Goal: Task Accomplishment & Management: Manage account settings

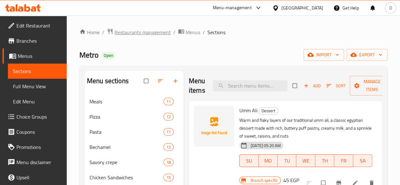
click at [134, 30] on span "Restaurants management" at bounding box center [143, 32] width 56 height 8
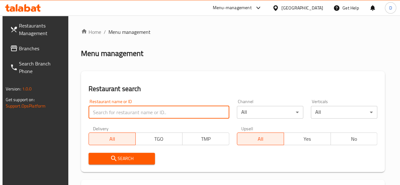
click at [134, 118] on input "search" at bounding box center [159, 112] width 141 height 13
type input "Puffy pops"
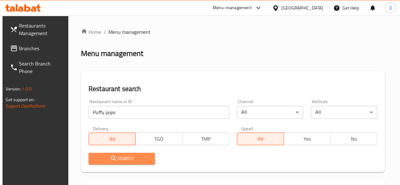
click at [134, 160] on span "Search" at bounding box center [122, 159] width 56 height 8
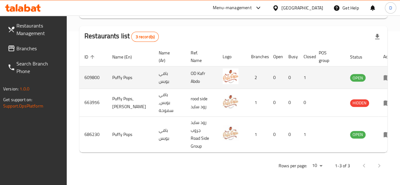
scroll to position [0, 6]
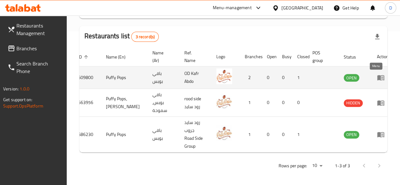
click at [377, 79] on icon "enhanced table" at bounding box center [380, 77] width 7 height 5
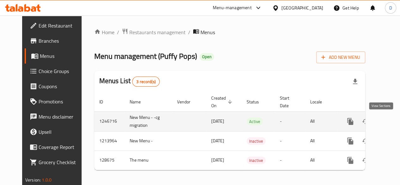
click at [392, 125] on icon "enhanced table" at bounding box center [396, 122] width 8 height 8
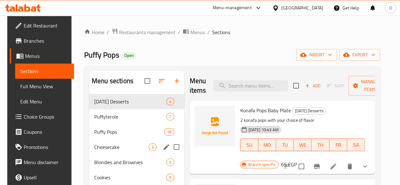
scroll to position [11, 0]
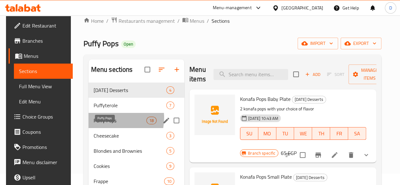
click at [106, 124] on span "Puffy Pops" at bounding box center [120, 121] width 53 height 8
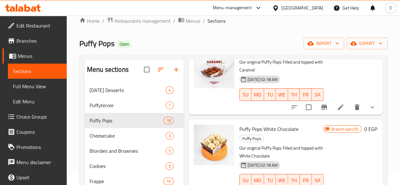
scroll to position [552, 0]
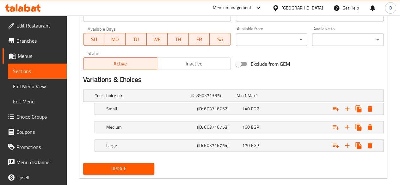
scroll to position [298, 0]
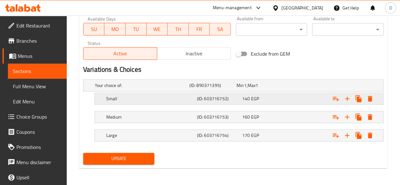
click at [295, 99] on div "Expand" at bounding box center [331, 99] width 91 height 14
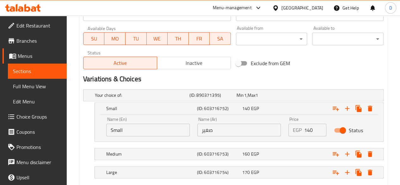
scroll to position [330, 0]
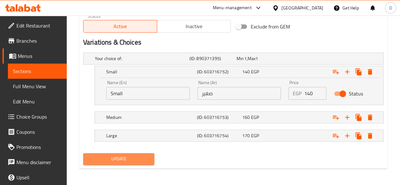
click at [106, 155] on span "Update" at bounding box center [118, 159] width 61 height 8
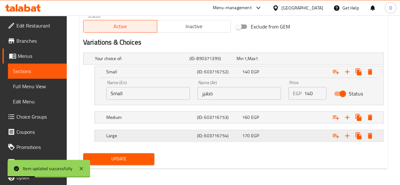
click at [283, 136] on div "170 EGP" at bounding box center [263, 136] width 43 height 6
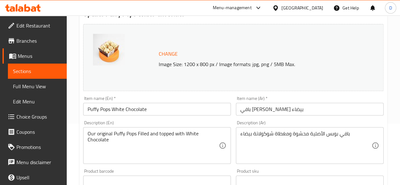
scroll to position [0, 0]
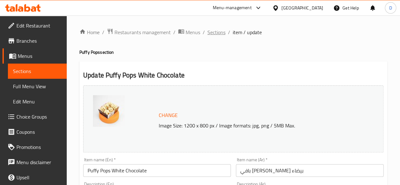
click at [221, 32] on span "Sections" at bounding box center [217, 32] width 18 height 8
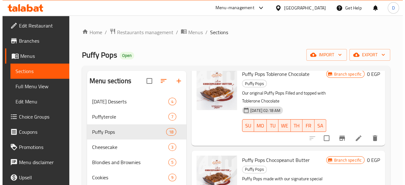
scroll to position [875, 0]
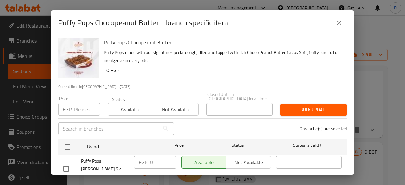
scroll to position [28, 0]
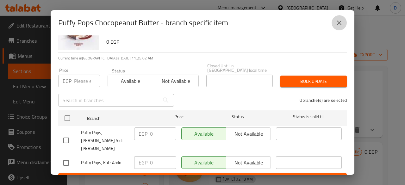
click at [339, 23] on icon "close" at bounding box center [339, 23] width 4 height 4
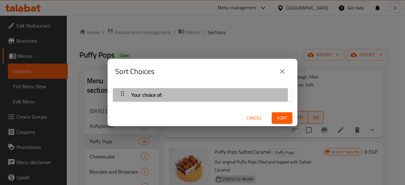
click at [121, 95] on icon "button" at bounding box center [123, 94] width 8 height 8
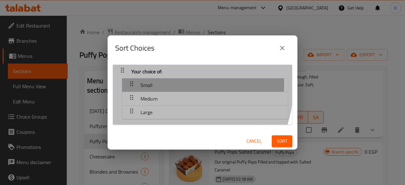
click at [159, 85] on div "Small" at bounding box center [204, 85] width 159 height 15
click at [131, 84] on icon "button" at bounding box center [132, 84] width 8 height 8
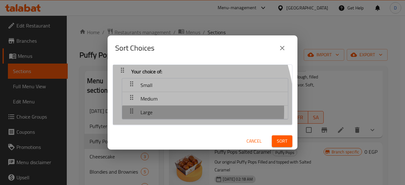
click at [130, 111] on icon "button" at bounding box center [131, 111] width 3 height 5
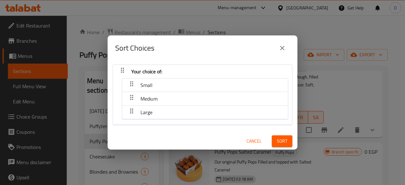
click at [246, 143] on span "Cancel" at bounding box center [253, 141] width 15 height 8
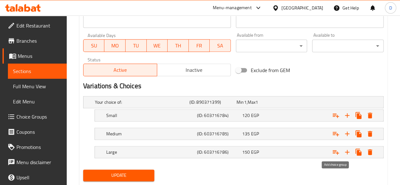
scroll to position [302, 0]
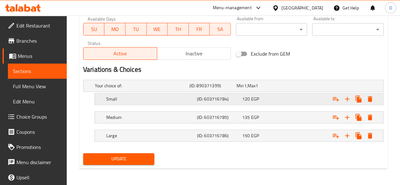
click at [277, 95] on div "120 EGP" at bounding box center [263, 99] width 45 height 9
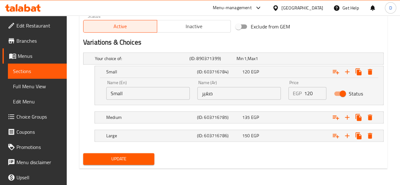
click at [21, 115] on span "Choice Groups" at bounding box center [38, 117] width 45 height 8
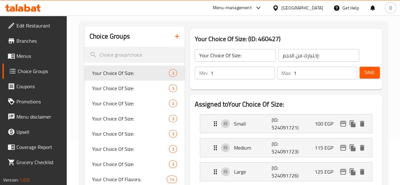
scroll to position [45, 0]
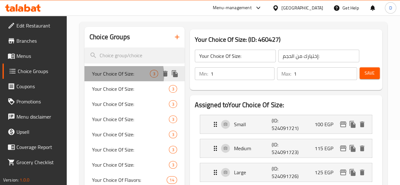
click at [123, 75] on span "Your Choice Of Size:" at bounding box center [121, 74] width 58 height 8
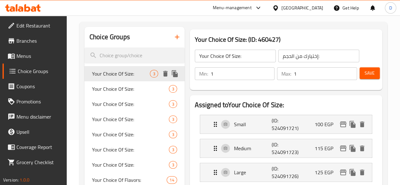
click at [107, 81] on div "Your Choice Of Size: 3" at bounding box center [134, 73] width 100 height 15
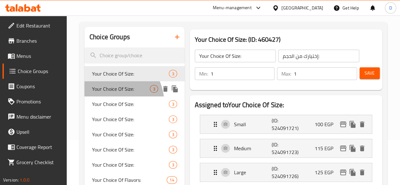
click at [111, 97] on div "Your Choice Of Size: 3" at bounding box center [134, 88] width 100 height 15
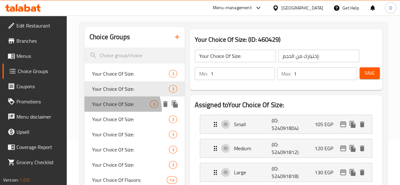
click at [109, 108] on span "Your Choice Of Size:" at bounding box center [121, 104] width 58 height 8
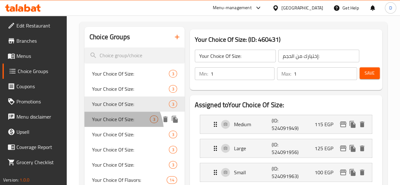
click at [109, 127] on div "Your Choice Of Size: 3" at bounding box center [134, 119] width 100 height 15
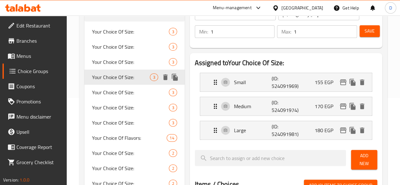
scroll to position [87, 0]
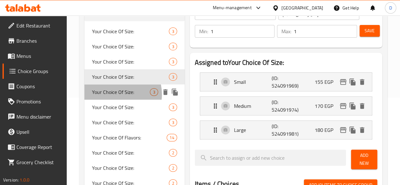
click at [114, 95] on span "Your Choice Of Size:" at bounding box center [121, 92] width 58 height 8
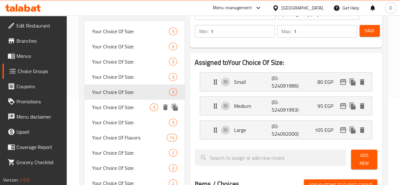
click at [109, 109] on span "Your Choice Of Size:" at bounding box center [121, 107] width 58 height 8
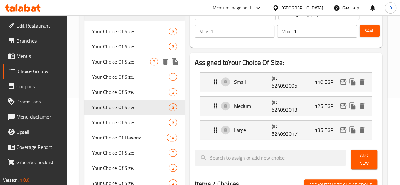
scroll to position [0, 0]
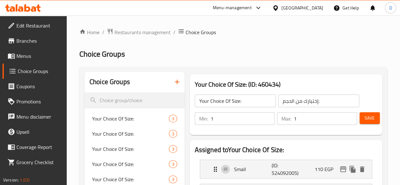
click at [27, 59] on span "Menus" at bounding box center [38, 56] width 45 height 8
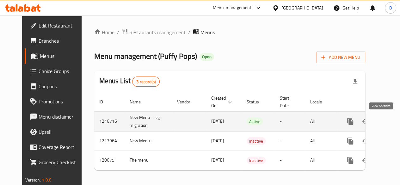
click at [392, 121] on icon "enhanced table" at bounding box center [396, 122] width 8 height 8
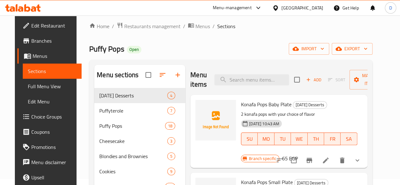
scroll to position [5, 0]
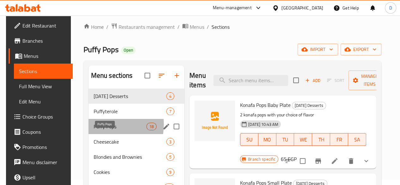
click at [102, 130] on span "Puffy Pops" at bounding box center [120, 127] width 53 height 8
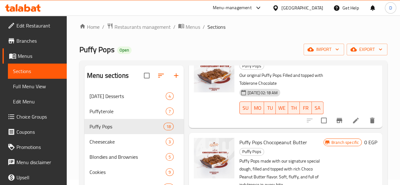
scroll to position [887, 0]
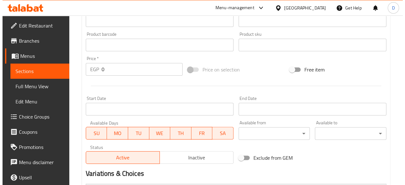
scroll to position [302, 0]
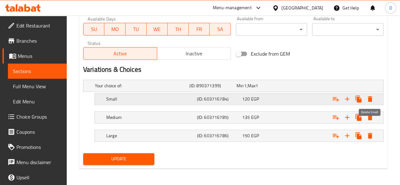
click at [373, 99] on icon "Expand" at bounding box center [370, 99] width 8 height 8
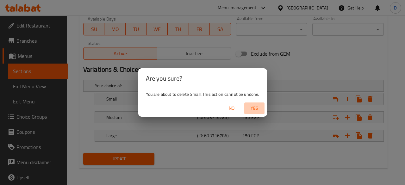
click at [252, 107] on span "Yes" at bounding box center [254, 108] width 15 height 8
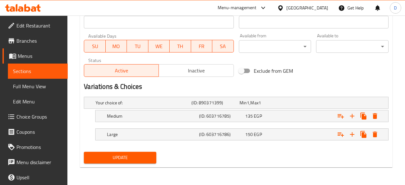
scroll to position [284, 0]
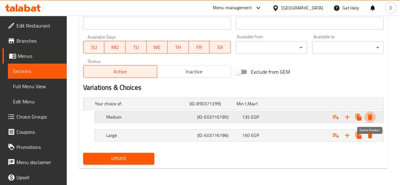
click at [372, 115] on icon "Expand" at bounding box center [370, 117] width 8 height 8
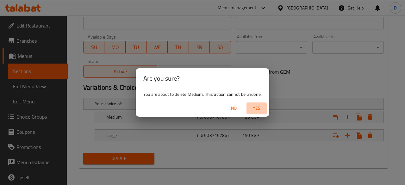
click at [256, 112] on span "Yes" at bounding box center [256, 108] width 15 height 8
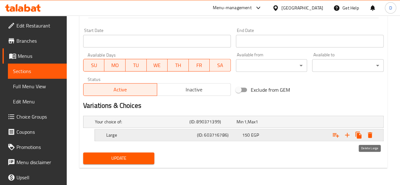
click at [370, 135] on icon "Expand" at bounding box center [370, 135] width 4 height 6
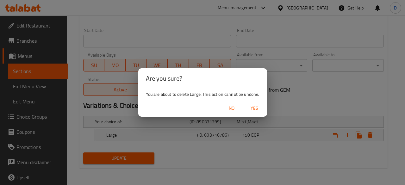
click at [258, 112] on span "Yes" at bounding box center [254, 108] width 15 height 8
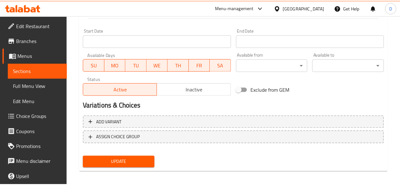
scroll to position [265, 0]
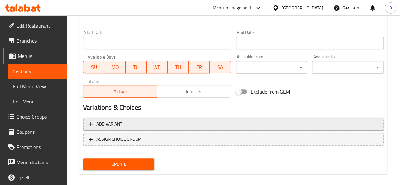
click at [134, 120] on span "Add variant" at bounding box center [233, 124] width 289 height 8
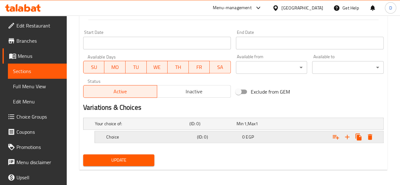
click at [142, 137] on h5 "Choice" at bounding box center [150, 137] width 88 height 6
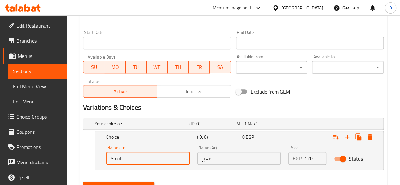
drag, startPoint x: 147, startPoint y: 163, endPoint x: 91, endPoint y: 162, distance: 56.0
click at [91, 162] on div "Choice (ID: 0) 0 EGP Name (En) Small Name (En) Name (Ar) صغير Name (Ar) Price E…" at bounding box center [233, 150] width 301 height 39
type input "Small"
click at [345, 137] on icon "Expand" at bounding box center [348, 137] width 8 height 8
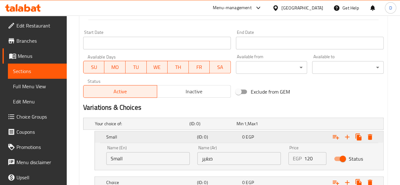
scroll to position [312, 0]
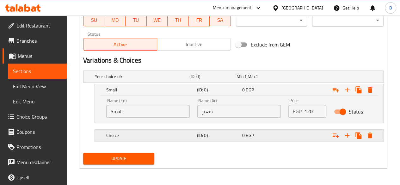
click at [257, 134] on div "0 EGP" at bounding box center [263, 135] width 43 height 6
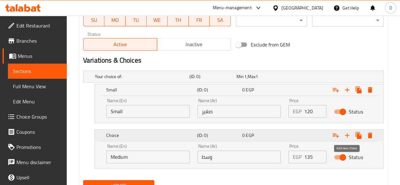
click at [348, 134] on icon "Expand" at bounding box center [348, 136] width 8 height 8
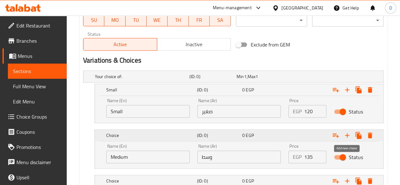
scroll to position [357, 0]
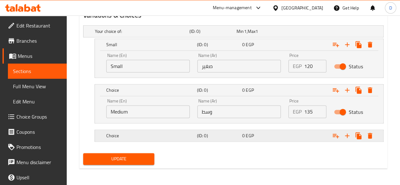
click at [215, 135] on h5 "(ID: 0)" at bounding box center [218, 136] width 43 height 6
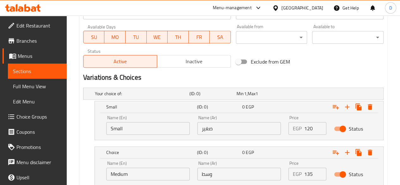
scroll to position [384, 0]
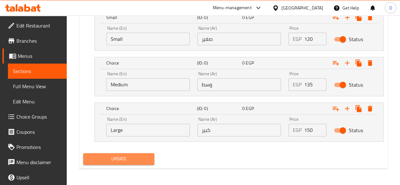
click at [115, 159] on span "Update" at bounding box center [118, 159] width 61 height 8
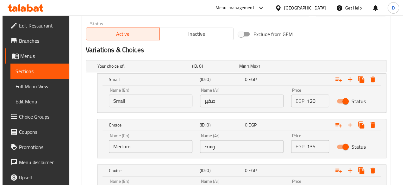
scroll to position [321, 0]
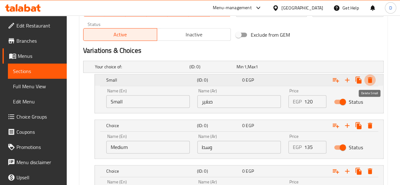
click at [371, 78] on icon "Expand" at bounding box center [370, 80] width 4 height 6
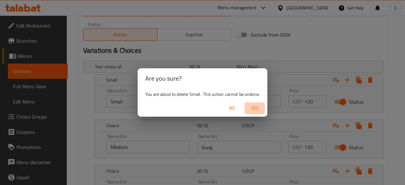
click at [254, 106] on span "Yes" at bounding box center [254, 108] width 15 height 8
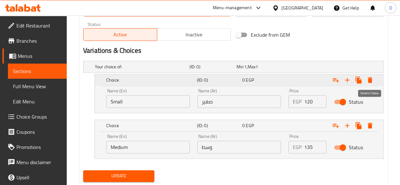
click at [372, 81] on icon "Expand" at bounding box center [370, 80] width 8 height 8
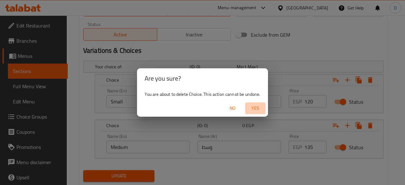
click at [253, 107] on span "Yes" at bounding box center [255, 108] width 15 height 8
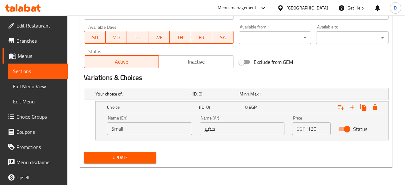
scroll to position [294, 0]
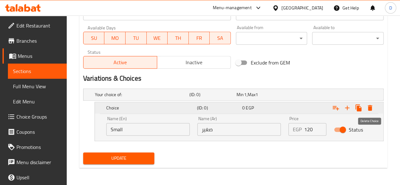
click at [371, 109] on icon "Expand" at bounding box center [370, 108] width 4 height 6
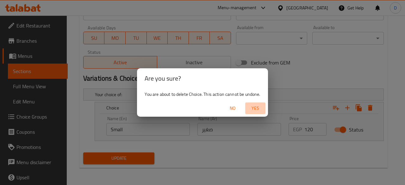
click at [257, 109] on span "Yes" at bounding box center [255, 108] width 15 height 8
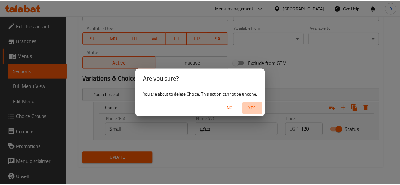
scroll to position [271, 0]
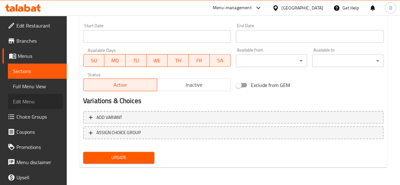
click at [17, 102] on span "Edit Menu" at bounding box center [37, 102] width 49 height 8
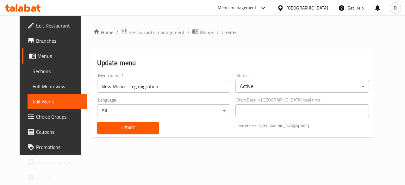
click at [36, 117] on span "Choice Groups" at bounding box center [59, 117] width 46 height 8
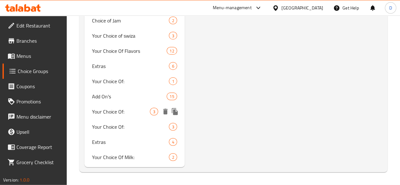
scroll to position [736, 0]
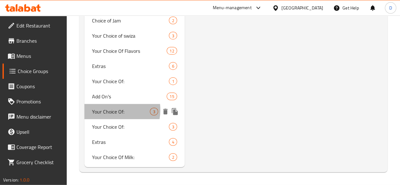
click at [105, 110] on span "Your Choice Of:" at bounding box center [121, 112] width 58 height 8
type input "Your Choice Of:"
type input "أختيارك من:"
type input "0"
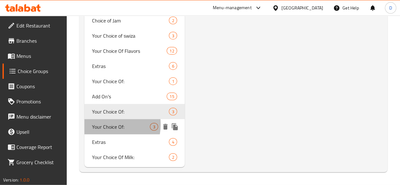
click at [103, 125] on span "Your Choice Of:" at bounding box center [121, 127] width 58 height 8
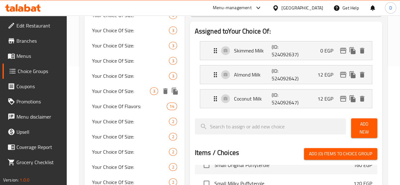
scroll to position [0, 0]
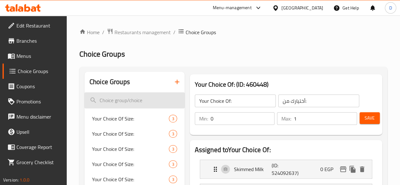
click at [132, 103] on input "search" at bounding box center [134, 100] width 100 height 16
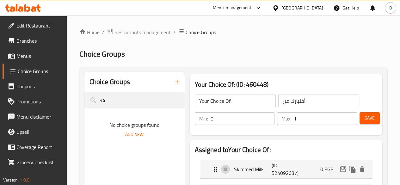
type input "9"
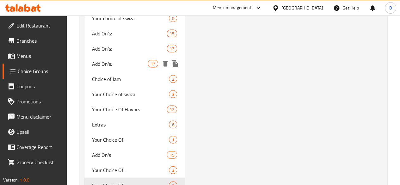
scroll to position [636, 0]
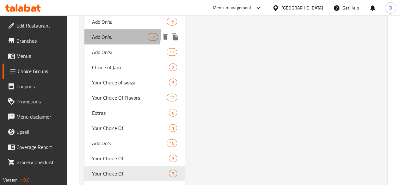
click at [105, 41] on span "Add On's:" at bounding box center [120, 37] width 56 height 8
type input "Add On's:"
type input "الإضافات:"
type input "9"
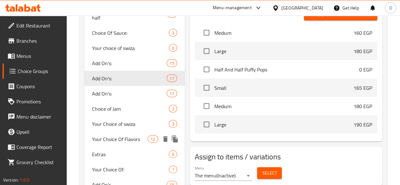
scroll to position [595, 0]
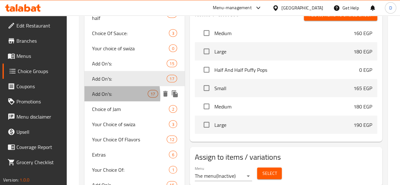
click at [95, 97] on span "Add On's:" at bounding box center [120, 94] width 56 height 8
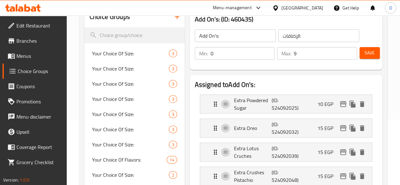
scroll to position [0, 0]
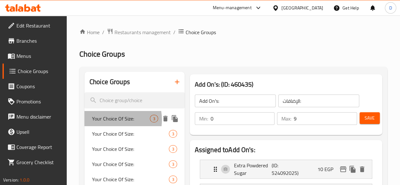
click at [109, 120] on span "Your Choice Of Size:" at bounding box center [121, 119] width 58 height 8
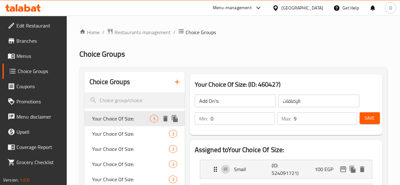
type input "Your Choice Of Size:"
type input "إختيارك من الحجم:"
type input "1"
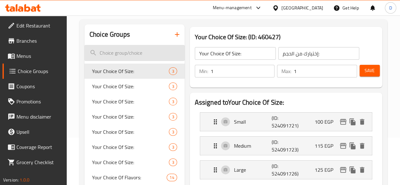
scroll to position [48, 0]
click at [126, 58] on input "search" at bounding box center [134, 53] width 100 height 16
type input "small"
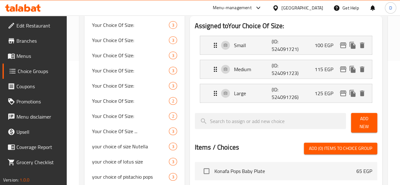
scroll to position [123, 0]
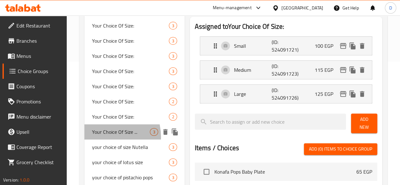
click at [103, 136] on span "Your Choice Of Size ..." at bounding box center [121, 132] width 58 height 8
type input "Your Choice Of Size ..."
type input "اختيارك من الحجم"
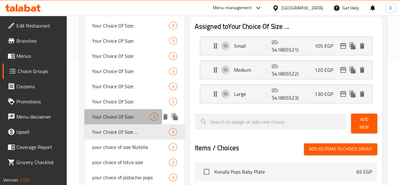
click at [101, 116] on span "Your Choice Of Size:" at bounding box center [121, 117] width 58 height 8
type input "Your Choice Of Size:"
type input "إختيارك من الحجم:"
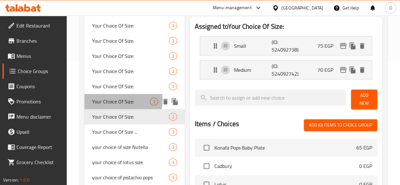
click at [104, 100] on span "Your Choice Of Size:" at bounding box center [121, 102] width 58 height 8
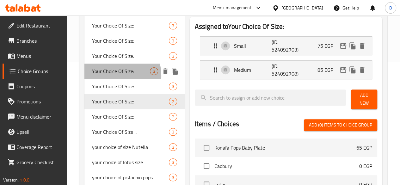
click at [111, 75] on span "Your Choice Of Size:" at bounding box center [121, 71] width 58 height 8
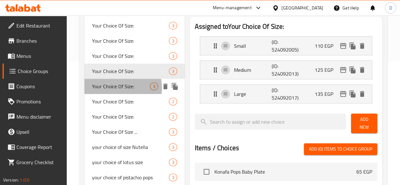
click at [110, 88] on span "Your Choice Of Size:" at bounding box center [121, 87] width 58 height 8
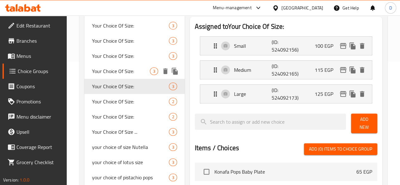
click at [111, 67] on span "Your Choice Of Size:" at bounding box center [121, 71] width 58 height 8
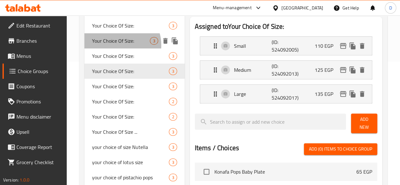
click at [115, 45] on span "Your Choice Of Size:" at bounding box center [121, 41] width 58 height 8
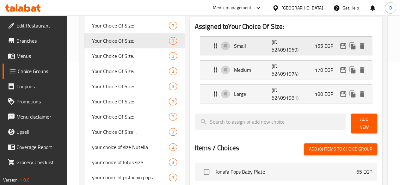
click at [200, 48] on div "Small (ID: 524091969) 155 EGP" at bounding box center [286, 46] width 172 height 18
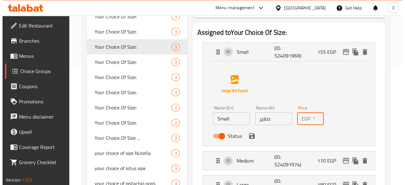
scroll to position [0, 2]
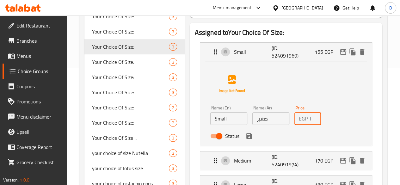
drag, startPoint x: 299, startPoint y: 117, endPoint x: 325, endPoint y: 118, distance: 25.6
click at [325, 118] on div "Name (En) Small Name (En) Name (Ar) صغير Name (Ar) Price EGP 155 Price Status" at bounding box center [271, 123] width 127 height 41
click at [343, 54] on icon "edit" at bounding box center [343, 52] width 8 height 8
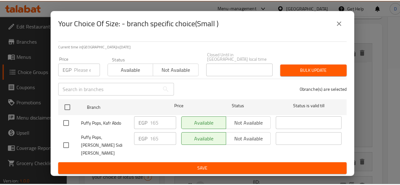
scroll to position [0, 0]
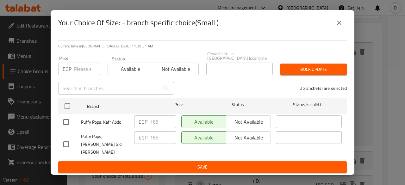
click at [80, 70] on input "number" at bounding box center [87, 69] width 26 height 13
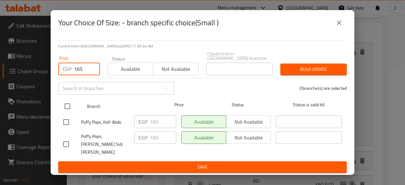
type input "165"
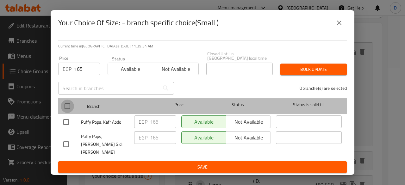
click at [65, 109] on input "checkbox" at bounding box center [67, 106] width 13 height 13
checkbox input "true"
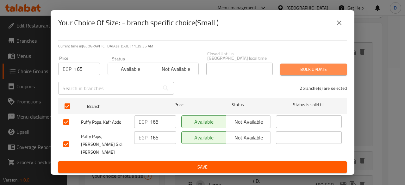
click at [311, 69] on span "Bulk update" at bounding box center [313, 69] width 56 height 8
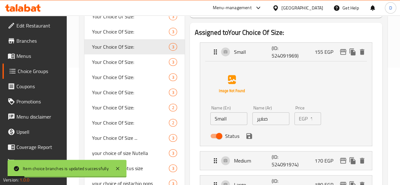
scroll to position [170, 0]
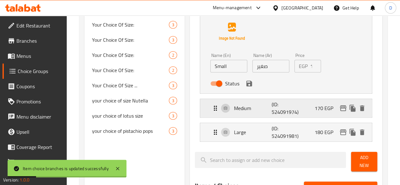
click at [292, 114] on div "Medium (ID: 524091974) 170 EGP" at bounding box center [288, 108] width 153 height 18
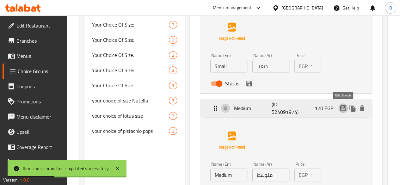
click at [343, 110] on icon "edit" at bounding box center [343, 108] width 6 height 6
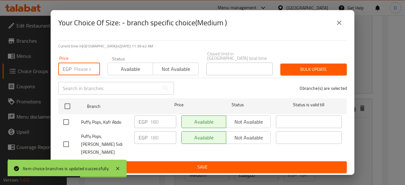
click at [81, 75] on input "number" at bounding box center [87, 69] width 26 height 13
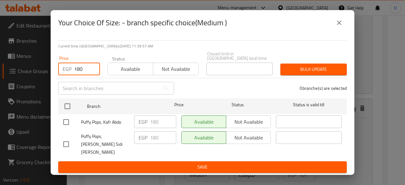
type input "180"
click at [65, 121] on input "checkbox" at bounding box center [65, 121] width 13 height 13
checkbox input "true"
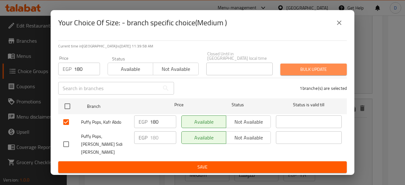
click at [292, 67] on span "Bulk update" at bounding box center [313, 69] width 56 height 8
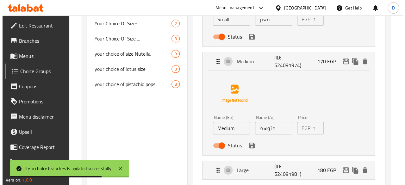
scroll to position [271, 0]
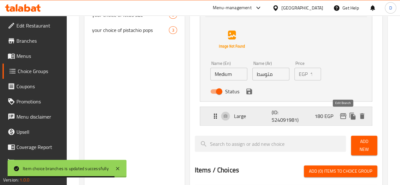
click at [343, 117] on icon "edit" at bounding box center [343, 116] width 8 height 8
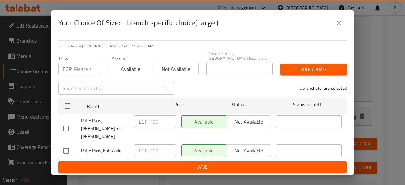
click at [86, 68] on input "number" at bounding box center [87, 69] width 26 height 13
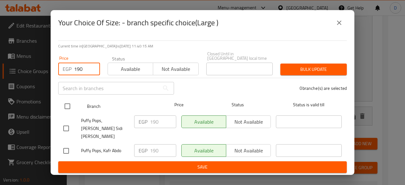
type input "190"
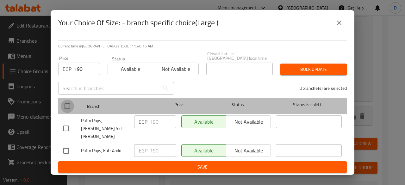
click at [65, 110] on input "checkbox" at bounding box center [67, 106] width 13 height 13
checkbox input "true"
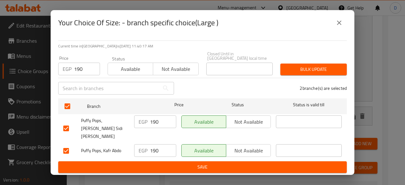
click at [294, 73] on span "Bulk update" at bounding box center [313, 69] width 56 height 8
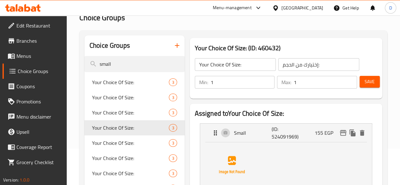
scroll to position [38, 0]
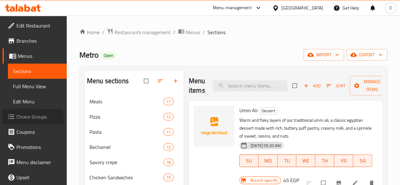
click at [25, 120] on span "Choice Groups" at bounding box center [38, 117] width 45 height 8
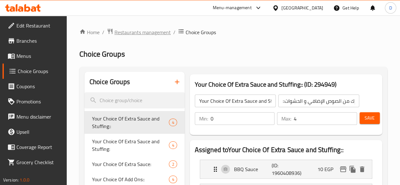
click at [158, 31] on span "Restaurants management" at bounding box center [143, 32] width 56 height 8
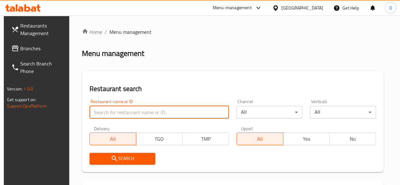
click at [113, 114] on input "search" at bounding box center [160, 112] width 140 height 13
type input "Puffy pops"
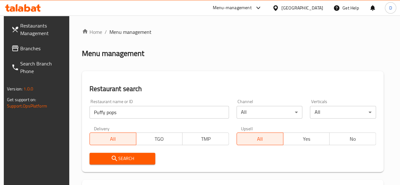
click at [140, 156] on span "Search" at bounding box center [123, 159] width 56 height 8
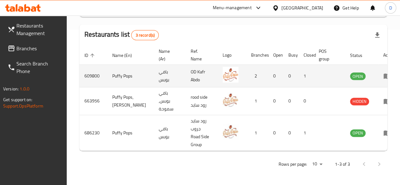
scroll to position [0, 6]
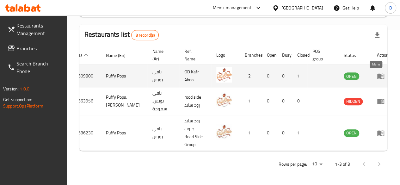
click at [381, 75] on icon "enhanced table" at bounding box center [382, 76] width 2 height 3
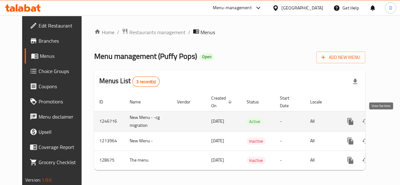
click at [392, 122] on icon "enhanced table" at bounding box center [396, 122] width 8 height 8
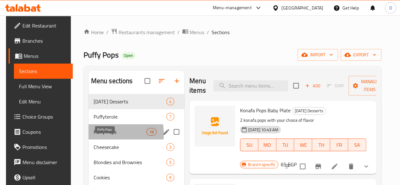
click at [100, 136] on span "Puffy Pops" at bounding box center [120, 132] width 53 height 8
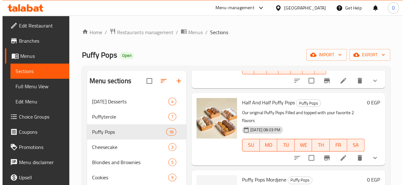
scroll to position [86, 0]
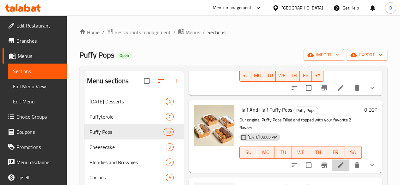
click at [338, 162] on icon at bounding box center [341, 165] width 6 height 6
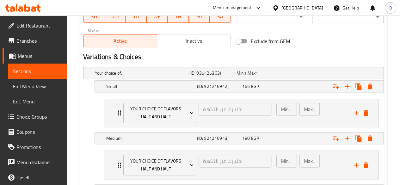
scroll to position [313, 0]
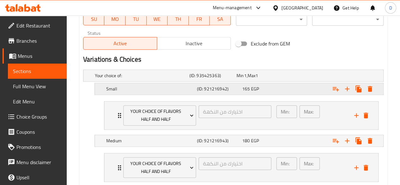
click at [179, 90] on h5 "Small" at bounding box center [150, 89] width 88 height 6
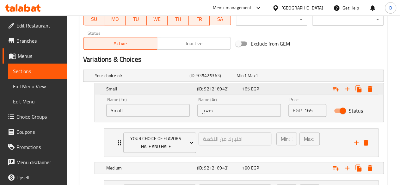
click at [179, 90] on h5 "Small" at bounding box center [150, 89] width 88 height 6
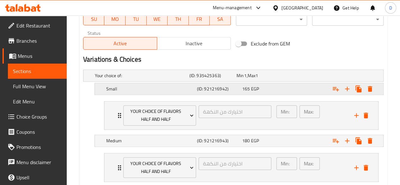
click at [179, 90] on h5 "Small" at bounding box center [150, 89] width 88 height 6
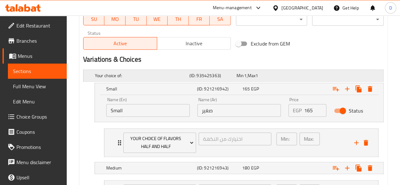
drag, startPoint x: 196, startPoint y: 73, endPoint x: 220, endPoint y: 72, distance: 24.0
click at [220, 72] on h5 "(ID: 935425363)" at bounding box center [212, 75] width 45 height 6
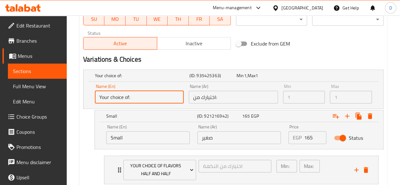
click at [158, 95] on input "Your choice of:" at bounding box center [139, 97] width 89 height 13
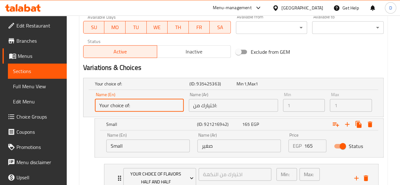
scroll to position [374, 0]
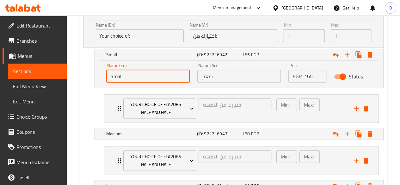
click at [159, 77] on input "Small" at bounding box center [148, 76] width 84 height 13
click at [86, 107] on nav "Your Choice Of Flavors half and half اختيارك من النكهة ​ Min: 2 ​ Max: 2 ​ Puff…" at bounding box center [233, 108] width 301 height 39
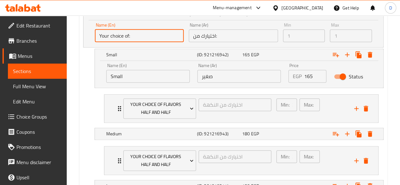
click at [134, 34] on input "Your choice of:" at bounding box center [139, 35] width 89 height 13
drag, startPoint x: 134, startPoint y: 34, endPoint x: 142, endPoint y: 38, distance: 9.1
click at [142, 38] on input "Your choice of:" at bounding box center [139, 35] width 89 height 13
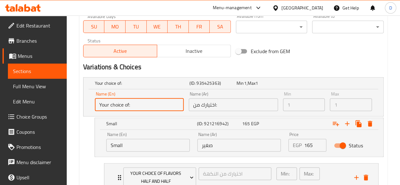
scroll to position [304, 0]
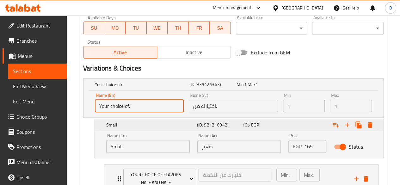
click at [292, 118] on div "Expand" at bounding box center [331, 125] width 91 height 14
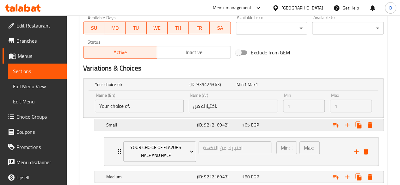
click at [261, 122] on div "165 EGP" at bounding box center [263, 125] width 43 height 6
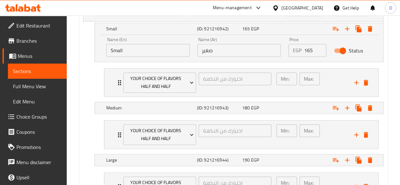
scroll to position [380, 0]
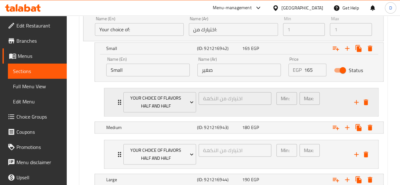
click at [121, 101] on div "Your Choice Of Flavors half and half اختيارك من النكهة ​" at bounding box center [198, 102] width 156 height 28
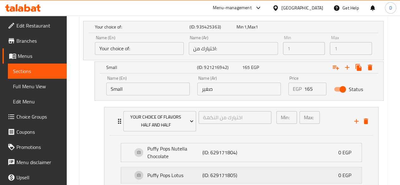
scroll to position [360, 0]
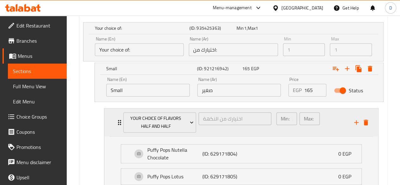
click at [121, 124] on div "Your Choice Of Flavors half and half اختيارك من النكهة ​" at bounding box center [198, 123] width 156 height 28
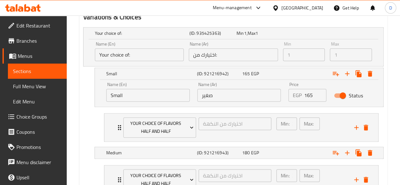
scroll to position [357, 0]
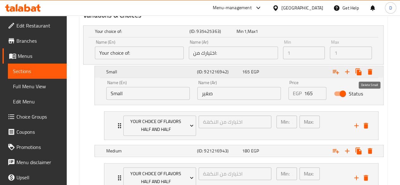
click at [372, 72] on icon "Expand" at bounding box center [370, 72] width 8 height 8
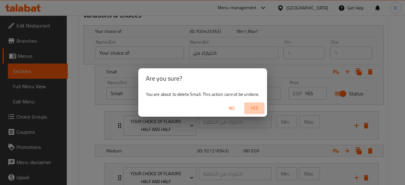
click at [254, 106] on span "Yes" at bounding box center [254, 108] width 15 height 8
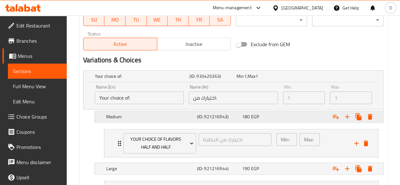
scroll to position [378, 0]
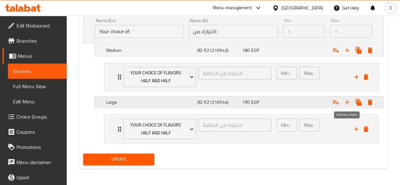
click at [346, 103] on icon "Expand" at bounding box center [348, 102] width 8 height 8
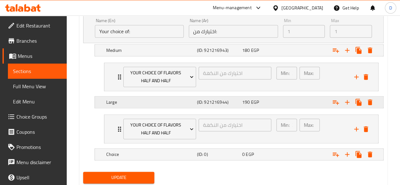
scroll to position [396, 0]
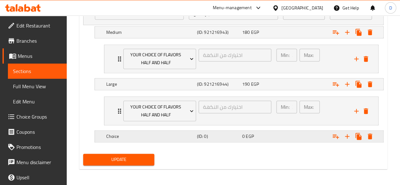
click at [258, 135] on div "0 EGP" at bounding box center [263, 136] width 43 height 6
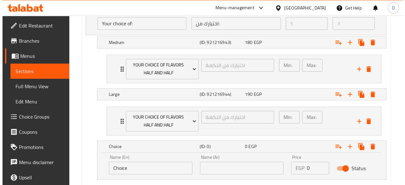
scroll to position [387, 0]
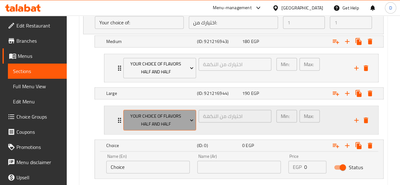
click at [190, 121] on icon "Expand" at bounding box center [192, 120] width 6 height 6
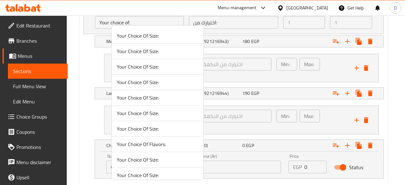
click at [96, 120] on div at bounding box center [202, 92] width 405 height 185
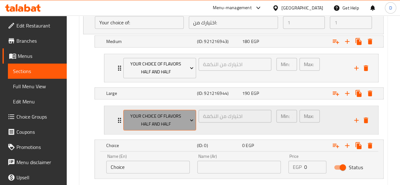
click at [190, 121] on icon "Expand" at bounding box center [192, 120] width 6 height 6
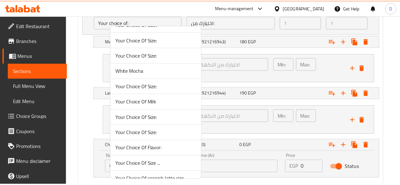
scroll to position [215, 0]
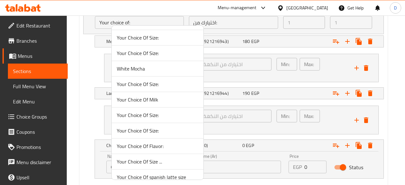
click at [73, 111] on div at bounding box center [202, 92] width 405 height 185
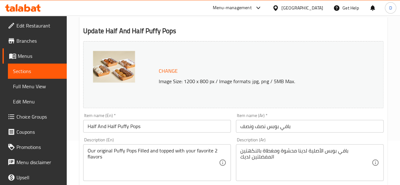
scroll to position [0, 0]
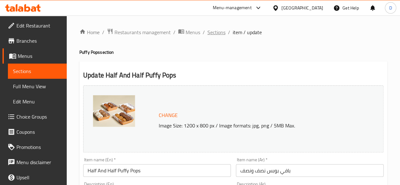
click at [216, 36] on span "Sections" at bounding box center [217, 32] width 18 height 8
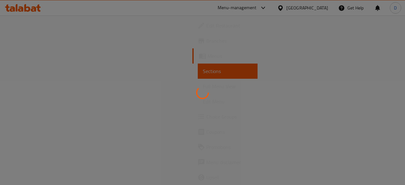
click at [25, 79] on div at bounding box center [202, 92] width 405 height 185
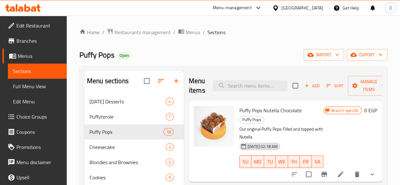
click at [25, 79] on link "Full Menu View" at bounding box center [37, 86] width 59 height 15
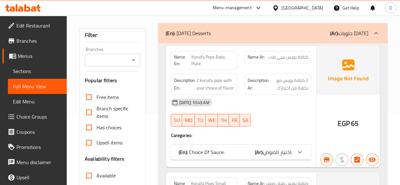
scroll to position [49, 0]
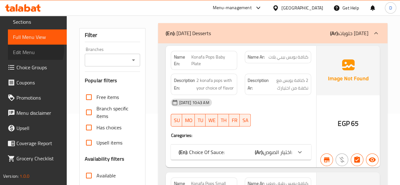
click at [34, 50] on span "Edit Menu" at bounding box center [37, 52] width 49 height 8
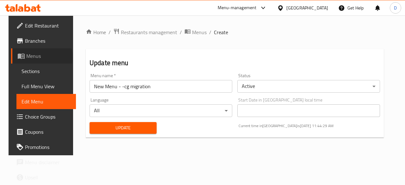
click at [29, 58] on span "Menus" at bounding box center [48, 56] width 45 height 8
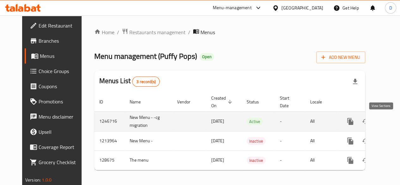
click at [392, 124] on icon "enhanced table" at bounding box center [396, 122] width 8 height 8
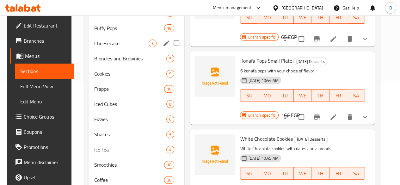
scroll to position [58, 0]
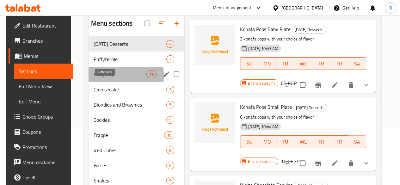
click at [100, 78] on span "Puffy Pops" at bounding box center [120, 75] width 53 height 8
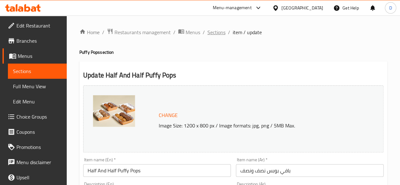
click at [214, 31] on span "Sections" at bounding box center [217, 32] width 18 height 8
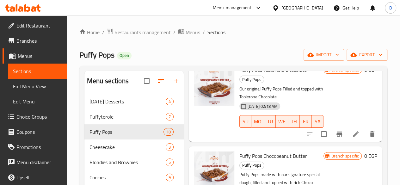
scroll to position [877, 0]
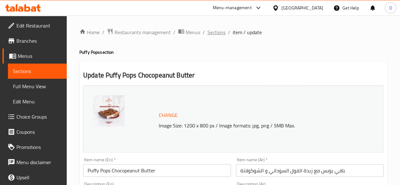
click at [220, 33] on span "Sections" at bounding box center [217, 32] width 18 height 8
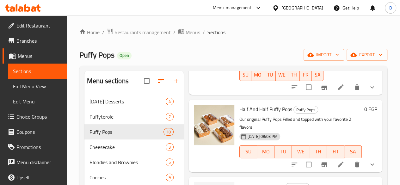
scroll to position [95, 0]
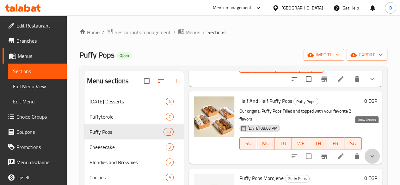
click at [369, 153] on icon "show more" at bounding box center [373, 157] width 8 height 8
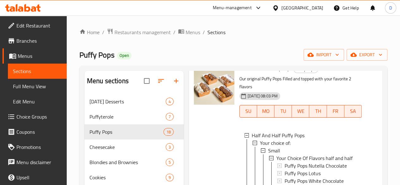
scroll to position [130, 0]
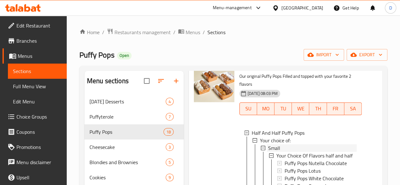
click at [268, 144] on span "Small" at bounding box center [274, 148] width 12 height 8
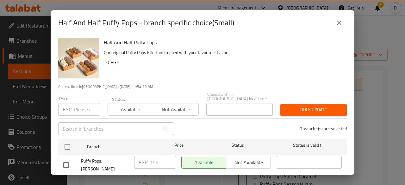
click at [85, 103] on input "number" at bounding box center [87, 109] width 26 height 13
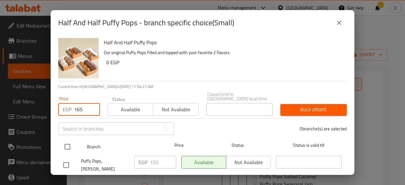
type input "165"
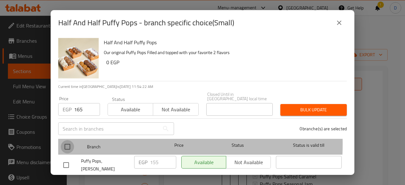
click at [71, 140] on input "checkbox" at bounding box center [67, 146] width 13 height 13
checkbox input "true"
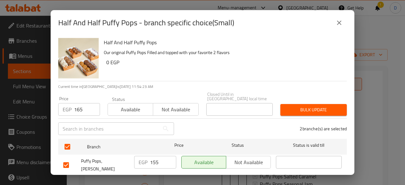
click at [297, 104] on button "Bulk update" at bounding box center [313, 110] width 66 height 12
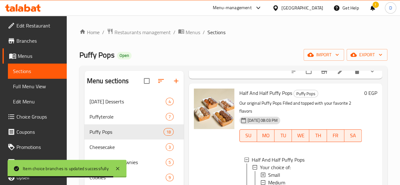
scroll to position [138, 0]
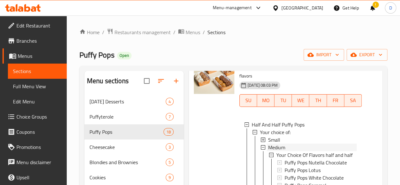
click at [268, 144] on span "Medium" at bounding box center [276, 148] width 17 height 8
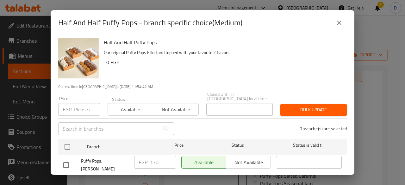
click at [80, 104] on input "number" at bounding box center [87, 109] width 26 height 13
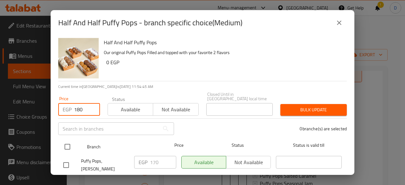
type input "180"
click at [68, 145] on input "checkbox" at bounding box center [67, 146] width 13 height 13
checkbox input "true"
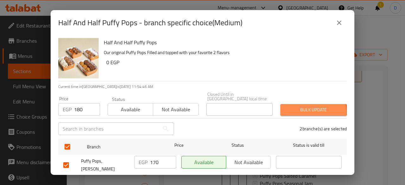
click at [292, 108] on span "Bulk update" at bounding box center [313, 110] width 56 height 8
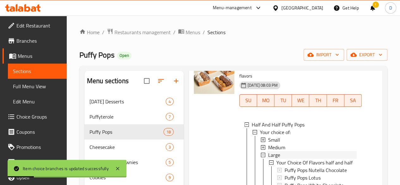
click at [278, 151] on div "Large" at bounding box center [312, 155] width 89 height 8
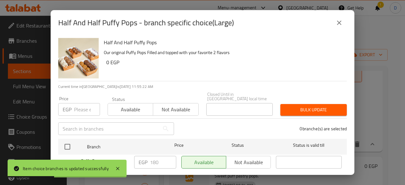
click at [82, 105] on input "number" at bounding box center [87, 109] width 26 height 13
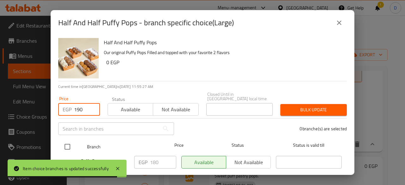
type input "190"
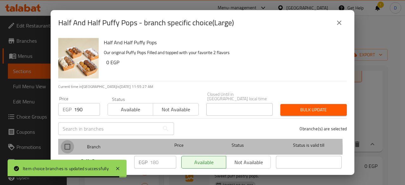
click at [68, 145] on input "checkbox" at bounding box center [67, 146] width 13 height 13
checkbox input "true"
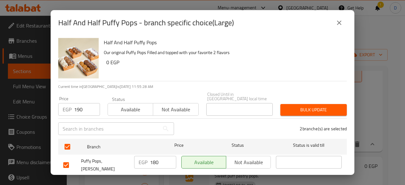
click at [319, 106] on span "Bulk update" at bounding box center [313, 110] width 56 height 8
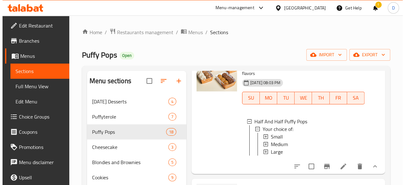
scroll to position [140, 0]
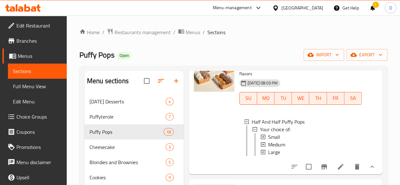
click at [261, 150] on icon at bounding box center [263, 152] width 4 height 4
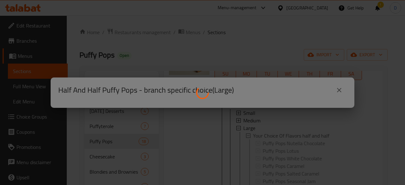
scroll to position [0, 0]
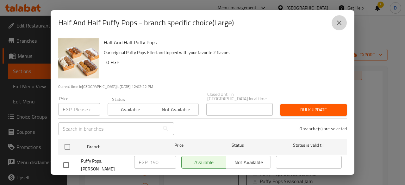
click at [337, 26] on icon "close" at bounding box center [339, 23] width 8 height 8
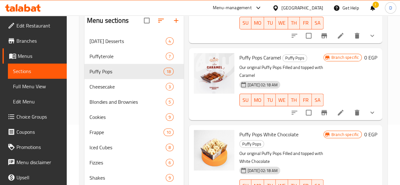
scroll to position [666, 0]
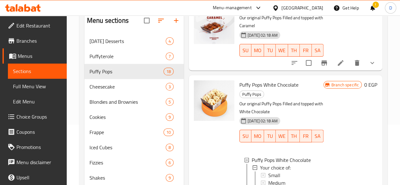
scroll to position [716, 0]
click at [268, 171] on span "Small" at bounding box center [274, 175] width 12 height 8
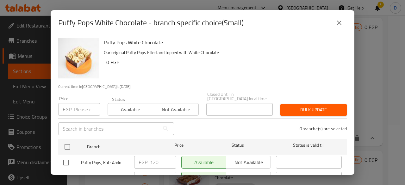
click at [82, 104] on input "number" at bounding box center [87, 109] width 26 height 13
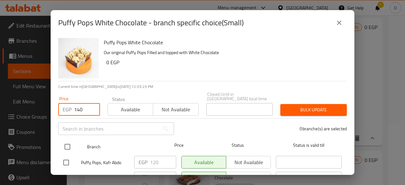
type input "140"
click at [72, 142] on input "checkbox" at bounding box center [67, 146] width 13 height 13
checkbox input "true"
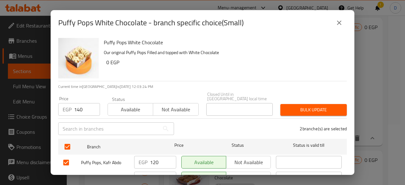
click at [291, 106] on span "Bulk update" at bounding box center [313, 110] width 56 height 8
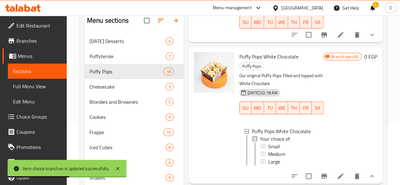
scroll to position [754, 0]
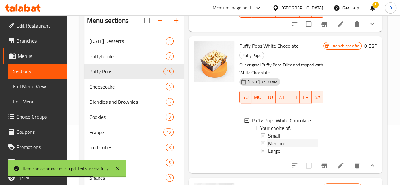
click at [268, 140] on div "Medium" at bounding box center [293, 144] width 50 height 8
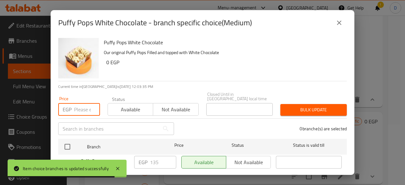
click at [76, 106] on input "number" at bounding box center [87, 109] width 26 height 13
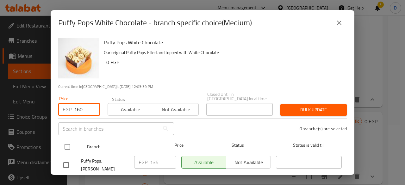
type input "160"
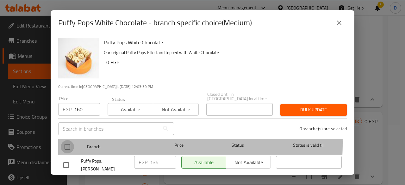
click at [66, 140] on input "checkbox" at bounding box center [67, 146] width 13 height 13
checkbox input "true"
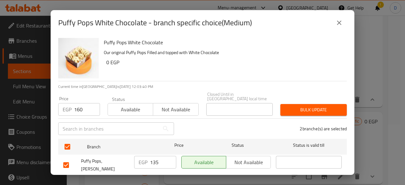
click at [315, 109] on span "Bulk update" at bounding box center [313, 110] width 56 height 8
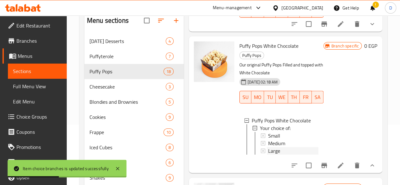
click at [268, 147] on span "Large" at bounding box center [274, 151] width 12 height 8
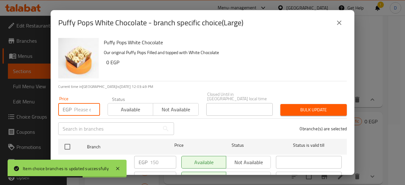
click at [86, 103] on input "number" at bounding box center [87, 109] width 26 height 13
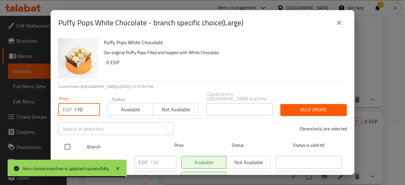
type input "170"
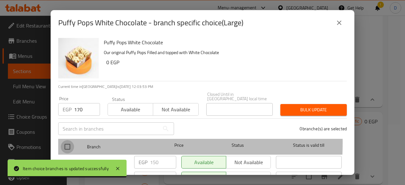
click at [66, 140] on input "checkbox" at bounding box center [67, 146] width 13 height 13
checkbox input "true"
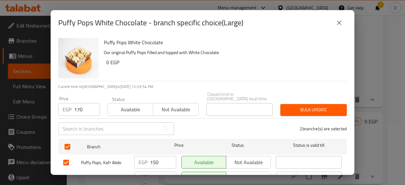
click at [321, 104] on button "Bulk update" at bounding box center [313, 110] width 66 height 12
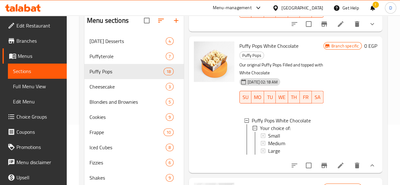
click at [278, 147] on div "Large" at bounding box center [293, 151] width 50 height 8
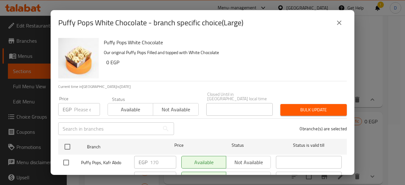
click at [84, 104] on input "number" at bounding box center [87, 109] width 26 height 13
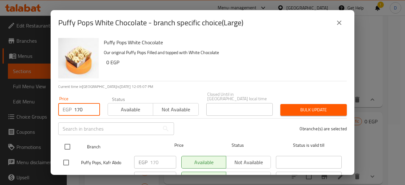
type input "170"
click at [72, 143] on input "checkbox" at bounding box center [67, 146] width 13 height 13
checkbox input "true"
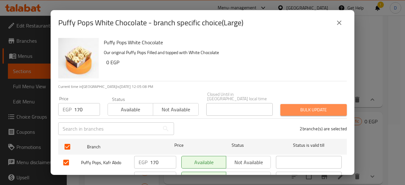
click at [310, 106] on span "Bulk update" at bounding box center [313, 110] width 56 height 8
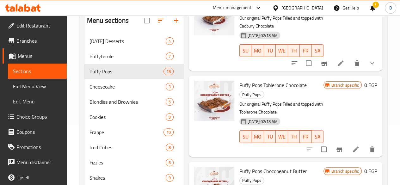
scroll to position [1066, 0]
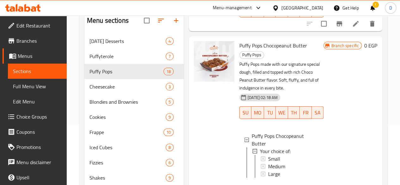
scroll to position [1158, 0]
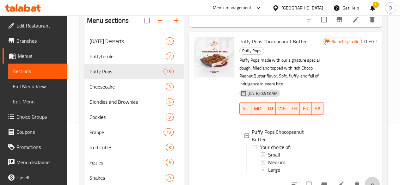
click at [365, 177] on button "show more" at bounding box center [372, 184] width 15 height 15
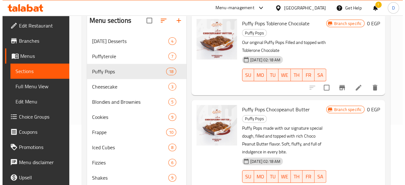
scroll to position [1090, 0]
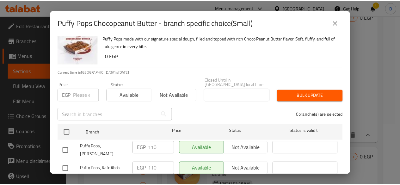
scroll to position [15, 0]
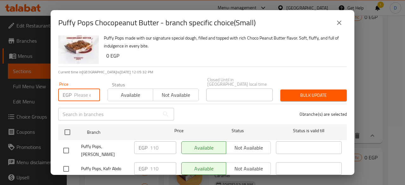
click at [81, 93] on input "number" at bounding box center [87, 95] width 26 height 13
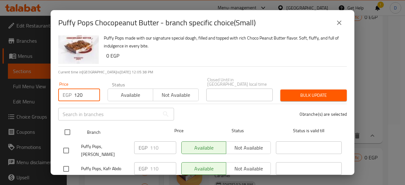
type input "120"
click at [69, 126] on input "checkbox" at bounding box center [67, 132] width 13 height 13
checkbox input "true"
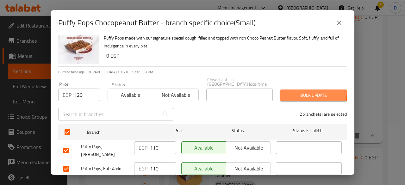
click at [290, 91] on span "Bulk update" at bounding box center [313, 95] width 56 height 8
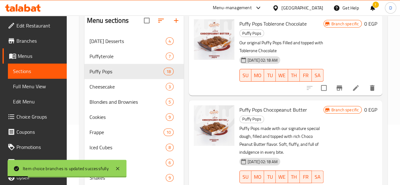
scroll to position [1109, 0]
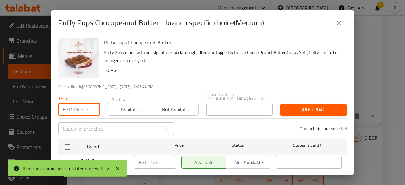
click at [78, 106] on input "number" at bounding box center [87, 109] width 26 height 13
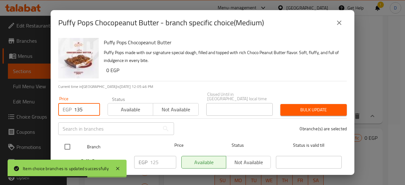
type input "135"
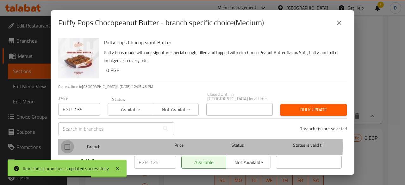
click at [68, 141] on input "checkbox" at bounding box center [67, 146] width 13 height 13
checkbox input "true"
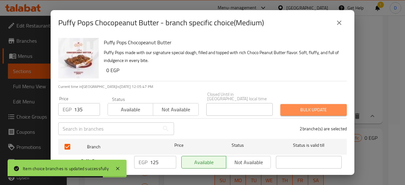
click at [327, 106] on span "Bulk update" at bounding box center [313, 110] width 56 height 8
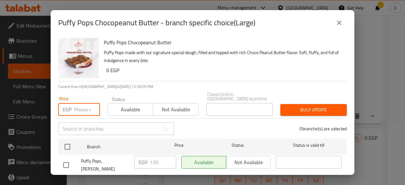
click at [82, 103] on input "number" at bounding box center [87, 109] width 26 height 13
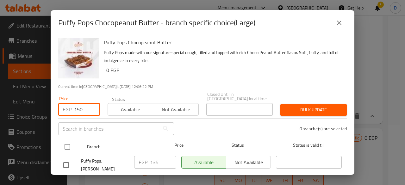
type input "150"
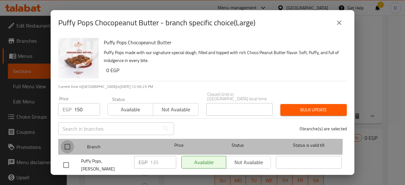
click at [66, 140] on input "checkbox" at bounding box center [67, 146] width 13 height 13
checkbox input "true"
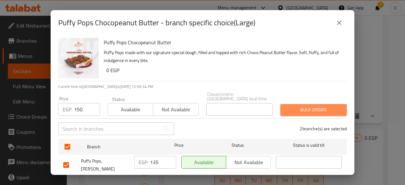
click at [314, 107] on span "Bulk update" at bounding box center [313, 110] width 56 height 8
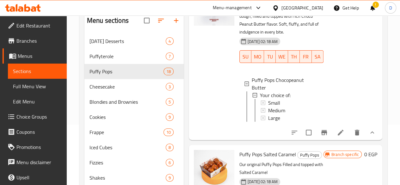
scroll to position [1210, 0]
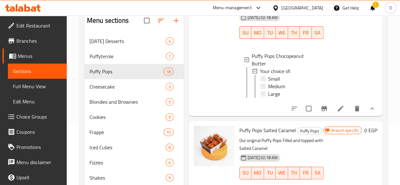
scroll to position [1234, 0]
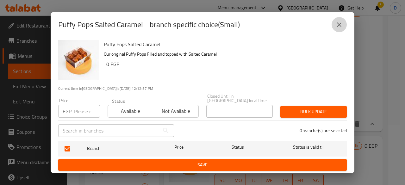
click at [333, 23] on button "close" at bounding box center [339, 24] width 15 height 15
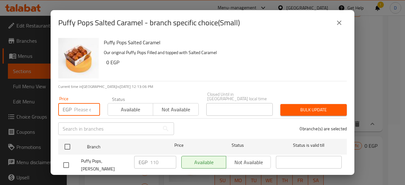
click at [82, 106] on input "number" at bounding box center [87, 109] width 26 height 13
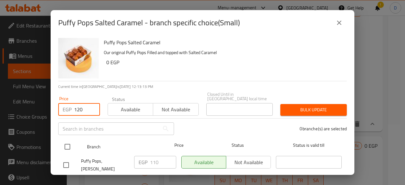
type input "120"
click at [66, 142] on input "checkbox" at bounding box center [67, 146] width 13 height 13
checkbox input "true"
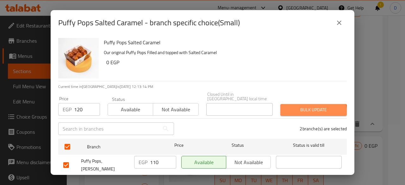
click at [301, 109] on span "Bulk update" at bounding box center [313, 110] width 56 height 8
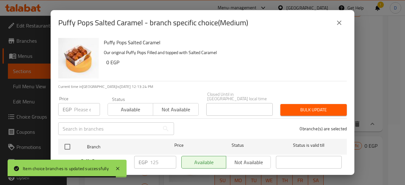
click at [82, 106] on input "number" at bounding box center [87, 109] width 26 height 13
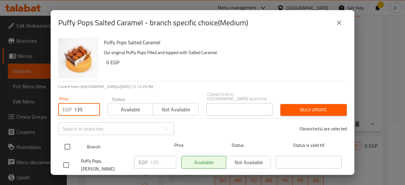
type input "135"
click at [69, 140] on input "checkbox" at bounding box center [67, 146] width 13 height 13
checkbox input "true"
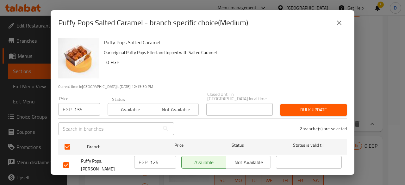
click at [294, 106] on span "Bulk update" at bounding box center [313, 110] width 56 height 8
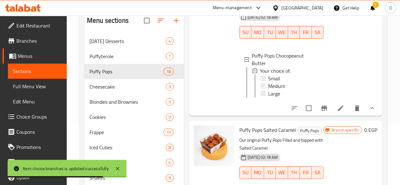
scroll to position [1, 0]
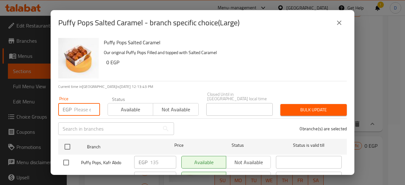
click at [81, 108] on input "number" at bounding box center [87, 109] width 26 height 13
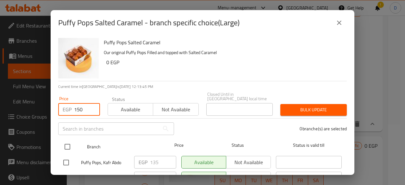
type input "150"
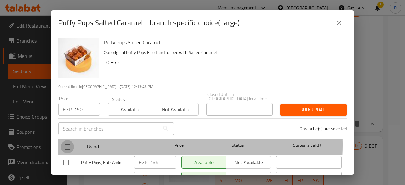
click at [65, 140] on input "checkbox" at bounding box center [67, 146] width 13 height 13
checkbox input "true"
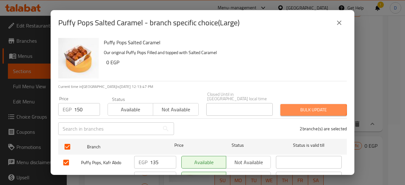
click at [304, 106] on span "Bulk update" at bounding box center [313, 110] width 56 height 8
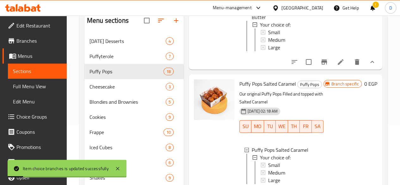
scroll to position [1284, 0]
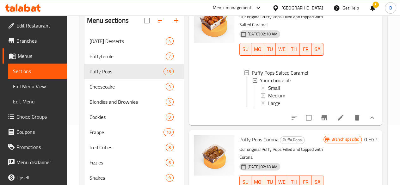
scroll to position [1360, 0]
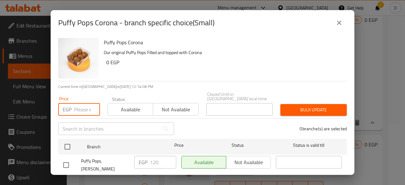
click at [81, 108] on input "number" at bounding box center [87, 109] width 26 height 13
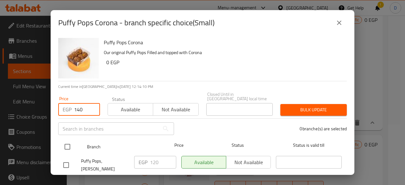
type input "140"
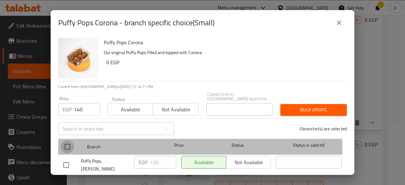
click at [70, 141] on input "checkbox" at bounding box center [67, 146] width 13 height 13
checkbox input "true"
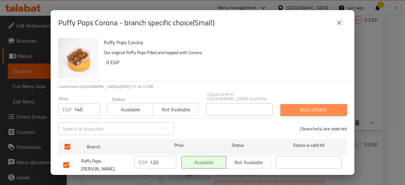
click at [298, 106] on span "Bulk update" at bounding box center [313, 110] width 56 height 8
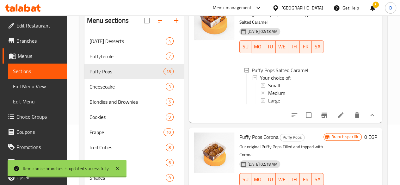
scroll to position [1, 0]
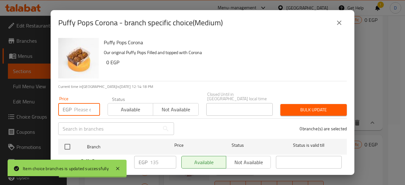
click at [78, 105] on input "number" at bounding box center [87, 109] width 26 height 13
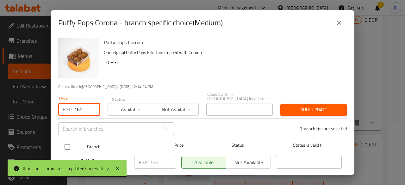
type input "160"
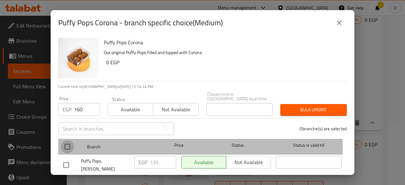
click at [71, 145] on input "checkbox" at bounding box center [67, 146] width 13 height 13
checkbox input "true"
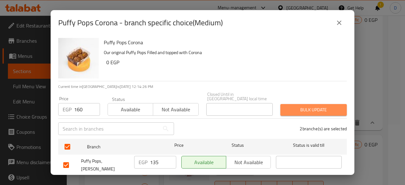
click at [326, 104] on button "Bulk update" at bounding box center [313, 110] width 66 height 12
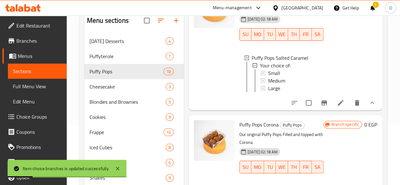
scroll to position [1373, 0]
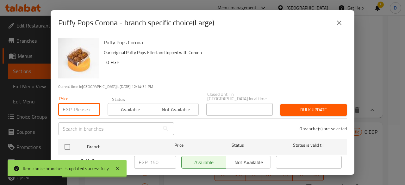
click at [86, 103] on input "number" at bounding box center [87, 109] width 26 height 13
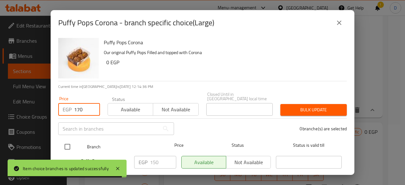
type input "170"
click at [69, 140] on input "checkbox" at bounding box center [67, 146] width 13 height 13
checkbox input "true"
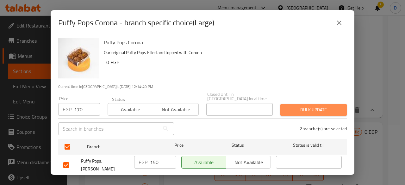
click at [327, 106] on span "Bulk update" at bounding box center [313, 110] width 56 height 8
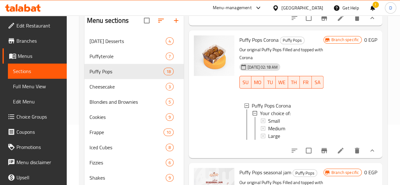
scroll to position [1458, 0]
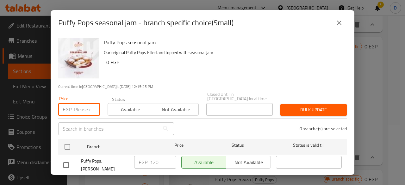
click at [89, 103] on input "number" at bounding box center [87, 109] width 26 height 13
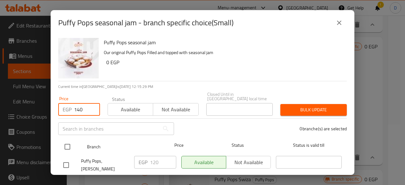
type input "140"
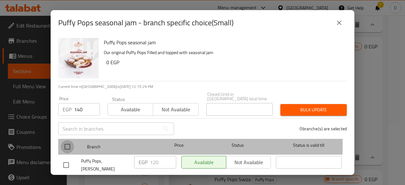
click at [66, 140] on input "checkbox" at bounding box center [67, 146] width 13 height 13
checkbox input "true"
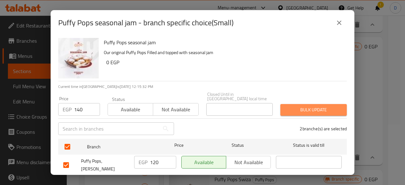
click at [318, 106] on span "Bulk update" at bounding box center [313, 110] width 56 height 8
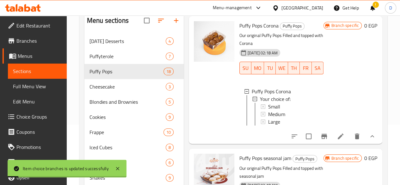
scroll to position [1472, 0]
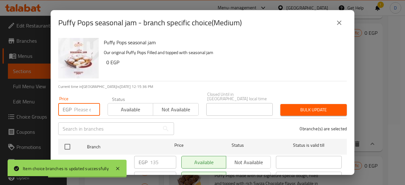
click at [78, 111] on input "number" at bounding box center [87, 109] width 26 height 13
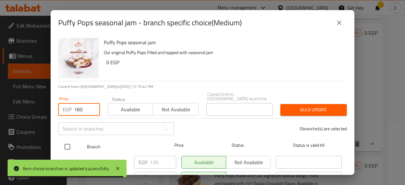
type input "160"
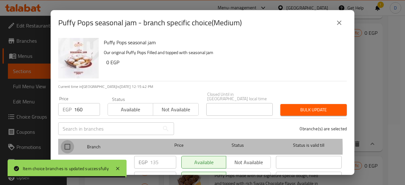
click at [69, 144] on input "checkbox" at bounding box center [67, 146] width 13 height 13
checkbox input "true"
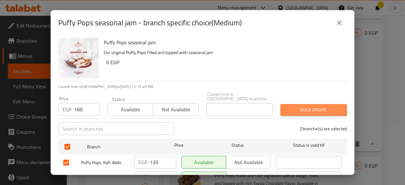
click at [304, 106] on span "Bulk update" at bounding box center [313, 110] width 56 height 8
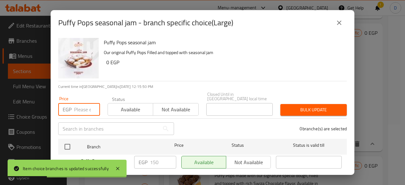
click at [76, 107] on input "number" at bounding box center [87, 109] width 26 height 13
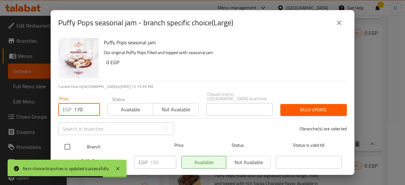
type input "170"
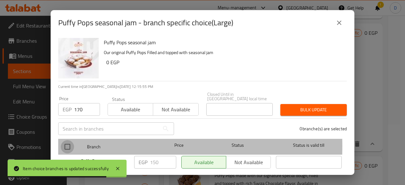
click at [67, 142] on input "checkbox" at bounding box center [67, 146] width 13 height 13
checkbox input "true"
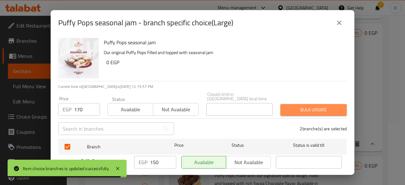
click at [331, 106] on span "Bulk update" at bounding box center [313, 110] width 56 height 8
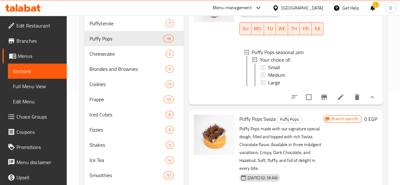
scroll to position [93, 0]
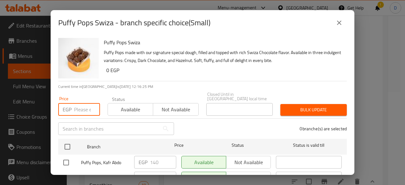
click at [81, 106] on input "number" at bounding box center [87, 109] width 26 height 13
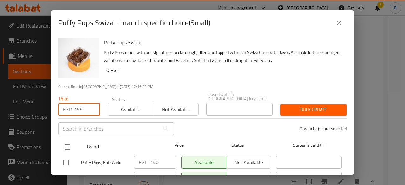
type input "155"
click at [65, 140] on input "checkbox" at bounding box center [67, 146] width 13 height 13
checkbox input "true"
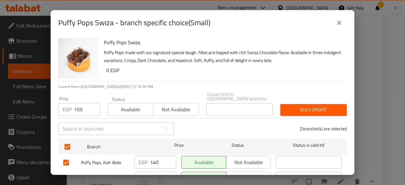
click at [302, 106] on span "Bulk update" at bounding box center [313, 110] width 56 height 8
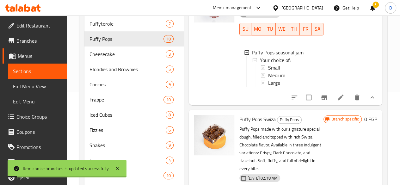
scroll to position [1, 0]
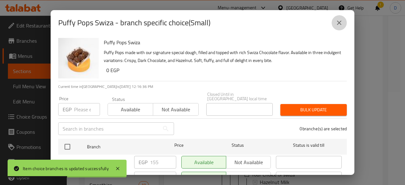
click at [342, 24] on icon "close" at bounding box center [339, 23] width 8 height 8
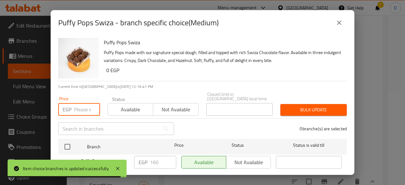
click at [76, 111] on input "number" at bounding box center [87, 109] width 26 height 13
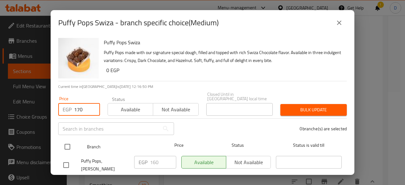
type input "170"
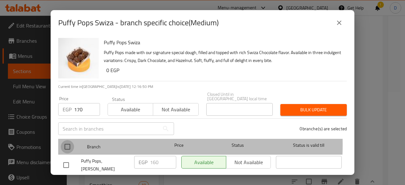
click at [65, 140] on input "checkbox" at bounding box center [67, 146] width 13 height 13
checkbox input "true"
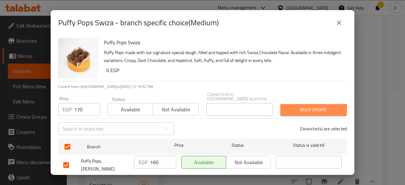
click at [308, 110] on button "Bulk update" at bounding box center [313, 110] width 66 height 12
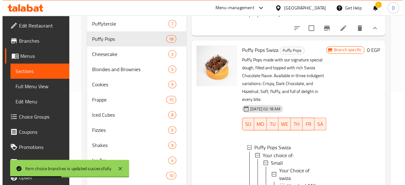
scroll to position [1680, 0]
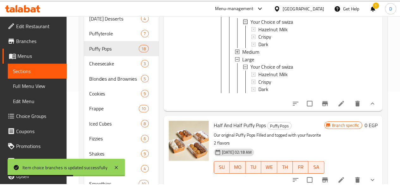
scroll to position [0, 0]
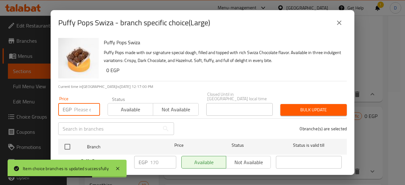
click at [83, 109] on input "number" at bounding box center [87, 109] width 26 height 13
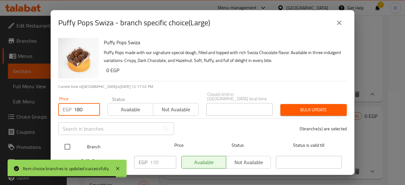
type input "180"
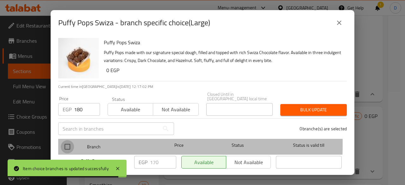
click at [66, 140] on input "checkbox" at bounding box center [67, 146] width 13 height 13
checkbox input "true"
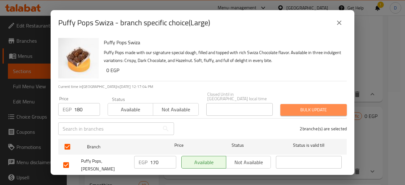
click at [322, 106] on span "Bulk update" at bounding box center [313, 110] width 56 height 8
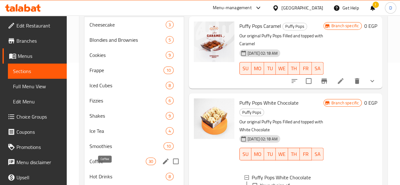
scroll to position [181, 0]
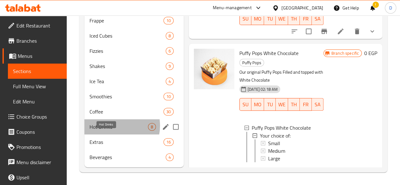
click at [113, 126] on span "Hot Drinks" at bounding box center [119, 127] width 59 height 8
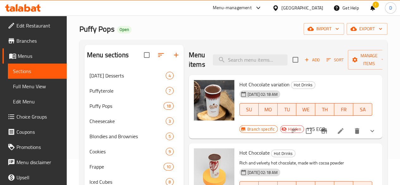
scroll to position [26, 0]
click at [369, 131] on icon "show more" at bounding box center [373, 132] width 8 height 8
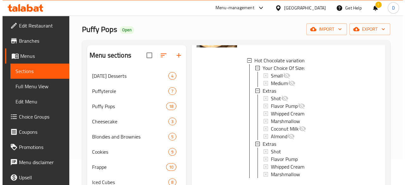
scroll to position [74, 0]
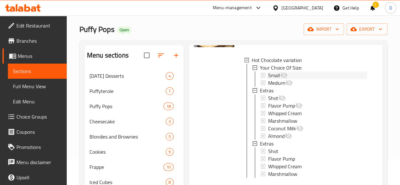
click at [268, 76] on span "Small" at bounding box center [274, 76] width 12 height 8
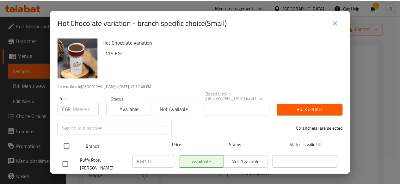
scroll to position [28, 0]
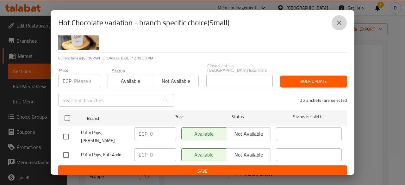
click at [344, 23] on button "close" at bounding box center [339, 22] width 15 height 15
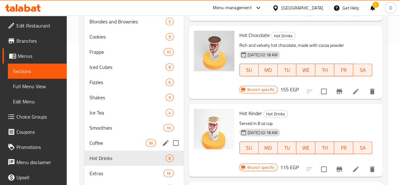
scroll to position [181, 0]
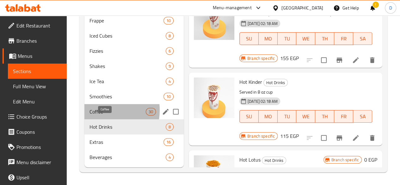
click at [94, 110] on span "Coffee" at bounding box center [118, 112] width 56 height 8
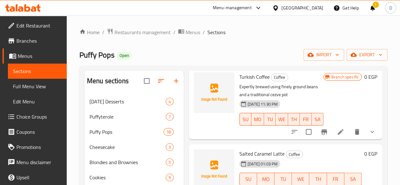
scroll to position [34, 0]
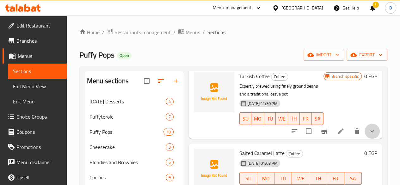
click at [372, 130] on button "show more" at bounding box center [372, 131] width 15 height 15
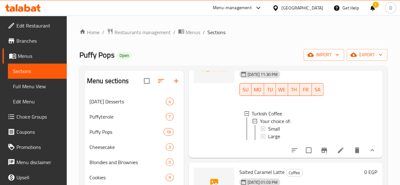
scroll to position [64, 0]
click at [281, 128] on div "Small" at bounding box center [293, 129] width 50 height 8
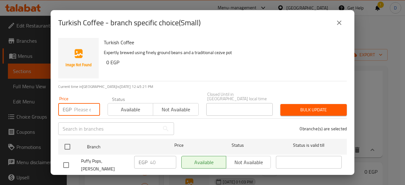
click at [75, 109] on input "number" at bounding box center [87, 109] width 26 height 13
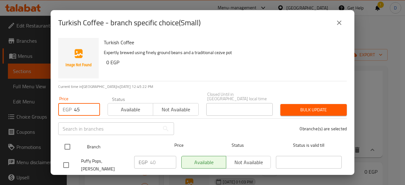
type input "45"
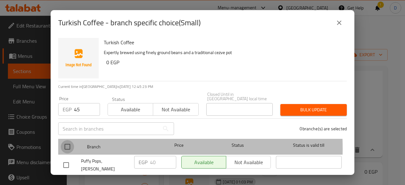
click at [66, 144] on input "checkbox" at bounding box center [67, 146] width 13 height 13
checkbox input "true"
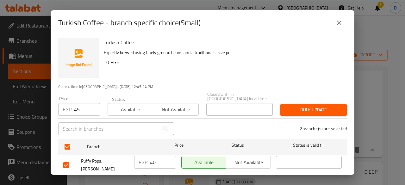
click at [290, 108] on span "Bulk update" at bounding box center [313, 110] width 56 height 8
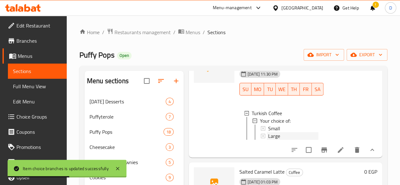
click at [268, 136] on span "Large" at bounding box center [274, 136] width 12 height 8
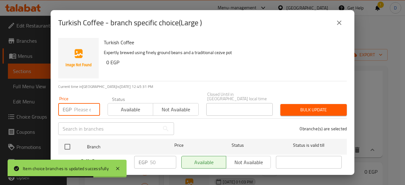
click at [78, 107] on input "number" at bounding box center [87, 109] width 26 height 13
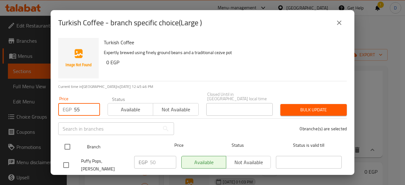
type input "55"
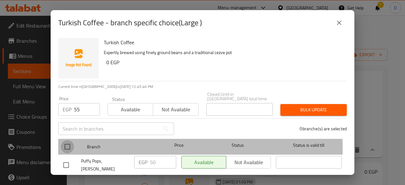
click at [68, 144] on input "checkbox" at bounding box center [67, 146] width 13 height 13
checkbox input "true"
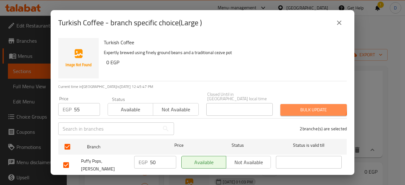
click at [282, 104] on button "Bulk update" at bounding box center [313, 110] width 66 height 12
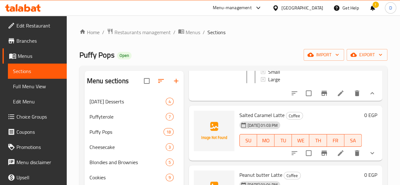
scroll to position [145, 0]
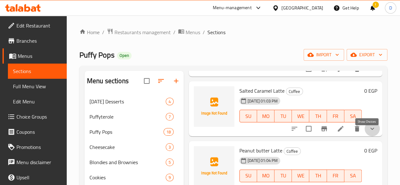
click at [370, 133] on icon "show more" at bounding box center [373, 129] width 8 height 8
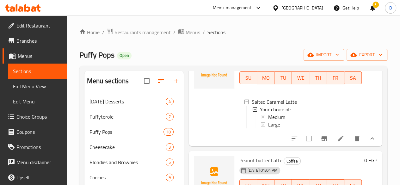
scroll to position [184, 0]
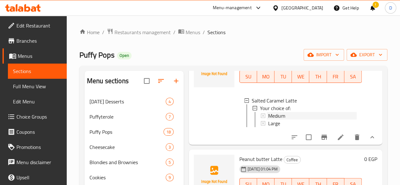
click at [279, 120] on div "Medium" at bounding box center [312, 116] width 89 height 8
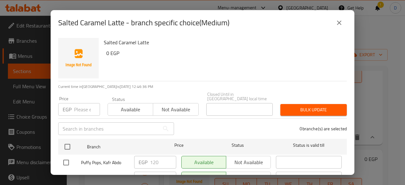
click at [81, 109] on input "number" at bounding box center [87, 109] width 26 height 13
click at [342, 16] on button "close" at bounding box center [339, 22] width 15 height 15
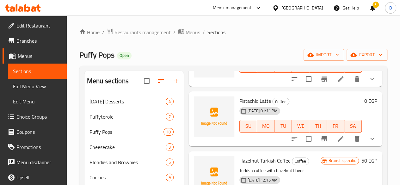
scroll to position [363, 0]
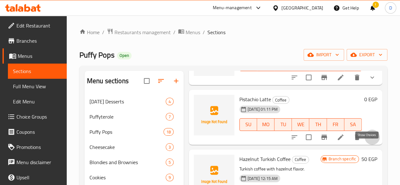
click at [369, 141] on icon "show more" at bounding box center [373, 138] width 8 height 8
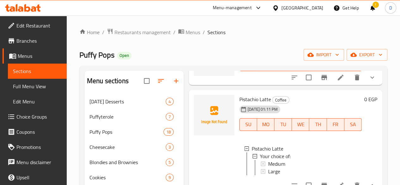
scroll to position [1, 0]
click at [285, 167] on div "Medium" at bounding box center [312, 163] width 89 height 8
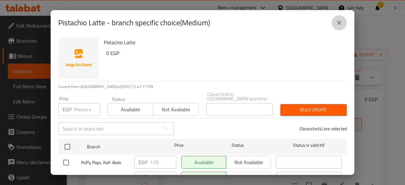
click at [339, 20] on icon "close" at bounding box center [339, 23] width 8 height 8
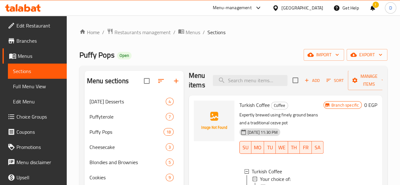
scroll to position [0, 0]
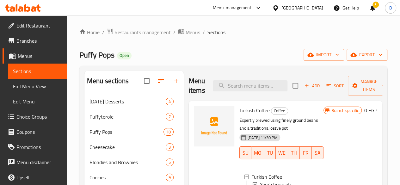
click at [275, 53] on div "Puffy Pops Open import export" at bounding box center [233, 55] width 308 height 12
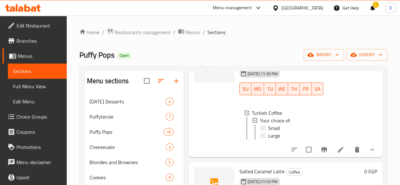
scroll to position [65, 0]
click at [268, 127] on div "Small" at bounding box center [293, 128] width 50 height 8
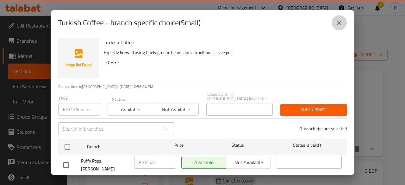
click at [340, 19] on icon "close" at bounding box center [339, 23] width 8 height 8
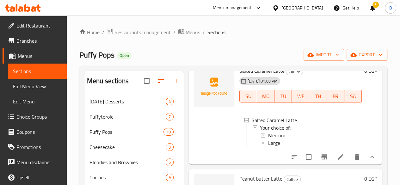
scroll to position [165, 0]
click at [281, 137] on div "Medium" at bounding box center [312, 135] width 89 height 8
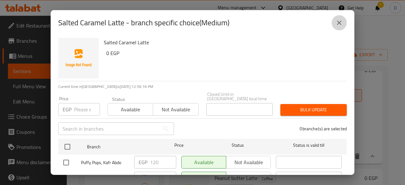
click at [337, 25] on icon "close" at bounding box center [339, 23] width 8 height 8
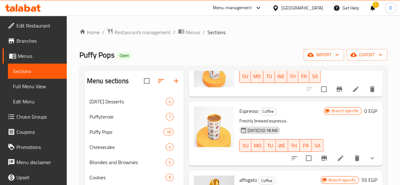
scroll to position [760, 0]
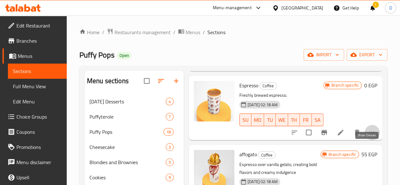
click at [369, 136] on icon "show more" at bounding box center [373, 133] width 8 height 8
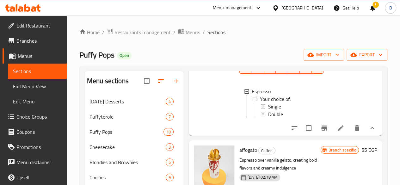
scroll to position [814, 0]
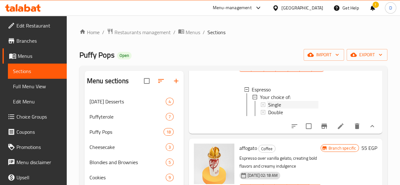
click at [268, 109] on div "Single" at bounding box center [293, 105] width 50 height 8
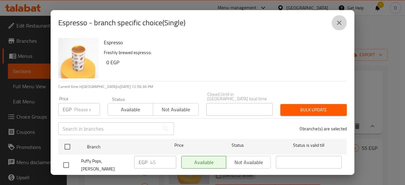
click at [337, 21] on icon "close" at bounding box center [339, 23] width 4 height 4
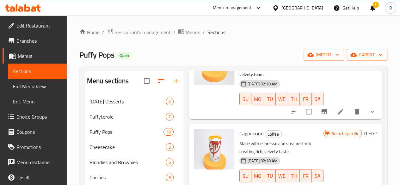
scroll to position [990, 0]
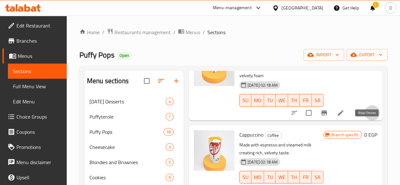
click at [370, 117] on icon "show more" at bounding box center [373, 113] width 8 height 8
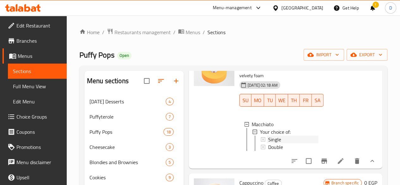
click at [268, 143] on div "Single" at bounding box center [293, 140] width 50 height 8
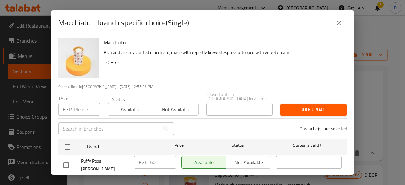
click at [78, 104] on input "number" at bounding box center [87, 109] width 26 height 13
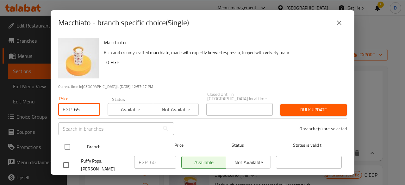
type input "65"
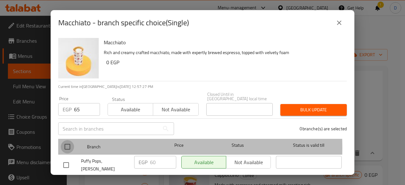
click at [70, 143] on input "checkbox" at bounding box center [67, 146] width 13 height 13
checkbox input "true"
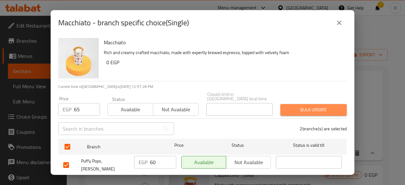
click at [311, 109] on span "Bulk update" at bounding box center [313, 110] width 56 height 8
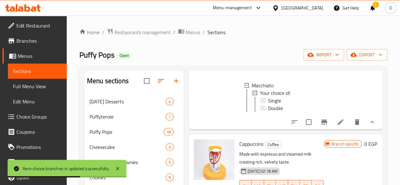
scroll to position [1, 0]
click at [273, 111] on div "Double" at bounding box center [293, 108] width 50 height 8
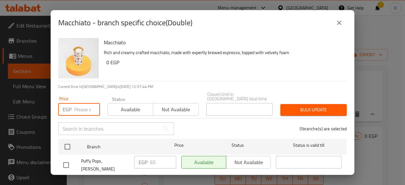
click at [78, 105] on input "number" at bounding box center [87, 109] width 26 height 13
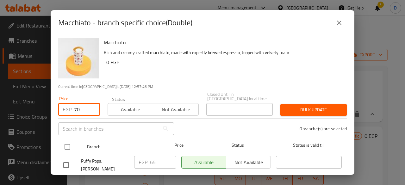
type input "70"
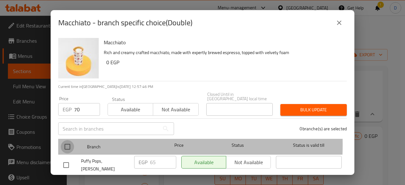
click at [65, 140] on input "checkbox" at bounding box center [67, 146] width 13 height 13
checkbox input "true"
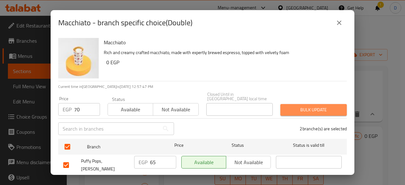
click at [313, 106] on span "Bulk update" at bounding box center [313, 110] width 56 height 8
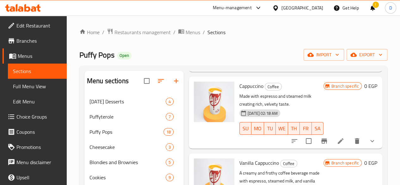
scroll to position [1088, 0]
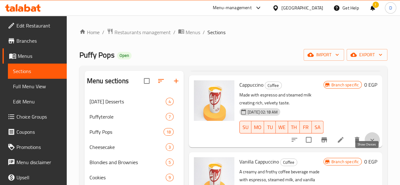
click at [369, 144] on icon "show more" at bounding box center [373, 140] width 8 height 8
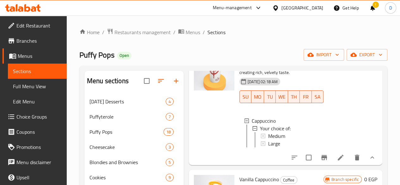
scroll to position [1119, 0]
click at [268, 139] on span "Medium" at bounding box center [276, 136] width 17 height 8
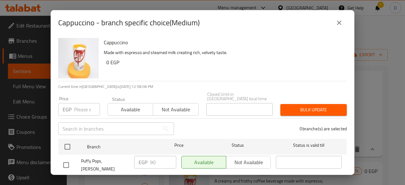
click at [80, 106] on input "number" at bounding box center [87, 109] width 26 height 13
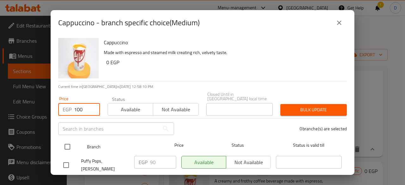
type input "100"
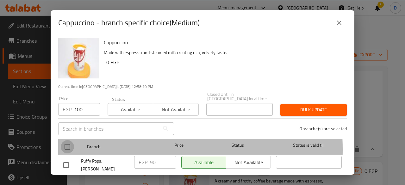
click at [69, 145] on input "checkbox" at bounding box center [67, 146] width 13 height 13
checkbox input "true"
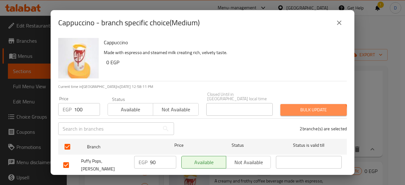
click at [309, 109] on span "Bulk update" at bounding box center [313, 110] width 56 height 8
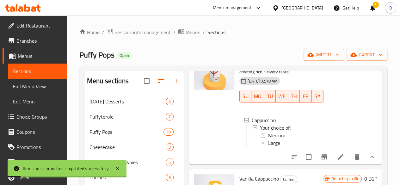
scroll to position [1140, 0]
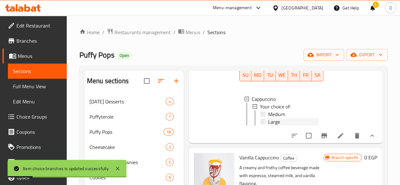
click at [276, 126] on div "Large" at bounding box center [293, 122] width 50 height 8
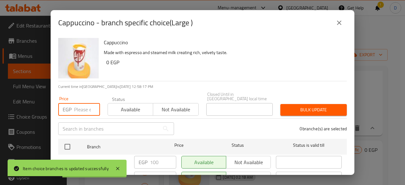
click at [77, 103] on input "number" at bounding box center [87, 109] width 26 height 13
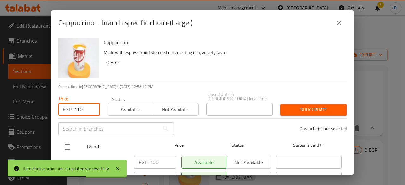
type input "110"
click at [71, 141] on input "checkbox" at bounding box center [67, 146] width 13 height 13
checkbox input "true"
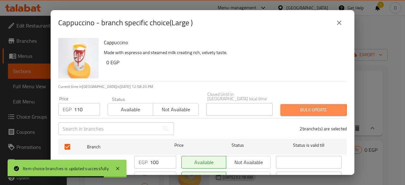
click at [299, 107] on span "Bulk update" at bounding box center [313, 110] width 56 height 8
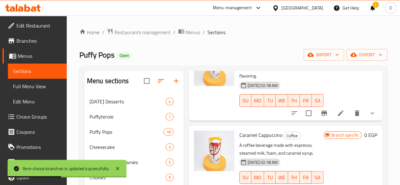
scroll to position [1248, 0]
click at [370, 117] on icon "show more" at bounding box center [373, 113] width 8 height 8
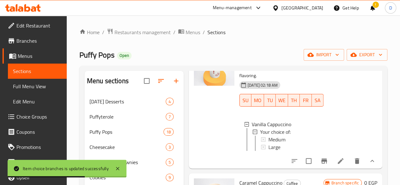
scroll to position [1236, 0]
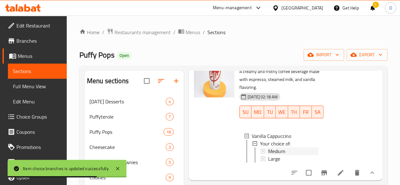
click at [275, 155] on div "Medium" at bounding box center [293, 151] width 50 height 8
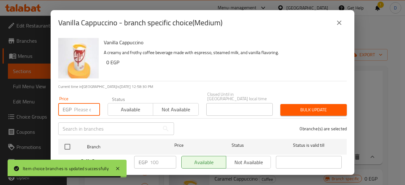
click at [75, 103] on input "number" at bounding box center [87, 109] width 26 height 13
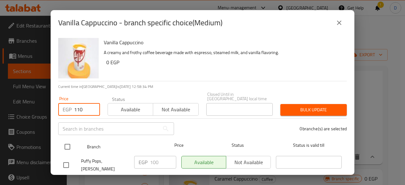
type input "110"
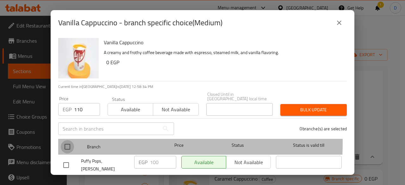
click at [68, 140] on input "checkbox" at bounding box center [67, 146] width 13 height 13
checkbox input "true"
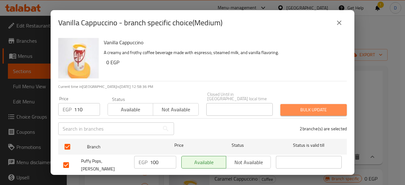
click at [328, 106] on span "Bulk update" at bounding box center [313, 110] width 56 height 8
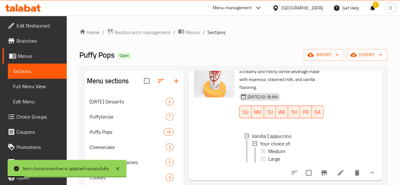
scroll to position [1293, 0]
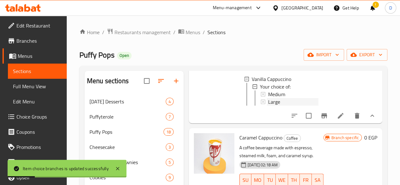
click at [268, 106] on div "Large" at bounding box center [293, 102] width 50 height 8
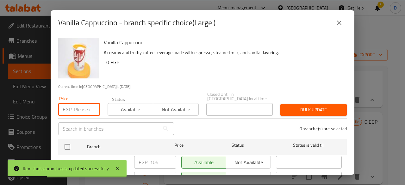
click at [82, 106] on input "number" at bounding box center [87, 109] width 26 height 13
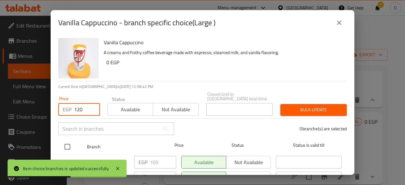
type input "120"
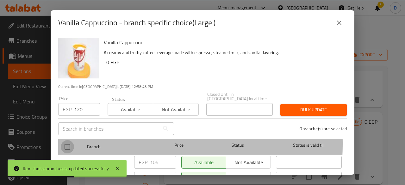
click at [73, 140] on input "checkbox" at bounding box center [67, 146] width 13 height 13
checkbox input "true"
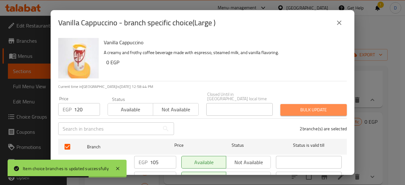
click at [330, 107] on span "Bulk update" at bounding box center [313, 110] width 56 height 8
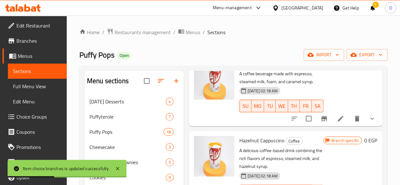
scroll to position [1367, 0]
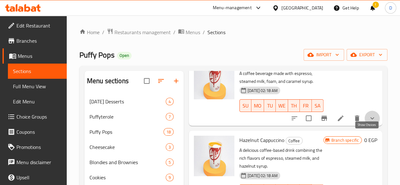
click at [369, 122] on icon "show more" at bounding box center [373, 119] width 8 height 8
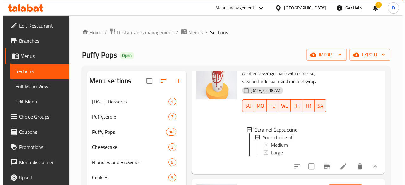
scroll to position [1396, 0]
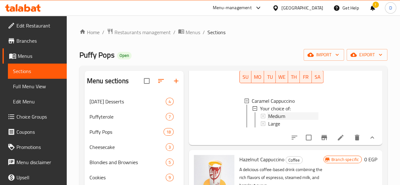
click at [281, 120] on div "Medium" at bounding box center [293, 116] width 50 height 8
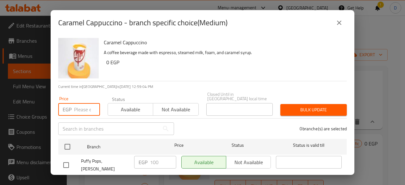
click at [82, 105] on input "number" at bounding box center [87, 109] width 26 height 13
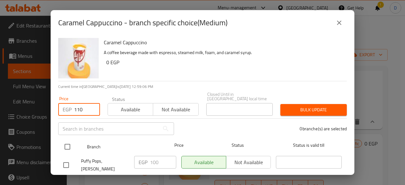
type input "110"
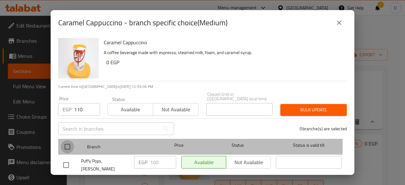
click at [67, 140] on input "checkbox" at bounding box center [67, 146] width 13 height 13
checkbox input "true"
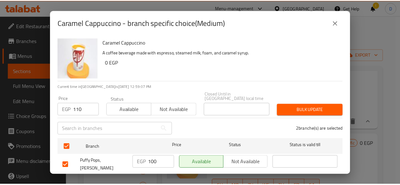
scroll to position [28, 0]
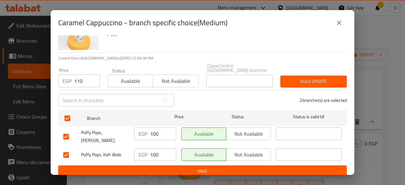
click at [307, 78] on span "Bulk update" at bounding box center [313, 82] width 56 height 8
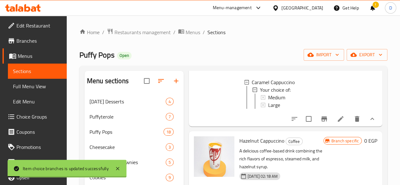
scroll to position [1415, 0]
click at [268, 109] on div "Large" at bounding box center [293, 105] width 50 height 8
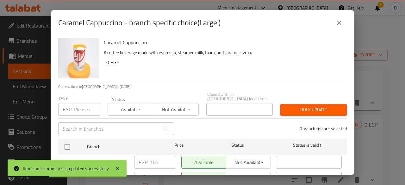
click at [82, 104] on input "number" at bounding box center [87, 109] width 26 height 13
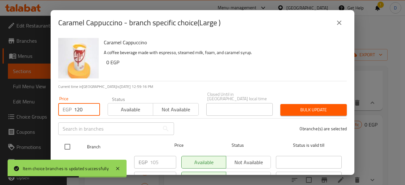
type input "120"
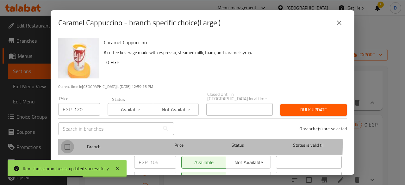
click at [69, 140] on input "checkbox" at bounding box center [67, 146] width 13 height 13
checkbox input "true"
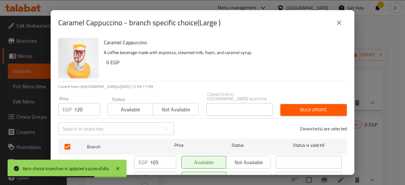
click at [301, 110] on button "Bulk update" at bounding box center [313, 110] width 66 height 12
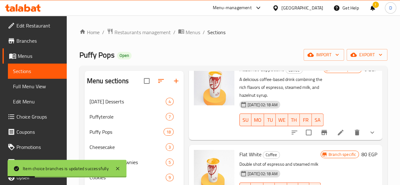
scroll to position [1497, 0]
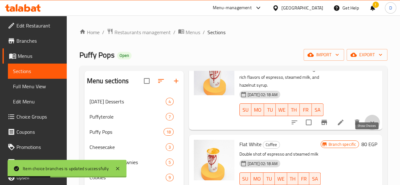
click at [369, 126] on icon "show more" at bounding box center [373, 123] width 8 height 8
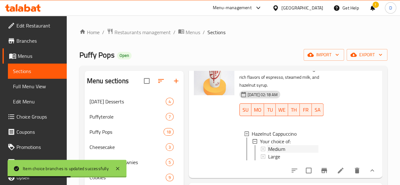
click at [275, 153] on div "Medium" at bounding box center [293, 149] width 50 height 8
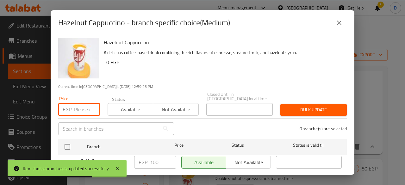
click at [81, 110] on input "number" at bounding box center [87, 109] width 26 height 13
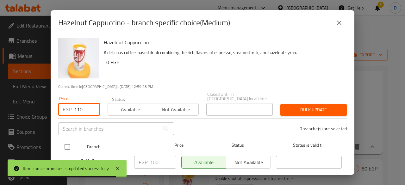
type input "110"
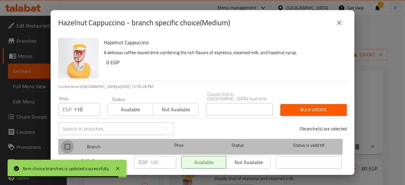
click at [64, 140] on input "checkbox" at bounding box center [67, 146] width 13 height 13
checkbox input "true"
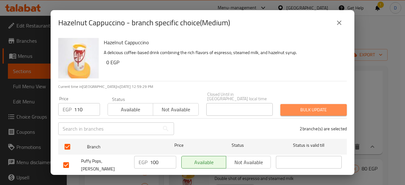
click at [328, 104] on button "Bulk update" at bounding box center [313, 110] width 66 height 12
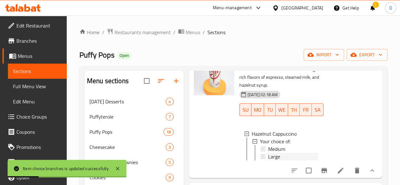
click at [284, 160] on div "Large" at bounding box center [293, 157] width 50 height 8
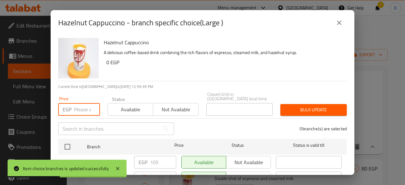
click at [85, 107] on input "number" at bounding box center [87, 109] width 26 height 13
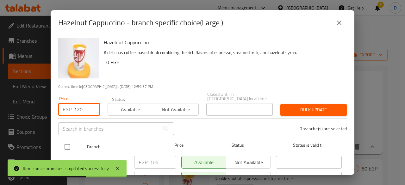
type input "120"
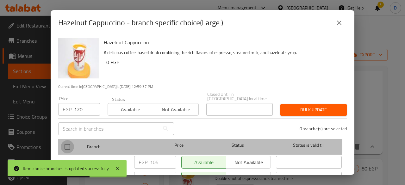
click at [71, 141] on input "checkbox" at bounding box center [67, 146] width 13 height 13
checkbox input "true"
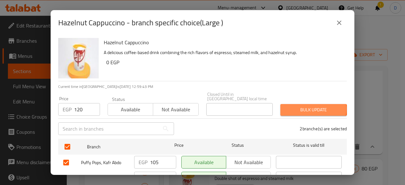
click at [307, 106] on span "Bulk update" at bounding box center [313, 110] width 56 height 8
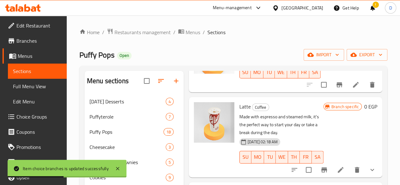
scroll to position [1725, 0]
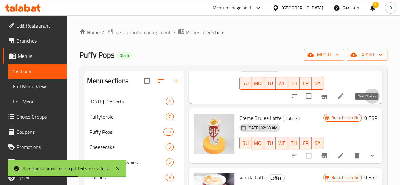
click at [369, 100] on icon "show more" at bounding box center [373, 96] width 8 height 8
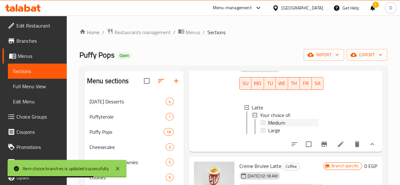
click at [277, 127] on div "Medium" at bounding box center [293, 123] width 50 height 8
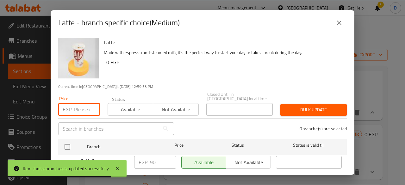
click at [89, 104] on input "number" at bounding box center [87, 109] width 26 height 13
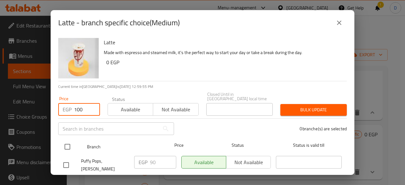
type input "100"
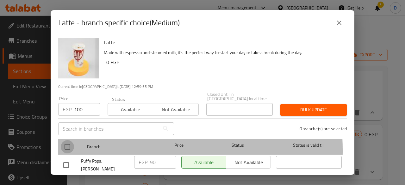
click at [66, 146] on input "checkbox" at bounding box center [67, 146] width 13 height 13
checkbox input "true"
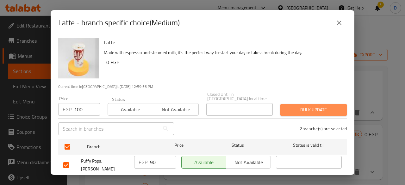
click at [320, 106] on span "Bulk update" at bounding box center [313, 110] width 56 height 8
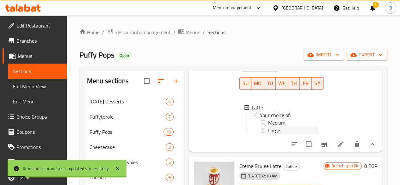
click at [281, 134] on div "Large" at bounding box center [293, 131] width 50 height 8
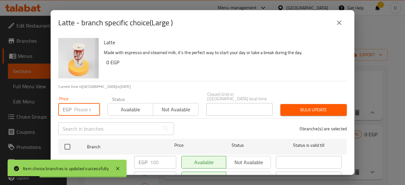
click at [82, 107] on input "number" at bounding box center [87, 109] width 26 height 13
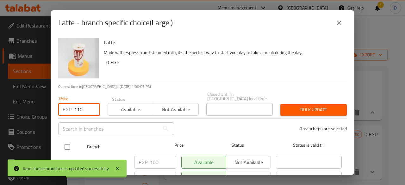
type input "110"
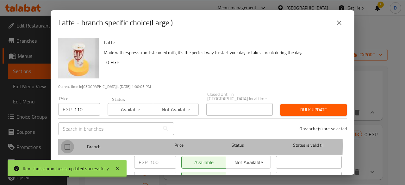
click at [70, 141] on input "checkbox" at bounding box center [67, 146] width 13 height 13
checkbox input "true"
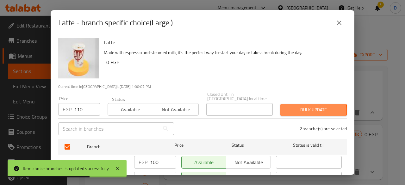
click at [285, 107] on span "Bulk update" at bounding box center [313, 110] width 56 height 8
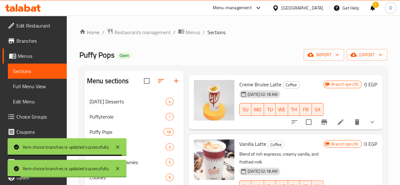
scroll to position [1812, 0]
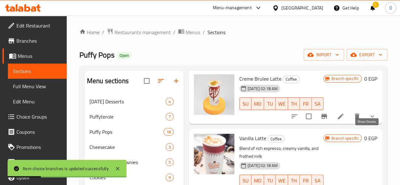
click at [369, 120] on icon "show more" at bounding box center [373, 117] width 8 height 8
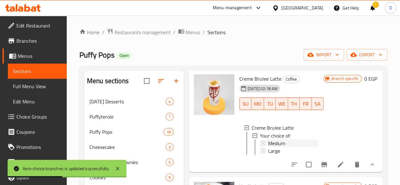
click at [278, 147] on div "Medium" at bounding box center [293, 143] width 50 height 8
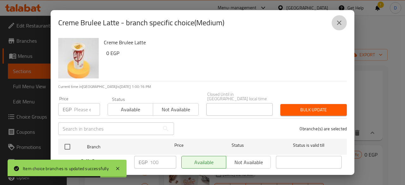
click at [339, 25] on icon "close" at bounding box center [339, 23] width 8 height 8
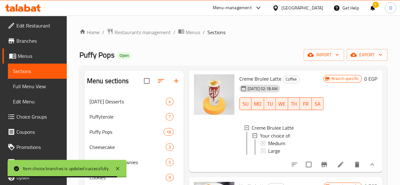
click at [268, 147] on span "Medium" at bounding box center [276, 143] width 17 height 8
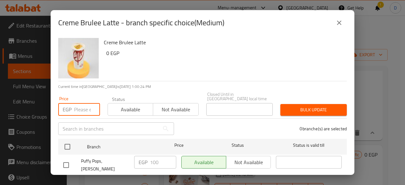
click at [78, 109] on input "number" at bounding box center [87, 109] width 26 height 13
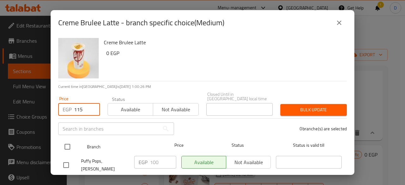
type input "115"
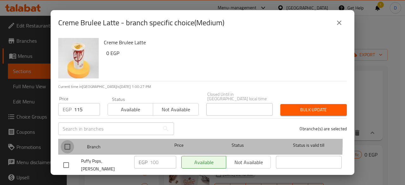
click at [68, 140] on input "checkbox" at bounding box center [67, 146] width 13 height 13
checkbox input "true"
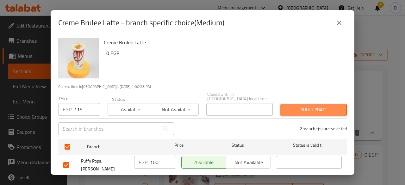
click at [291, 106] on span "Bulk update" at bounding box center [313, 110] width 56 height 8
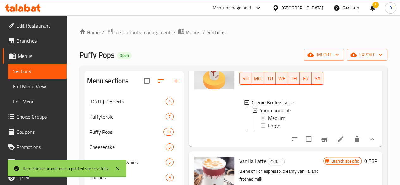
scroll to position [1841, 0]
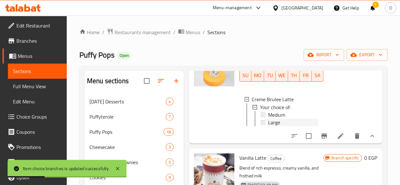
click at [268, 126] on div "Large" at bounding box center [293, 122] width 50 height 8
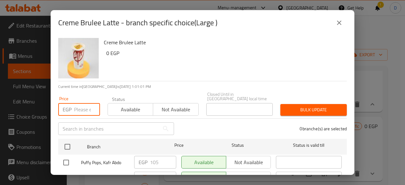
click at [84, 105] on input "number" at bounding box center [87, 109] width 26 height 13
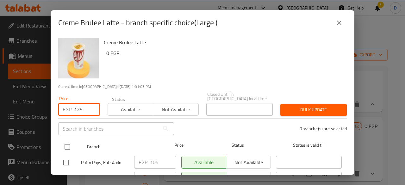
type input "125"
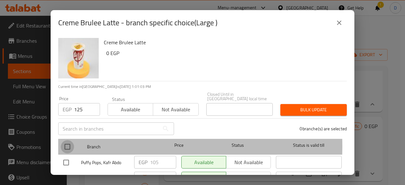
click at [65, 141] on input "checkbox" at bounding box center [67, 146] width 13 height 13
checkbox input "true"
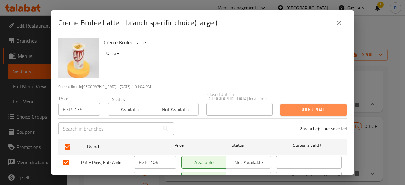
click at [314, 106] on span "Bulk update" at bounding box center [313, 110] width 56 height 8
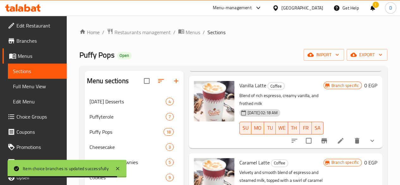
scroll to position [1914, 0]
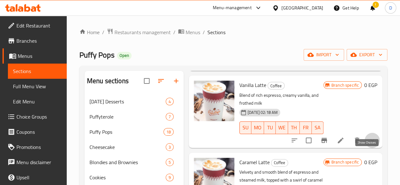
click at [370, 141] on icon "show more" at bounding box center [372, 140] width 4 height 2
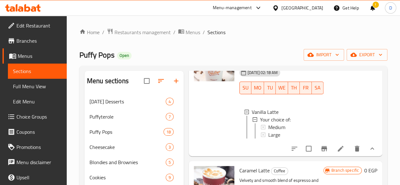
scroll to position [1958, 0]
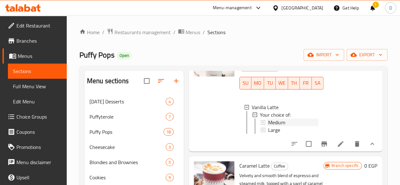
click at [277, 126] on div "Medium" at bounding box center [293, 123] width 50 height 8
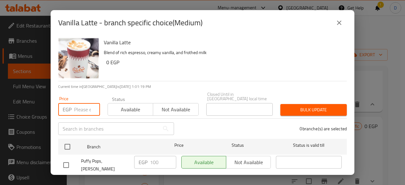
click at [84, 105] on input "number" at bounding box center [87, 109] width 26 height 13
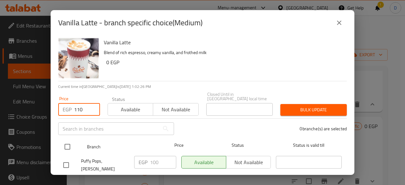
type input "110"
click at [68, 141] on input "checkbox" at bounding box center [67, 146] width 13 height 13
checkbox input "true"
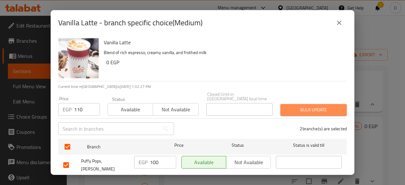
click at [328, 110] on button "Bulk update" at bounding box center [313, 110] width 66 height 12
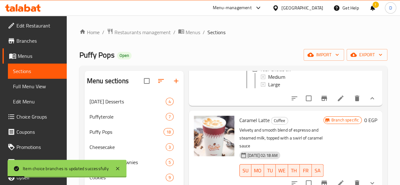
scroll to position [2004, 0]
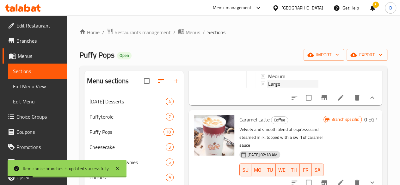
click at [275, 88] on div "Large" at bounding box center [293, 84] width 50 height 8
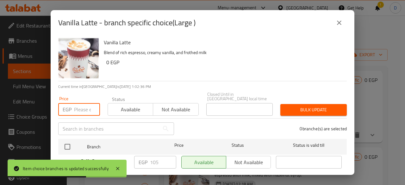
click at [79, 109] on input "number" at bounding box center [87, 109] width 26 height 13
type input "2"
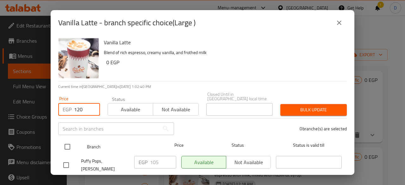
type input "120"
click at [70, 140] on input "checkbox" at bounding box center [67, 146] width 13 height 13
checkbox input "true"
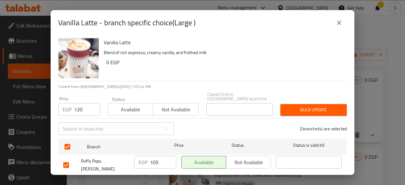
click at [303, 107] on span "Bulk update" at bounding box center [313, 110] width 56 height 8
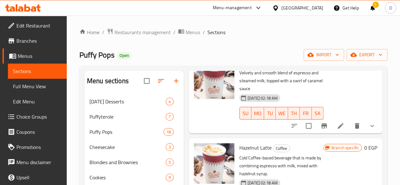
scroll to position [2062, 0]
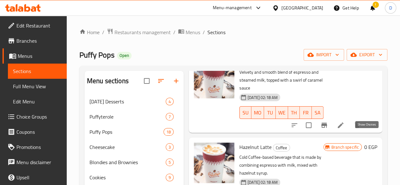
click at [369, 129] on icon "show more" at bounding box center [373, 125] width 8 height 8
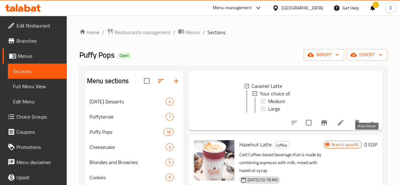
scroll to position [2113, 0]
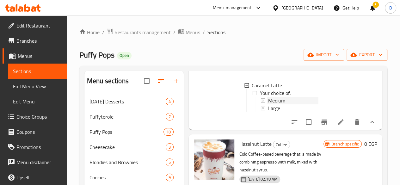
click at [271, 104] on div "Medium" at bounding box center [293, 101] width 50 height 8
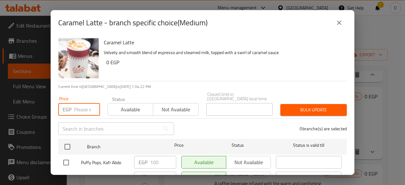
click at [84, 103] on input "number" at bounding box center [87, 109] width 26 height 13
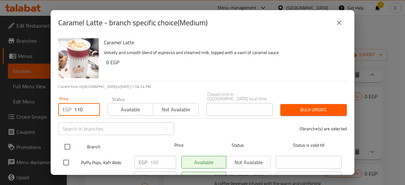
type input "110"
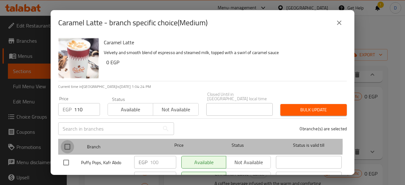
click at [74, 141] on input "checkbox" at bounding box center [67, 146] width 13 height 13
checkbox input "true"
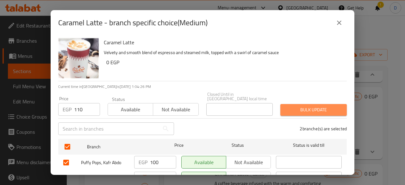
click at [320, 106] on span "Bulk update" at bounding box center [313, 110] width 56 height 8
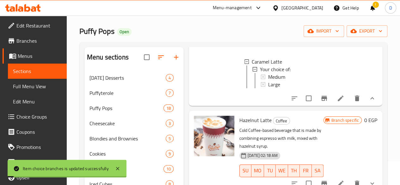
scroll to position [24, 0]
click at [277, 88] on div "Large" at bounding box center [293, 84] width 50 height 8
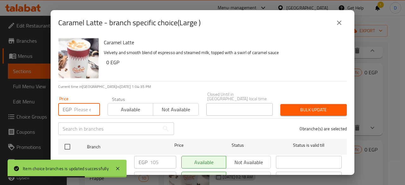
click at [79, 106] on input "number" at bounding box center [87, 109] width 26 height 13
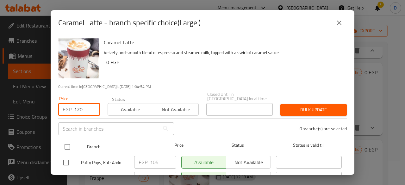
type input "120"
click at [68, 143] on input "checkbox" at bounding box center [67, 146] width 13 height 13
checkbox input "true"
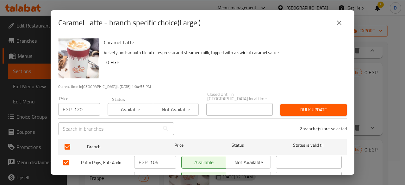
click at [287, 109] on button "Bulk update" at bounding box center [313, 110] width 66 height 12
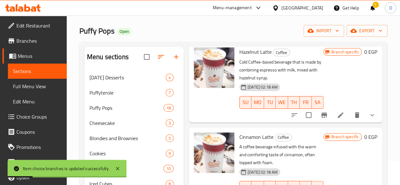
scroll to position [2182, 0]
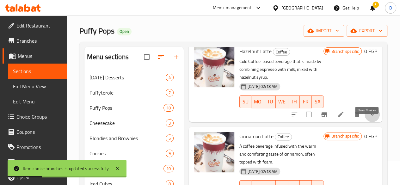
click at [370, 115] on icon "show more" at bounding box center [372, 114] width 4 height 2
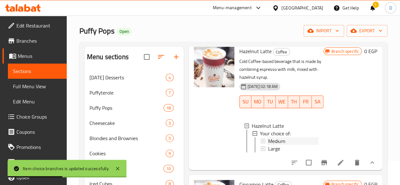
click at [282, 145] on div "Medium" at bounding box center [293, 141] width 50 height 8
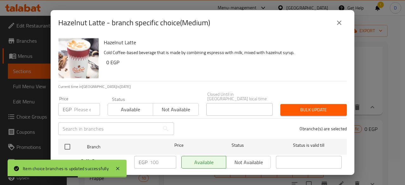
click at [76, 103] on input "number" at bounding box center [87, 109] width 26 height 13
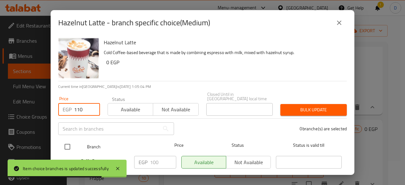
type input "110"
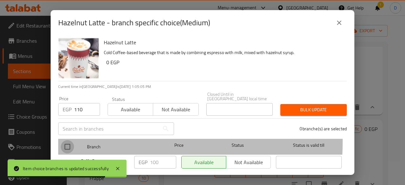
click at [70, 140] on input "checkbox" at bounding box center [67, 146] width 13 height 13
checkbox input "true"
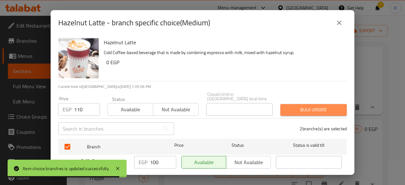
click at [333, 106] on span "Bulk update" at bounding box center [313, 110] width 56 height 8
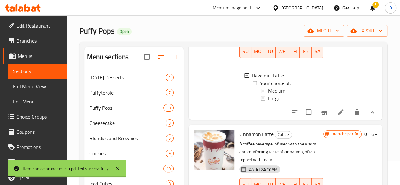
scroll to position [2243, 0]
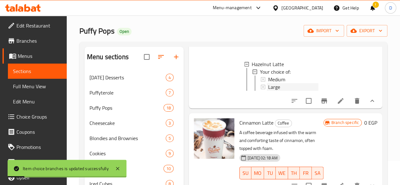
click at [274, 91] on div "Large" at bounding box center [293, 87] width 50 height 8
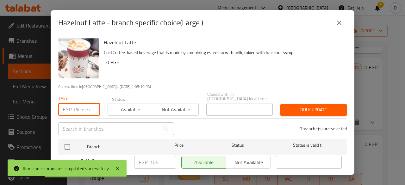
click at [84, 103] on input "number" at bounding box center [87, 109] width 26 height 13
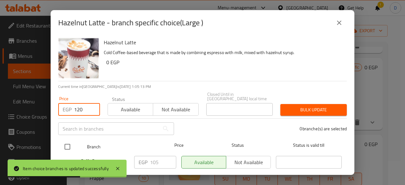
type input "120"
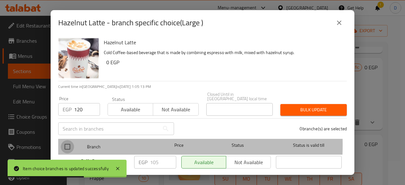
click at [67, 140] on input "checkbox" at bounding box center [67, 146] width 13 height 13
checkbox input "true"
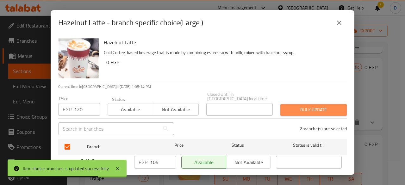
click at [321, 106] on span "Bulk update" at bounding box center [313, 110] width 56 height 8
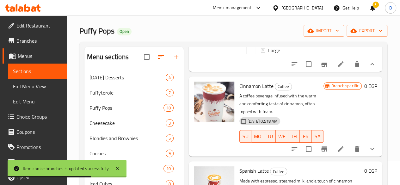
scroll to position [2281, 0]
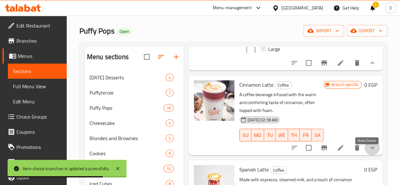
click at [370, 149] on icon "show more" at bounding box center [372, 148] width 4 height 2
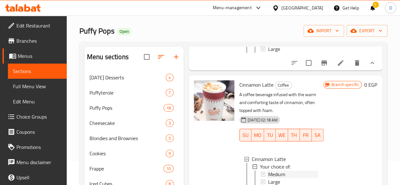
click at [277, 178] on div "Medium" at bounding box center [293, 175] width 50 height 8
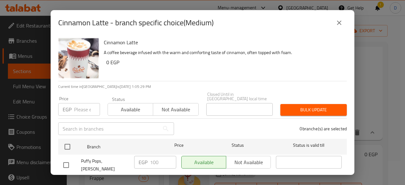
drag, startPoint x: 78, startPoint y: 95, endPoint x: 82, endPoint y: 106, distance: 11.3
click at [82, 106] on div "Price EGP Price" at bounding box center [79, 106] width 42 height 19
click at [82, 106] on input "number" at bounding box center [87, 109] width 26 height 13
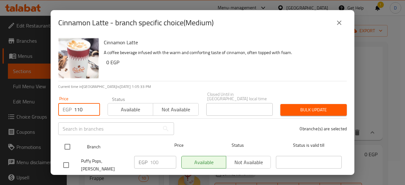
type input "110"
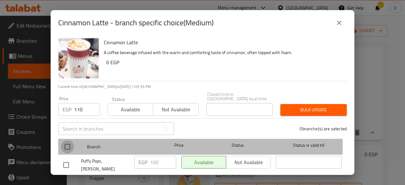
click at [70, 141] on input "checkbox" at bounding box center [67, 146] width 13 height 13
checkbox input "true"
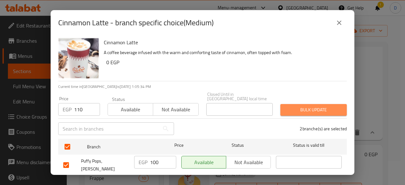
click at [319, 106] on span "Bulk update" at bounding box center [313, 110] width 56 height 8
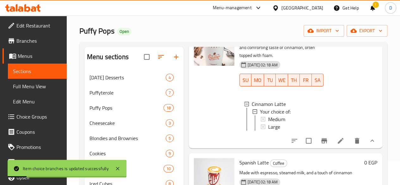
scroll to position [2337, 0]
click at [268, 130] on div "Large" at bounding box center [293, 126] width 50 height 8
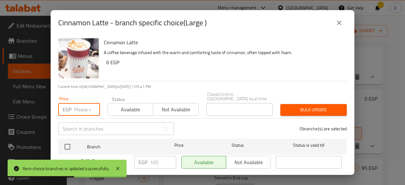
click at [80, 105] on input "number" at bounding box center [87, 109] width 26 height 13
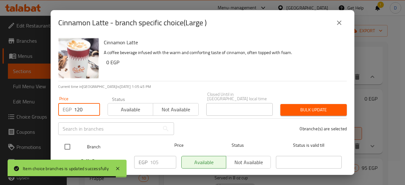
type input "120"
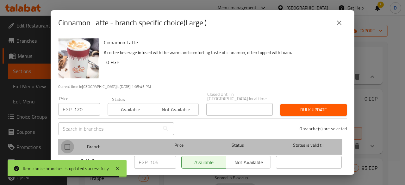
click at [63, 141] on input "checkbox" at bounding box center [67, 146] width 13 height 13
checkbox input "true"
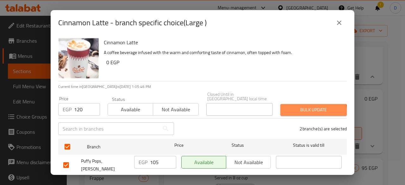
click at [301, 109] on span "Bulk update" at bounding box center [313, 110] width 56 height 8
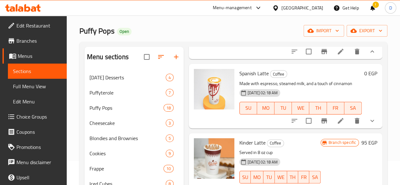
scroll to position [2427, 0]
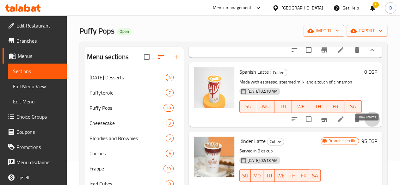
click at [371, 123] on icon "show more" at bounding box center [373, 119] width 8 height 8
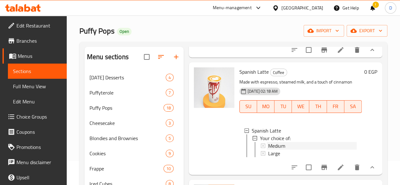
click at [324, 150] on div "Medium" at bounding box center [312, 146] width 89 height 8
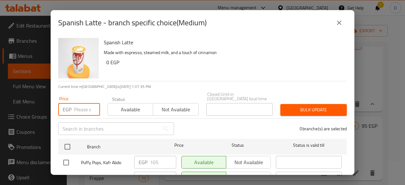
click at [79, 108] on input "number" at bounding box center [87, 109] width 26 height 13
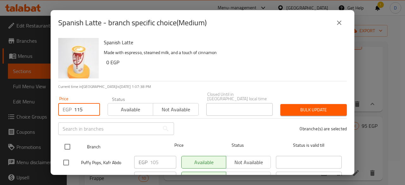
type input "115"
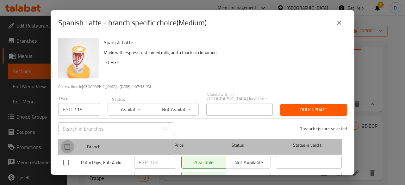
click at [72, 143] on input "checkbox" at bounding box center [67, 146] width 13 height 13
checkbox input "true"
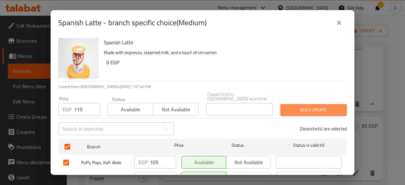
click at [317, 108] on span "Bulk update" at bounding box center [313, 110] width 56 height 8
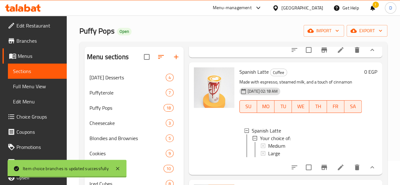
scroll to position [2466, 0]
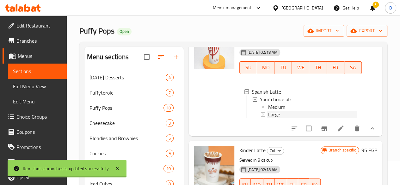
click at [268, 118] on div "Large" at bounding box center [312, 115] width 89 height 8
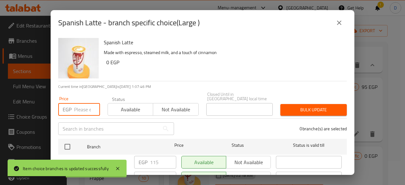
click at [80, 105] on input "number" at bounding box center [87, 109] width 26 height 13
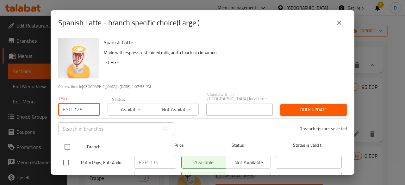
type input "125"
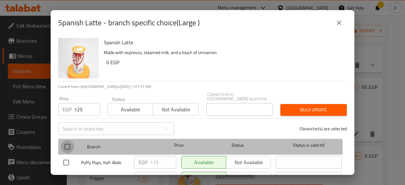
click at [69, 148] on input "checkbox" at bounding box center [67, 146] width 13 height 13
checkbox input "true"
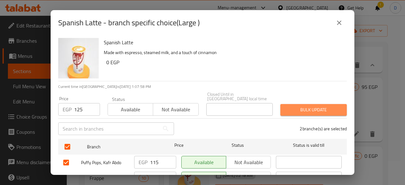
click at [321, 107] on span "Bulk update" at bounding box center [313, 110] width 56 height 8
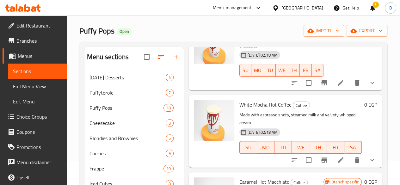
scroll to position [2612, 0]
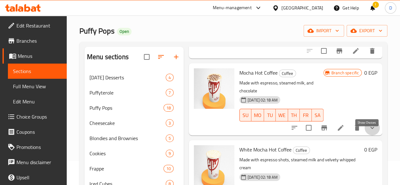
click at [369, 132] on icon "show more" at bounding box center [373, 128] width 8 height 8
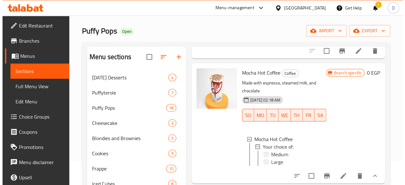
scroll to position [2638, 0]
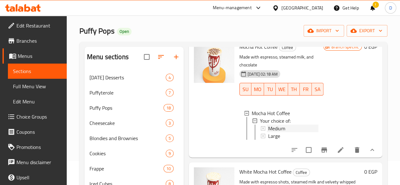
click at [290, 132] on div "Medium" at bounding box center [293, 129] width 50 height 8
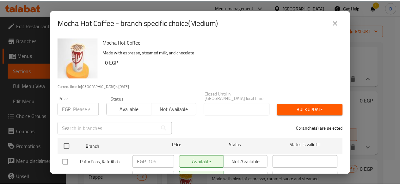
scroll to position [28, 0]
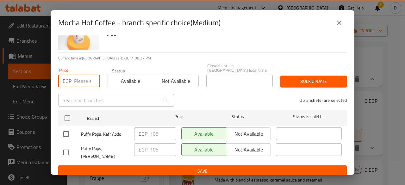
click at [82, 78] on input "number" at bounding box center [87, 81] width 26 height 13
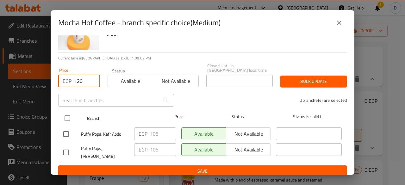
type input "120"
click at [67, 115] on input "checkbox" at bounding box center [67, 118] width 13 height 13
checkbox input "true"
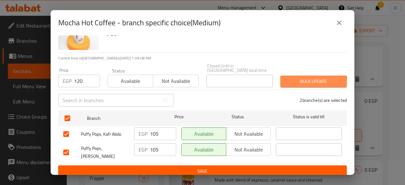
click at [302, 81] on span "Bulk update" at bounding box center [313, 82] width 56 height 8
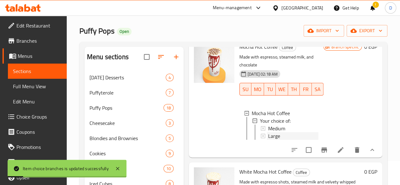
click at [268, 140] on div "Large" at bounding box center [293, 136] width 50 height 8
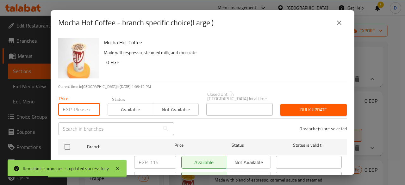
click at [83, 103] on input "number" at bounding box center [87, 109] width 26 height 13
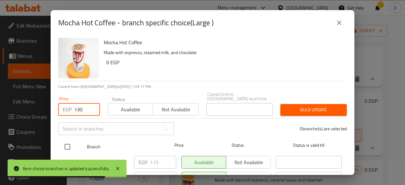
type input "130"
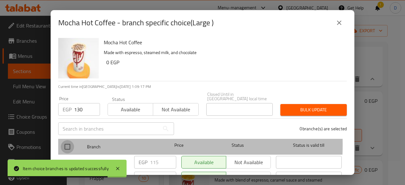
click at [68, 140] on input "checkbox" at bounding box center [67, 146] width 13 height 13
checkbox input "true"
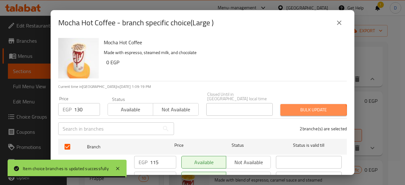
click at [301, 107] on span "Bulk update" at bounding box center [313, 110] width 56 height 8
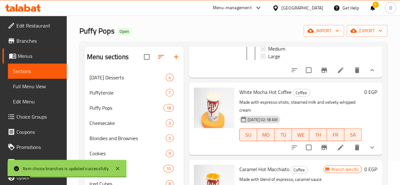
scroll to position [2758, 0]
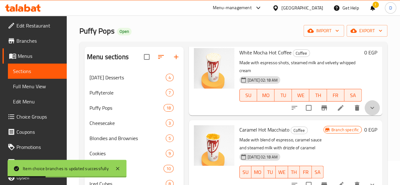
click at [365, 115] on button "show more" at bounding box center [372, 107] width 15 height 15
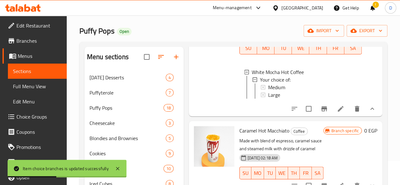
scroll to position [2805, 0]
click at [297, 91] on div "Medium" at bounding box center [312, 87] width 89 height 8
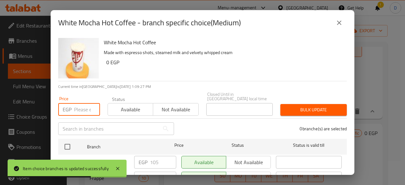
click at [78, 103] on input "number" at bounding box center [87, 109] width 26 height 13
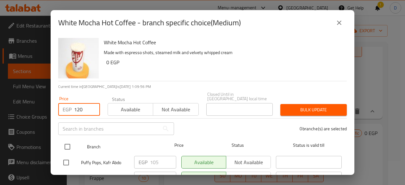
click at [69, 140] on input "checkbox" at bounding box center [67, 146] width 13 height 13
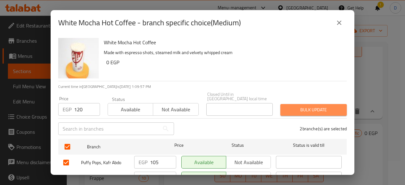
click at [321, 106] on span "Bulk update" at bounding box center [313, 110] width 56 height 8
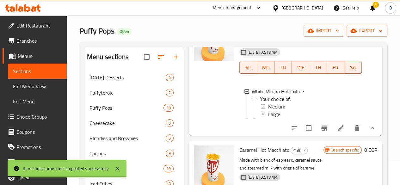
scroll to position [2778, 0]
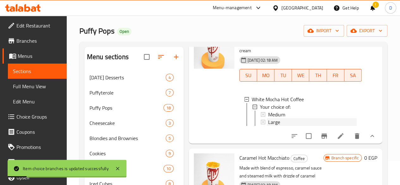
click at [276, 126] on div "Large" at bounding box center [312, 122] width 89 height 8
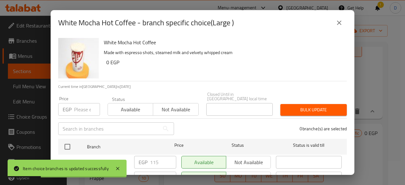
click at [79, 108] on input "number" at bounding box center [87, 109] width 26 height 13
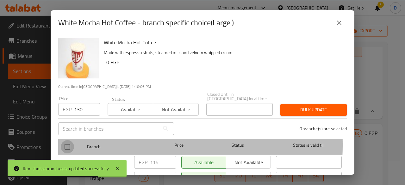
click at [68, 140] on input "checkbox" at bounding box center [67, 146] width 13 height 13
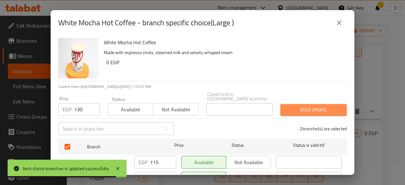
click at [337, 106] on span "Bulk update" at bounding box center [313, 110] width 56 height 8
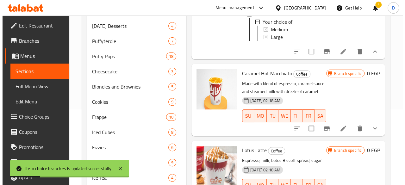
scroll to position [115, 0]
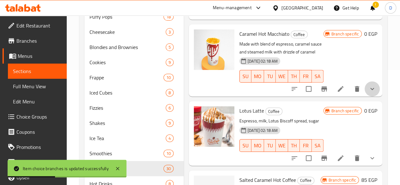
click at [365, 97] on button "show more" at bounding box center [372, 88] width 15 height 15
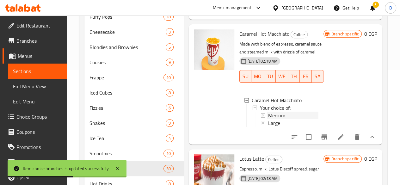
click at [268, 119] on span "Medium" at bounding box center [276, 116] width 17 height 8
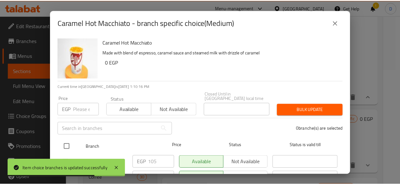
scroll to position [28, 0]
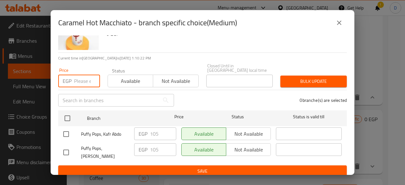
click at [80, 75] on input "number" at bounding box center [87, 81] width 26 height 13
click at [65, 128] on input "checkbox" at bounding box center [65, 134] width 13 height 13
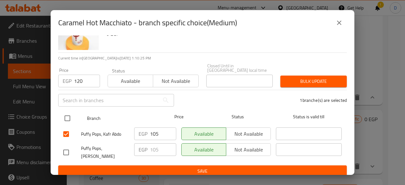
click at [70, 113] on input "checkbox" at bounding box center [67, 118] width 13 height 13
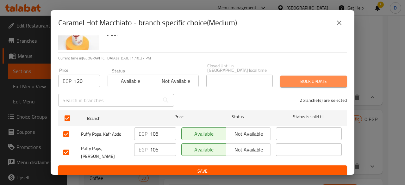
click at [311, 82] on button "Bulk update" at bounding box center [313, 82] width 66 height 12
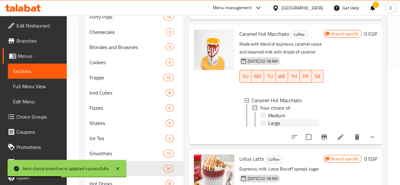
click at [273, 127] on div "Large" at bounding box center [293, 123] width 50 height 8
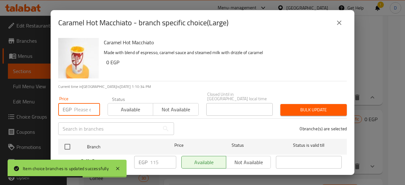
click at [79, 107] on input "number" at bounding box center [87, 109] width 26 height 13
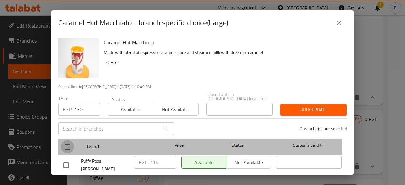
click at [67, 143] on input "checkbox" at bounding box center [67, 146] width 13 height 13
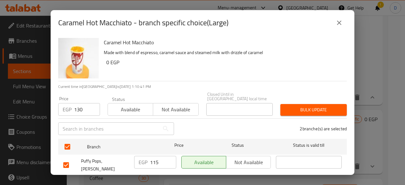
click at [315, 106] on span "Bulk update" at bounding box center [313, 110] width 56 height 8
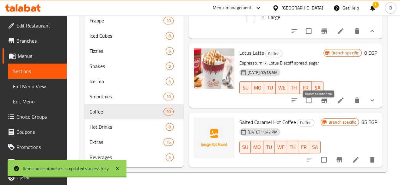
scroll to position [181, 0]
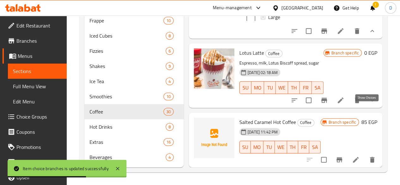
click at [372, 104] on button "show more" at bounding box center [372, 100] width 15 height 15
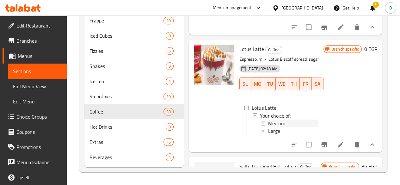
click at [268, 125] on span "Medium" at bounding box center [276, 123] width 17 height 8
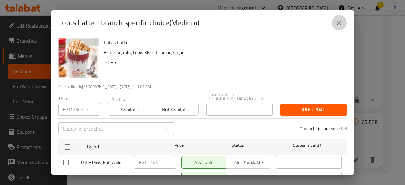
click at [336, 25] on icon "close" at bounding box center [339, 23] width 8 height 8
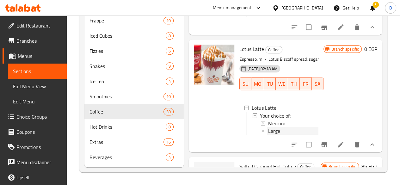
click at [268, 134] on div "Large" at bounding box center [293, 131] width 50 height 8
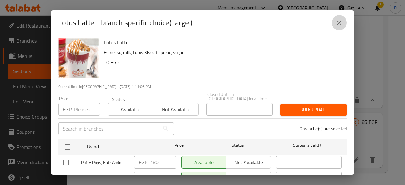
click at [341, 28] on button "close" at bounding box center [339, 22] width 15 height 15
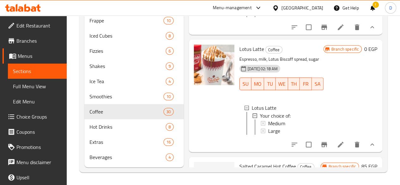
scroll to position [2917, 0]
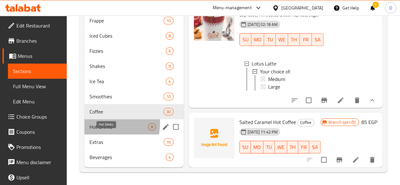
click at [99, 124] on span "Hot Drinks" at bounding box center [119, 127] width 59 height 8
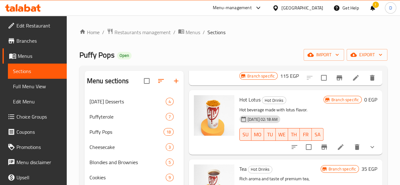
scroll to position [222, 0]
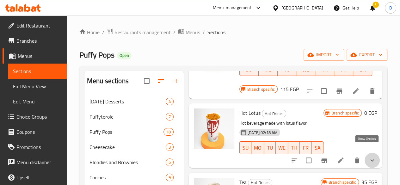
click at [369, 157] on icon "show more" at bounding box center [373, 161] width 8 height 8
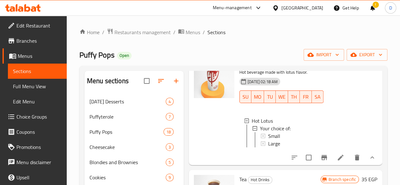
scroll to position [273, 0]
click at [281, 132] on div "Small" at bounding box center [293, 136] width 50 height 8
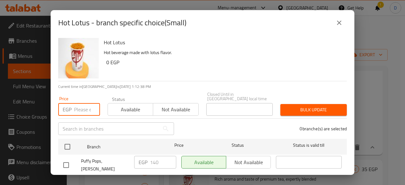
click at [76, 105] on input "number" at bounding box center [87, 109] width 26 height 13
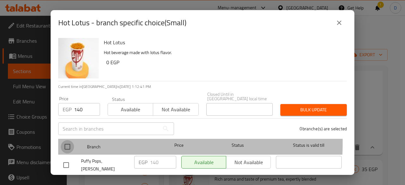
click at [69, 140] on input "checkbox" at bounding box center [67, 146] width 13 height 13
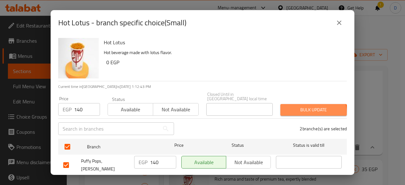
click at [293, 109] on button "Bulk update" at bounding box center [313, 110] width 66 height 12
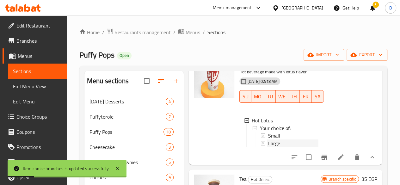
click at [287, 140] on div "Large" at bounding box center [293, 144] width 50 height 8
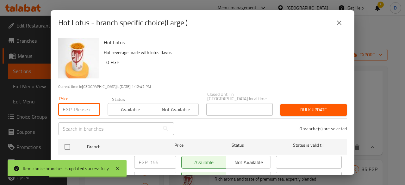
click at [77, 106] on input "number" at bounding box center [87, 109] width 26 height 13
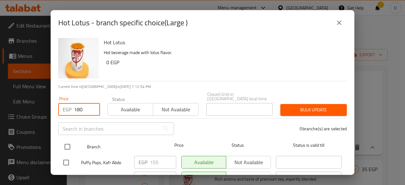
click at [67, 141] on input "checkbox" at bounding box center [67, 146] width 13 height 13
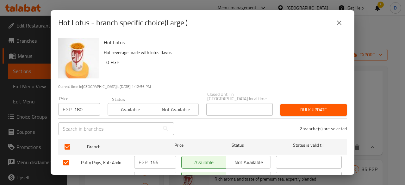
click at [301, 106] on span "Bulk update" at bounding box center [313, 110] width 56 height 8
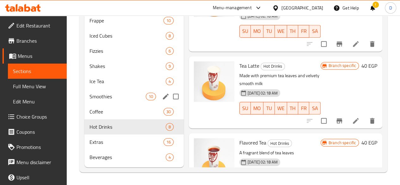
scroll to position [0, 0]
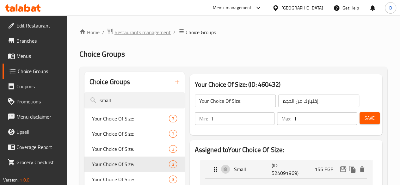
drag, startPoint x: 0, startPoint y: 0, endPoint x: 144, endPoint y: 35, distance: 148.0
click at [144, 35] on span "Restaurants management" at bounding box center [143, 32] width 56 height 8
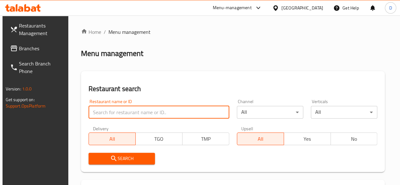
click at [120, 110] on input "search" at bounding box center [159, 112] width 141 height 13
type input "Puffy pops"
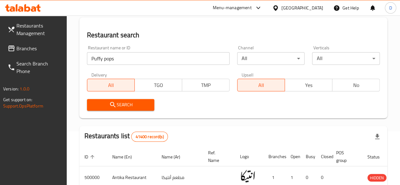
scroll to position [27, 0]
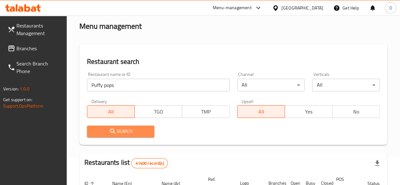
click at [119, 131] on span "Search" at bounding box center [121, 132] width 58 height 8
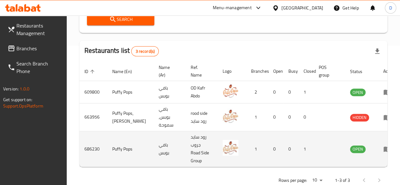
scroll to position [0, 6]
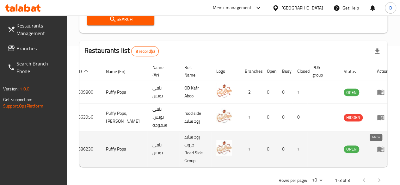
click at [377, 150] on icon "enhanced table" at bounding box center [380, 149] width 7 height 5
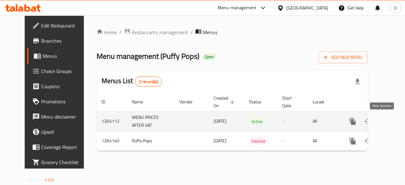
click at [395, 120] on icon "enhanced table" at bounding box center [399, 122] width 8 height 8
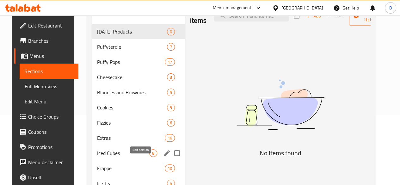
scroll to position [103, 0]
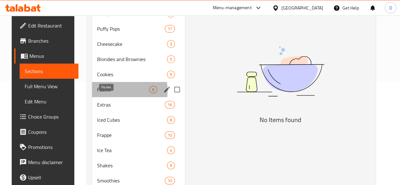
click at [105, 93] on span "Fizzies" at bounding box center [123, 90] width 52 height 8
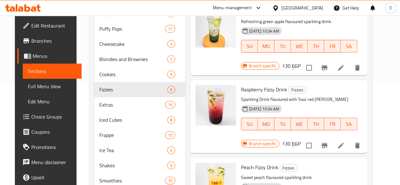
scroll to position [162, 0]
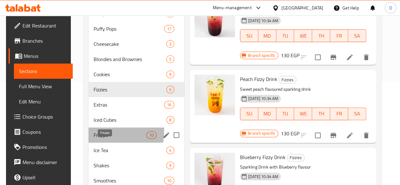
click at [103, 139] on span "Frappe" at bounding box center [120, 135] width 53 height 8
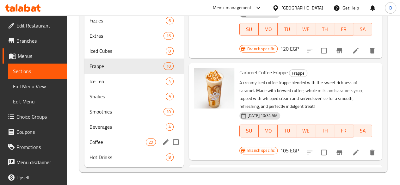
scroll to position [181, 0]
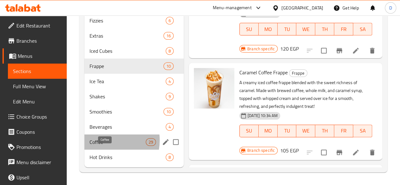
click at [103, 141] on span "Coffee" at bounding box center [118, 142] width 56 height 8
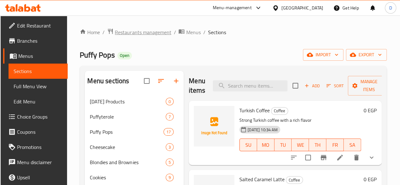
click at [140, 32] on span "Restaurants management" at bounding box center [143, 32] width 56 height 8
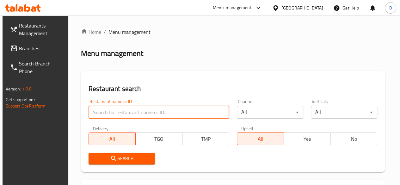
click at [126, 111] on input "search" at bounding box center [159, 112] width 141 height 13
type input "Puffy pops"
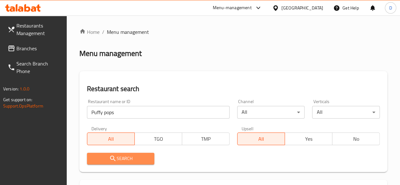
click at [138, 162] on span "Search" at bounding box center [121, 159] width 58 height 8
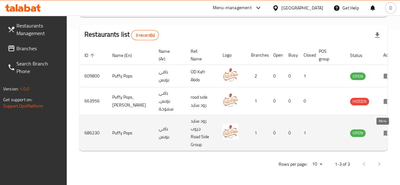
scroll to position [0, 6]
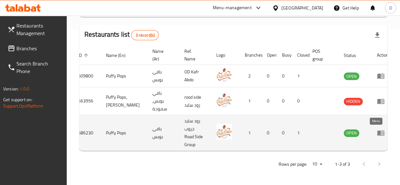
click at [377, 131] on icon "enhanced table" at bounding box center [381, 133] width 8 height 8
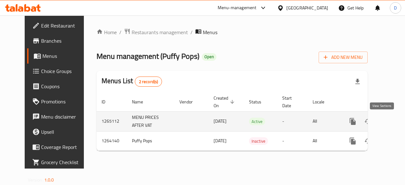
click at [395, 119] on icon "enhanced table" at bounding box center [399, 122] width 8 height 8
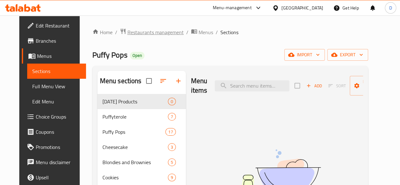
click at [140, 35] on span "Restaurants management" at bounding box center [156, 32] width 56 height 8
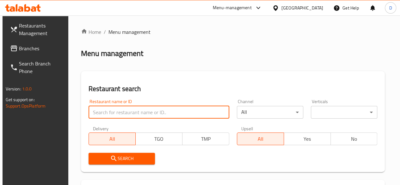
click at [139, 106] on input "search" at bounding box center [159, 112] width 141 height 13
type input "Puffy pops"
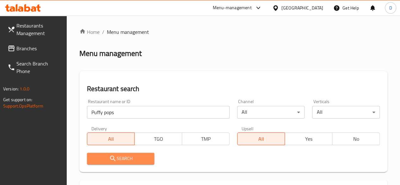
click at [121, 157] on span "Search" at bounding box center [121, 159] width 58 height 8
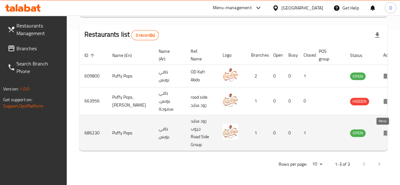
click at [383, 131] on icon "enhanced table" at bounding box center [387, 133] width 8 height 8
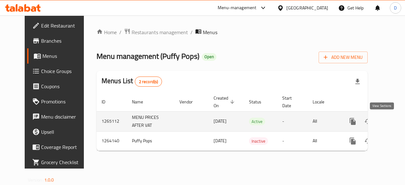
click at [395, 124] on icon "enhanced table" at bounding box center [399, 122] width 8 height 8
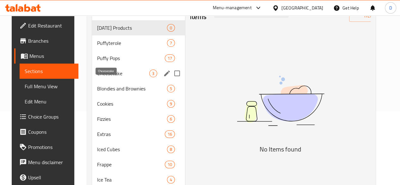
scroll to position [73, 0]
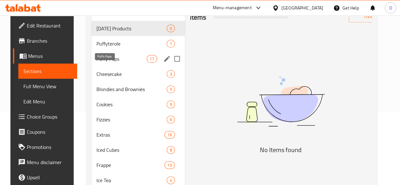
click at [102, 63] on span "Puffy Pops" at bounding box center [122, 59] width 50 height 8
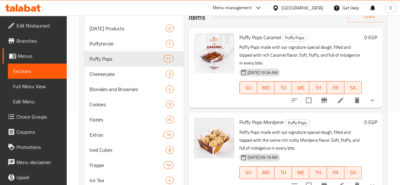
scroll to position [41, 0]
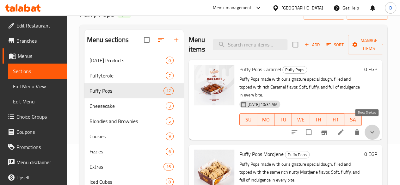
click at [370, 128] on icon "show more" at bounding box center [373, 132] width 8 height 8
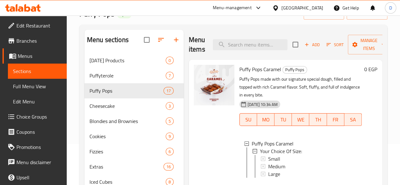
scroll to position [24, 0]
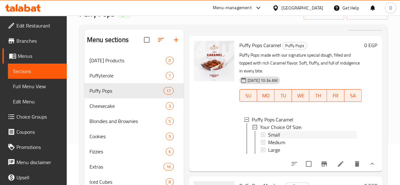
click at [268, 131] on div "Small" at bounding box center [312, 135] width 89 height 8
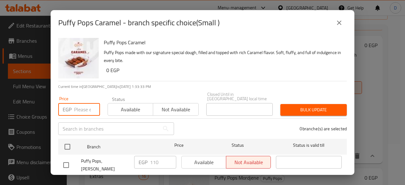
click at [81, 104] on input "number" at bounding box center [87, 109] width 26 height 13
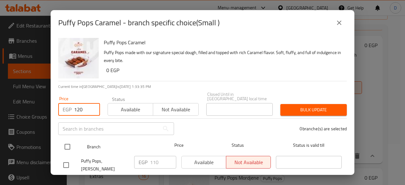
type input "120"
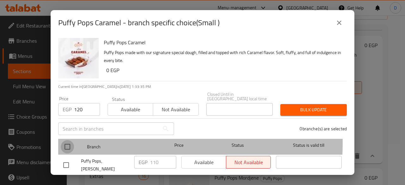
click at [69, 140] on input "checkbox" at bounding box center [67, 146] width 13 height 13
checkbox input "true"
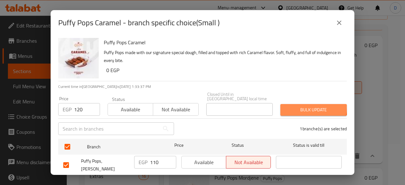
click at [298, 106] on span "Bulk update" at bounding box center [313, 110] width 56 height 8
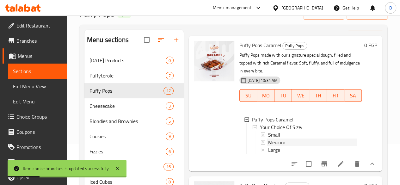
click at [268, 139] on span "Medium" at bounding box center [276, 143] width 17 height 8
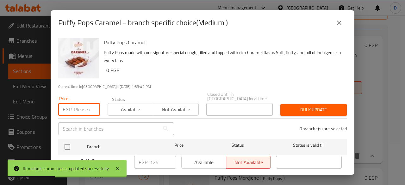
click at [82, 103] on input "number" at bounding box center [87, 109] width 26 height 13
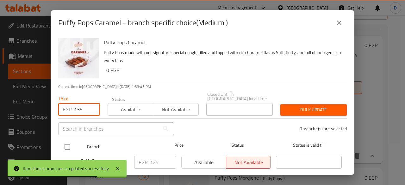
type input "135"
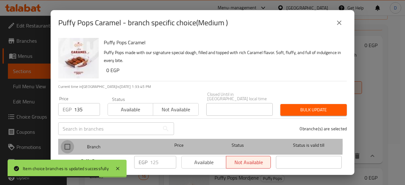
click at [72, 140] on input "checkbox" at bounding box center [67, 146] width 13 height 13
checkbox input "true"
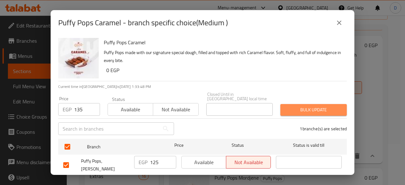
click at [310, 106] on span "Bulk update" at bounding box center [313, 110] width 56 height 8
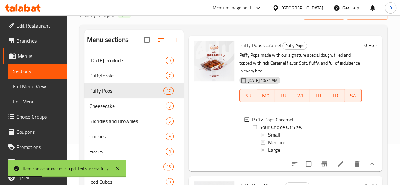
drag, startPoint x: 294, startPoint y: 137, endPoint x: 292, endPoint y: 141, distance: 4.3
click at [292, 141] on div "Small Medium Large" at bounding box center [309, 142] width 96 height 23
click at [292, 146] on div "Large" at bounding box center [312, 150] width 89 height 8
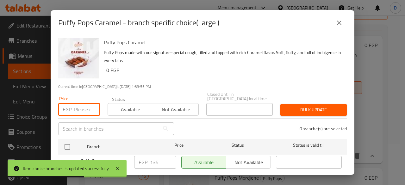
click at [81, 104] on input "number" at bounding box center [87, 109] width 26 height 13
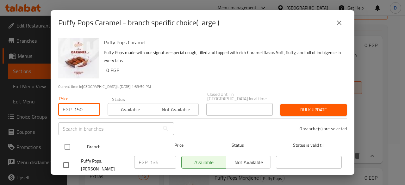
type input "150"
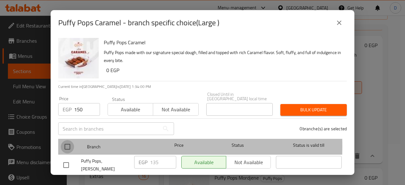
click at [65, 141] on input "checkbox" at bounding box center [67, 146] width 13 height 13
checkbox input "true"
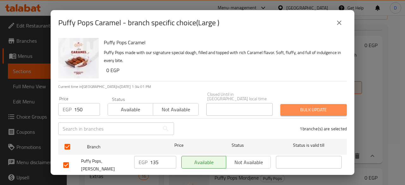
click at [323, 104] on button "Bulk update" at bounding box center [313, 110] width 66 height 12
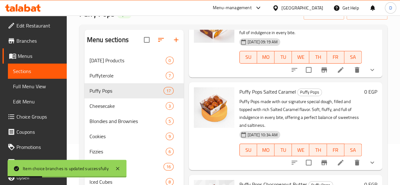
scroll to position [209, 0]
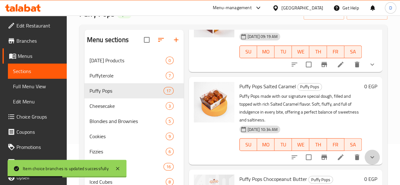
click at [369, 150] on button "show more" at bounding box center [372, 157] width 15 height 15
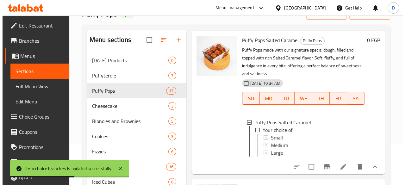
scroll to position [262, 0]
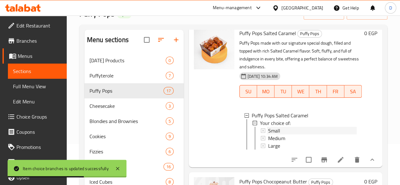
click at [283, 127] on div "Small" at bounding box center [312, 131] width 89 height 8
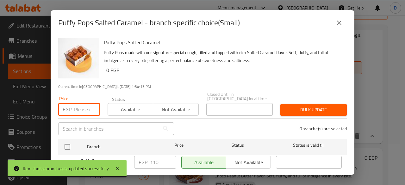
click at [82, 103] on input "number" at bounding box center [87, 109] width 26 height 13
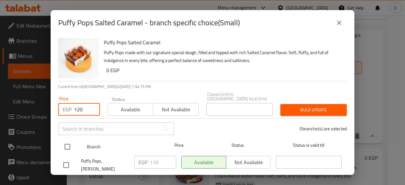
type input "120"
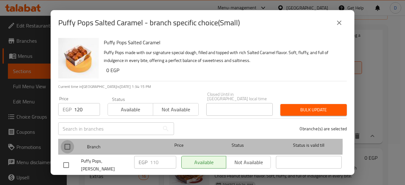
click at [72, 141] on input "checkbox" at bounding box center [67, 146] width 13 height 13
checkbox input "true"
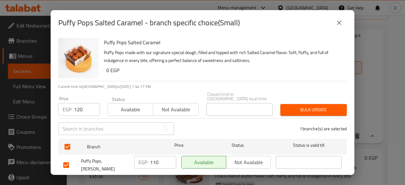
click at [308, 107] on span "Bulk update" at bounding box center [313, 110] width 56 height 8
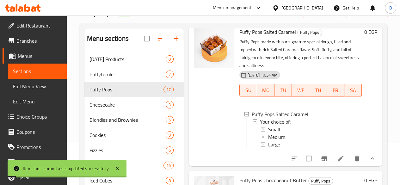
scroll to position [1, 0]
click at [294, 133] on div "Medium" at bounding box center [312, 137] width 89 height 8
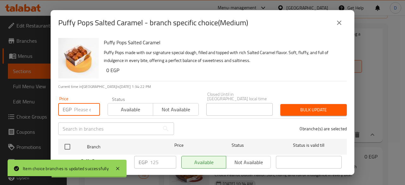
click at [83, 109] on input "number" at bounding box center [87, 109] width 26 height 13
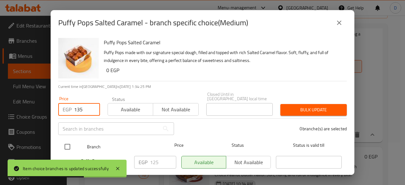
type input "135"
click at [69, 140] on input "checkbox" at bounding box center [67, 146] width 13 height 13
checkbox input "true"
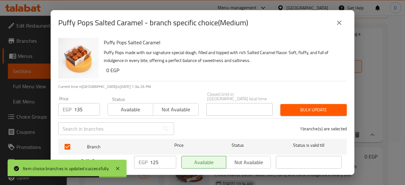
click at [298, 106] on span "Bulk update" at bounding box center [313, 110] width 56 height 8
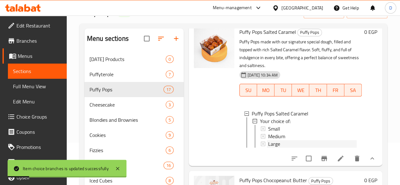
click at [278, 140] on div "Large" at bounding box center [312, 144] width 89 height 8
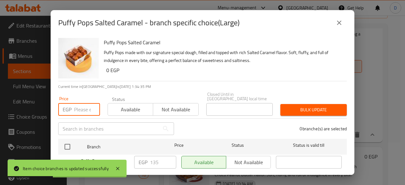
click at [88, 103] on input "number" at bounding box center [87, 109] width 26 height 13
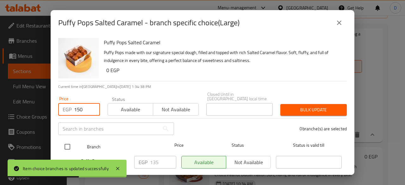
type input "150"
click at [69, 140] on input "checkbox" at bounding box center [67, 146] width 13 height 13
checkbox input "true"
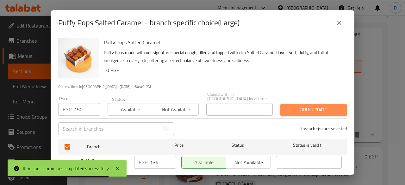
click at [319, 107] on span "Bulk update" at bounding box center [313, 110] width 56 height 8
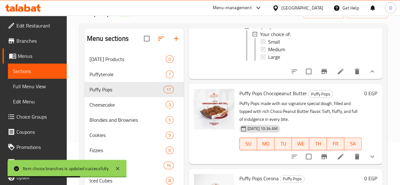
scroll to position [350, 0]
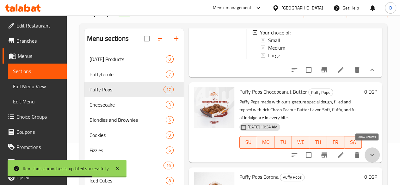
click at [369, 151] on icon "show more" at bounding box center [373, 155] width 8 height 8
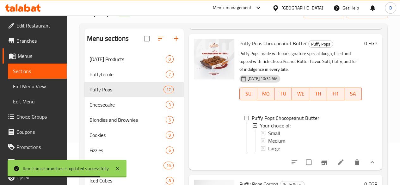
scroll to position [399, 0]
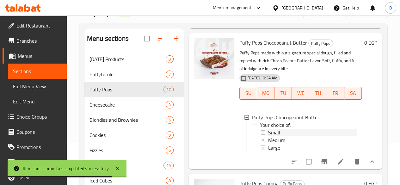
click at [278, 129] on div "Small" at bounding box center [312, 133] width 89 height 8
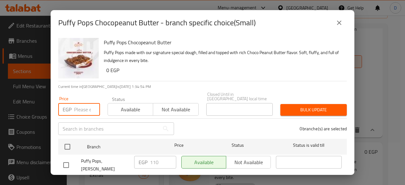
click at [74, 111] on input "number" at bounding box center [87, 109] width 26 height 13
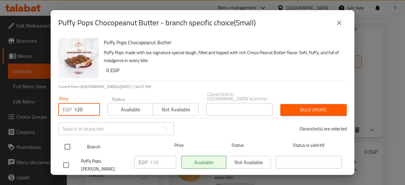
type input "120"
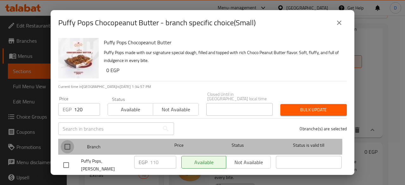
click at [70, 142] on input "checkbox" at bounding box center [67, 146] width 13 height 13
checkbox input "true"
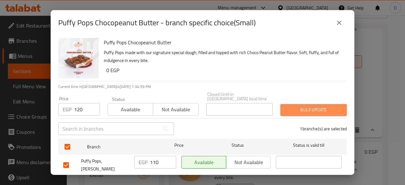
click at [322, 106] on span "Bulk update" at bounding box center [313, 110] width 56 height 8
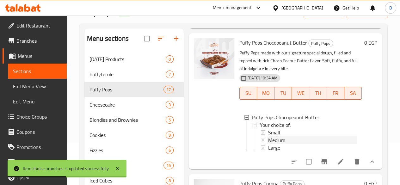
click at [296, 136] on div "Medium" at bounding box center [312, 140] width 89 height 8
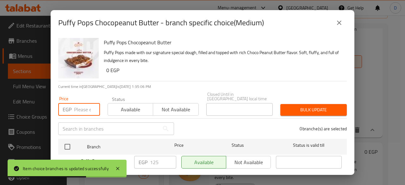
click at [80, 105] on input "number" at bounding box center [87, 109] width 26 height 13
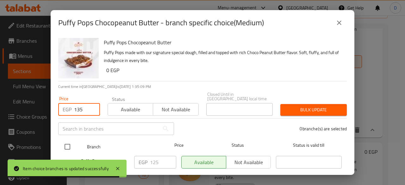
type input "135"
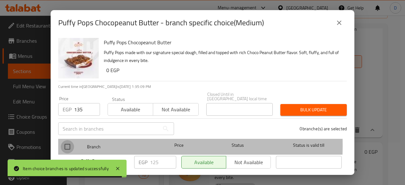
click at [70, 141] on input "checkbox" at bounding box center [67, 146] width 13 height 13
checkbox input "true"
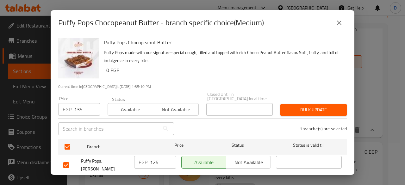
click at [321, 107] on span "Bulk update" at bounding box center [313, 110] width 56 height 8
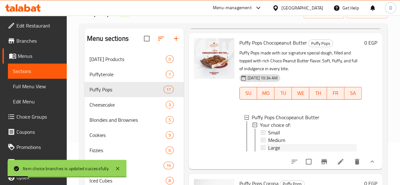
click at [269, 144] on div "Large" at bounding box center [312, 148] width 89 height 8
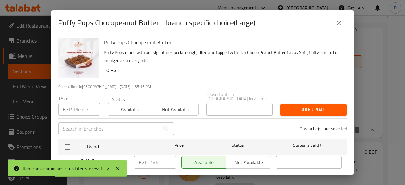
click at [81, 97] on div "Price EGP Price" at bounding box center [79, 106] width 42 height 19
click at [85, 108] on input "number" at bounding box center [87, 109] width 26 height 13
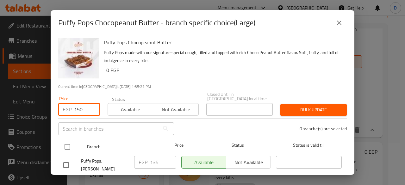
type input "150"
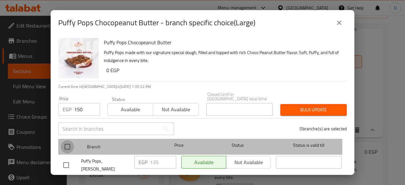
click at [68, 143] on input "checkbox" at bounding box center [67, 146] width 13 height 13
checkbox input "true"
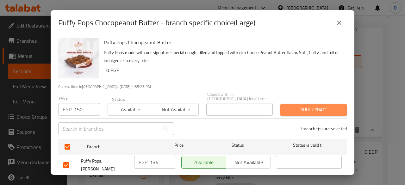
click at [327, 106] on span "Bulk update" at bounding box center [313, 110] width 56 height 8
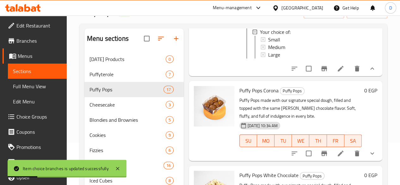
scroll to position [498, 0]
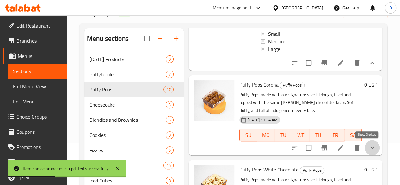
click at [370, 146] on icon "show more" at bounding box center [373, 148] width 8 height 8
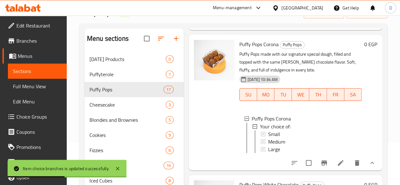
scroll to position [539, 0]
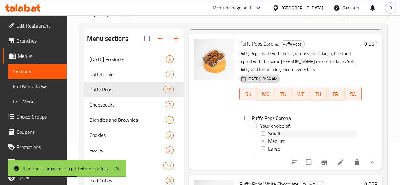
click at [293, 131] on div "Small" at bounding box center [312, 133] width 89 height 8
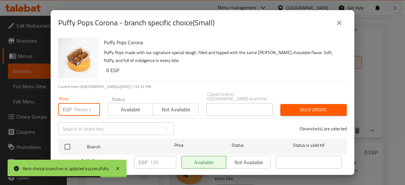
click at [84, 103] on input "number" at bounding box center [87, 109] width 26 height 13
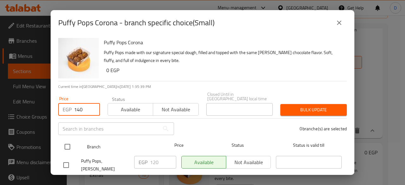
type input "140"
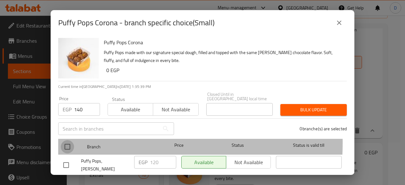
click at [70, 140] on input "checkbox" at bounding box center [67, 146] width 13 height 13
checkbox input "true"
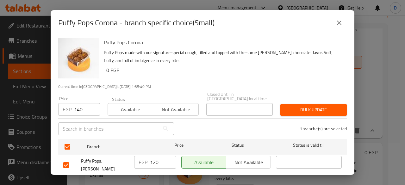
click at [288, 111] on button "Bulk update" at bounding box center [313, 110] width 66 height 12
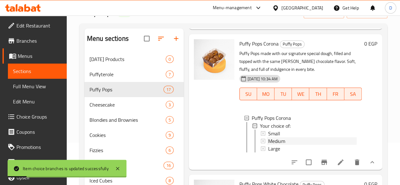
click at [290, 141] on div "Medium" at bounding box center [312, 141] width 89 height 8
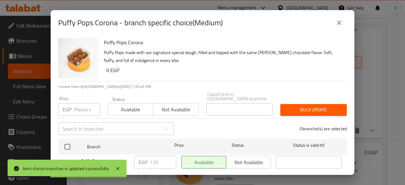
click at [82, 104] on input "number" at bounding box center [87, 109] width 26 height 13
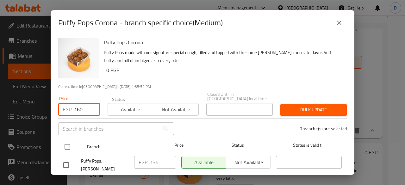
type input "160"
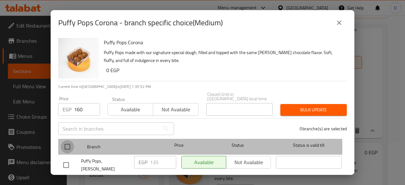
click at [69, 142] on input "checkbox" at bounding box center [67, 146] width 13 height 13
checkbox input "true"
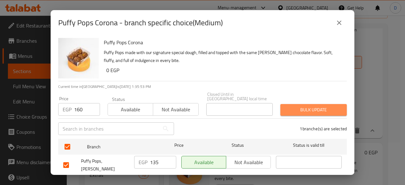
click at [321, 106] on span "Bulk update" at bounding box center [313, 110] width 56 height 8
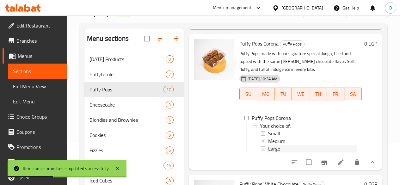
click at [286, 150] on div "Large" at bounding box center [312, 149] width 89 height 8
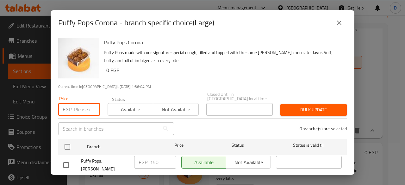
click at [77, 105] on input "number" at bounding box center [87, 109] width 26 height 13
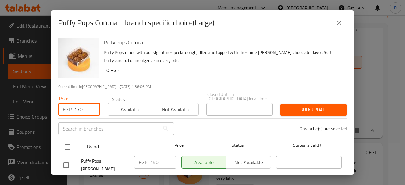
type input "170"
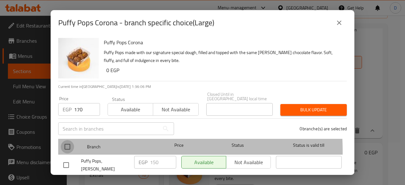
click at [66, 147] on input "checkbox" at bounding box center [67, 146] width 13 height 13
checkbox input "true"
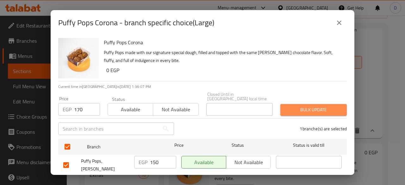
click at [313, 110] on button "Bulk update" at bounding box center [313, 110] width 66 height 12
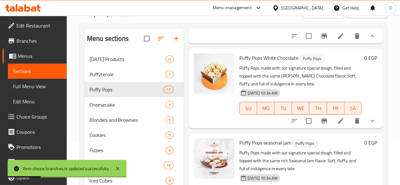
scroll to position [667, 0]
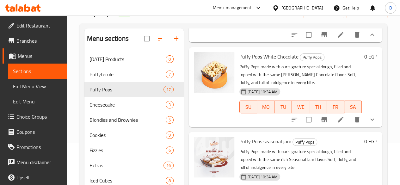
click at [372, 125] on button "show more" at bounding box center [372, 119] width 15 height 15
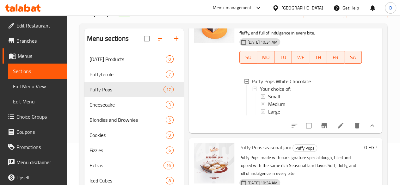
scroll to position [717, 0]
click at [287, 100] on div "Small" at bounding box center [312, 96] width 89 height 8
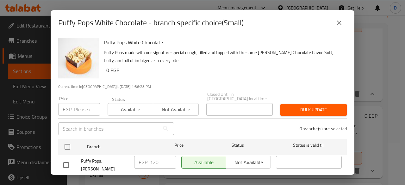
click at [65, 111] on div "EGP Price" at bounding box center [79, 109] width 42 height 13
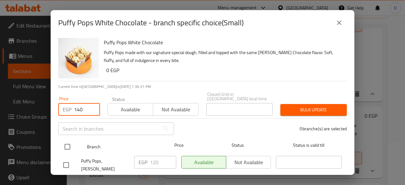
type input "140"
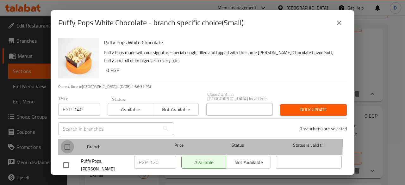
click at [67, 140] on input "checkbox" at bounding box center [67, 146] width 13 height 13
checkbox input "true"
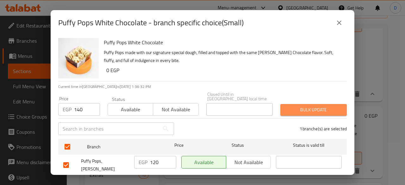
click at [329, 109] on span "Bulk update" at bounding box center [313, 110] width 56 height 8
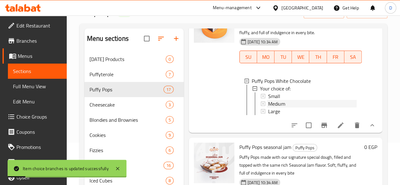
click at [298, 108] on div "Medium" at bounding box center [312, 104] width 89 height 8
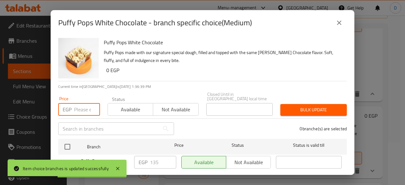
click at [78, 107] on input "number" at bounding box center [87, 109] width 26 height 13
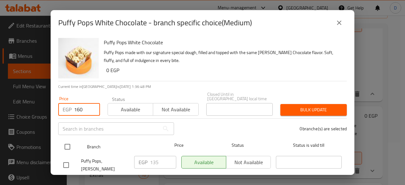
type input "160"
click at [72, 140] on input "checkbox" at bounding box center [67, 146] width 13 height 13
checkbox input "true"
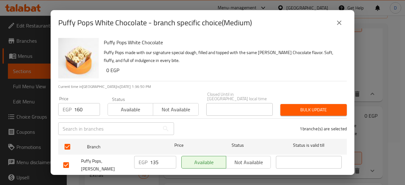
click at [325, 106] on span "Bulk update" at bounding box center [313, 110] width 56 height 8
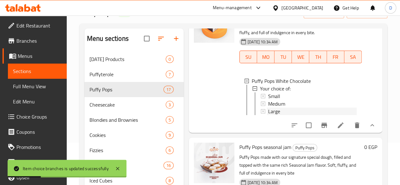
click at [313, 115] on div "Large" at bounding box center [312, 112] width 89 height 8
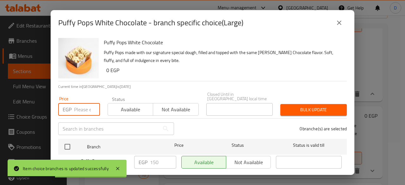
click at [76, 103] on input "number" at bounding box center [87, 109] width 26 height 13
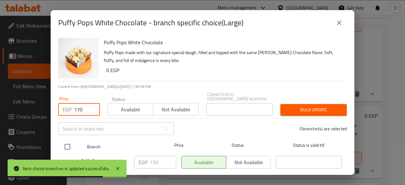
type input "170"
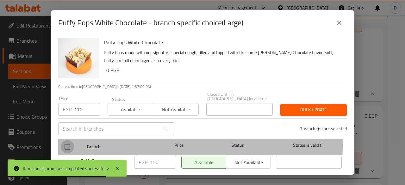
click at [68, 141] on input "checkbox" at bounding box center [67, 146] width 13 height 13
checkbox input "true"
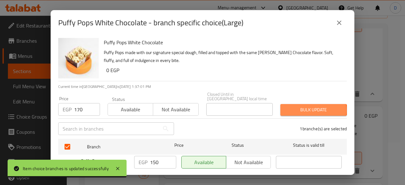
click at [301, 106] on span "Bulk update" at bounding box center [313, 110] width 56 height 8
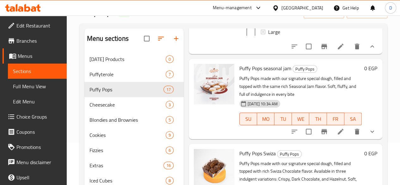
scroll to position [803, 0]
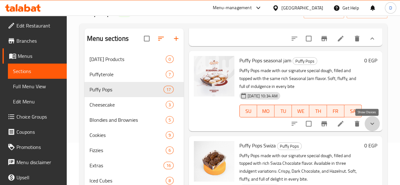
click at [370, 124] on icon "show more" at bounding box center [372, 123] width 4 height 2
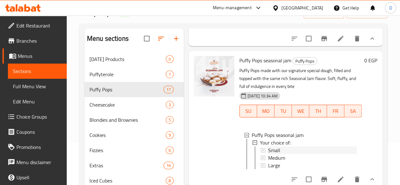
click at [268, 151] on div "Small" at bounding box center [312, 150] width 89 height 8
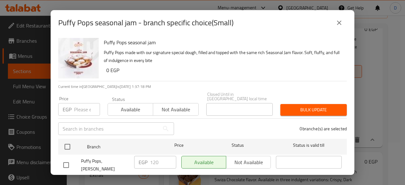
click at [77, 103] on input "number" at bounding box center [87, 109] width 26 height 13
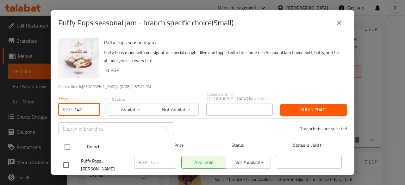
type input "140"
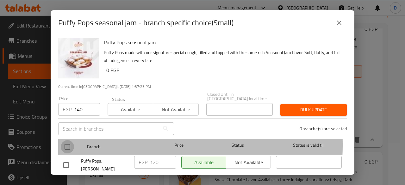
click at [67, 140] on input "checkbox" at bounding box center [67, 146] width 13 height 13
checkbox input "true"
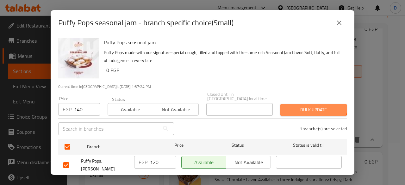
click at [308, 106] on span "Bulk update" at bounding box center [313, 110] width 56 height 8
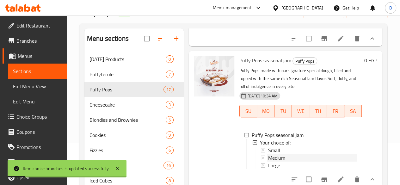
click at [295, 159] on div "Medium" at bounding box center [312, 158] width 89 height 8
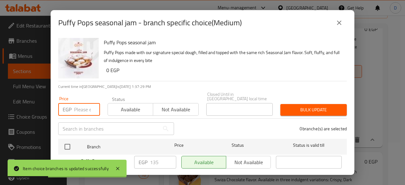
click at [79, 106] on input "number" at bounding box center [87, 109] width 26 height 13
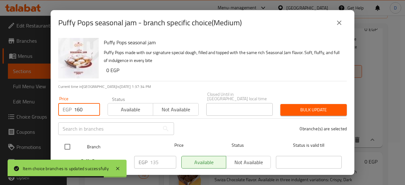
type input "160"
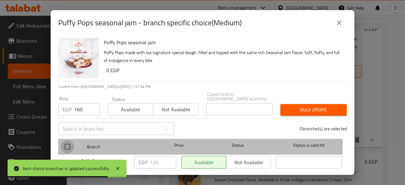
click at [69, 140] on input "checkbox" at bounding box center [67, 146] width 13 height 13
checkbox input "true"
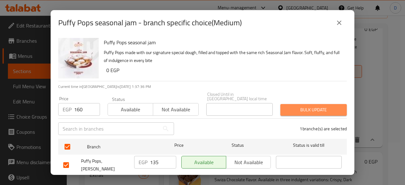
click at [313, 106] on span "Bulk update" at bounding box center [313, 110] width 56 height 8
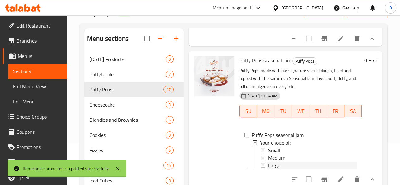
click at [287, 165] on div "Large" at bounding box center [312, 166] width 89 height 8
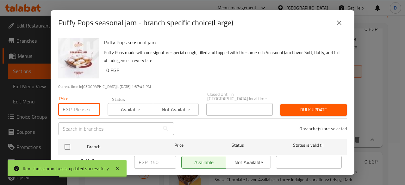
click at [75, 109] on input "number" at bounding box center [87, 109] width 26 height 13
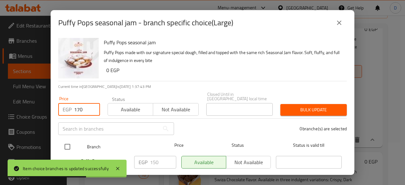
type input "170"
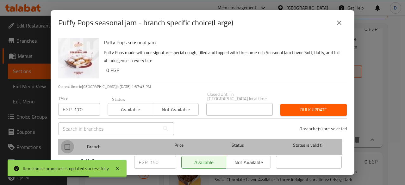
click at [71, 142] on input "checkbox" at bounding box center [67, 146] width 13 height 13
checkbox input "true"
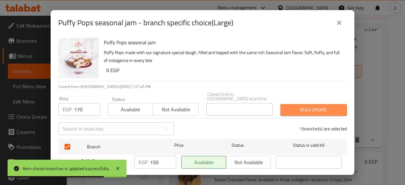
click at [297, 106] on span "Bulk update" at bounding box center [313, 110] width 56 height 8
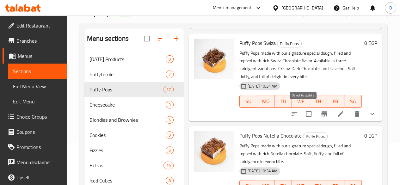
scroll to position [963, 0]
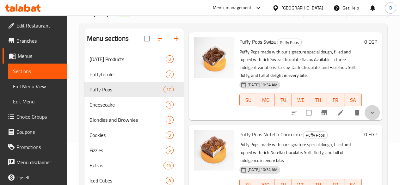
click at [371, 111] on button "show more" at bounding box center [372, 112] width 15 height 15
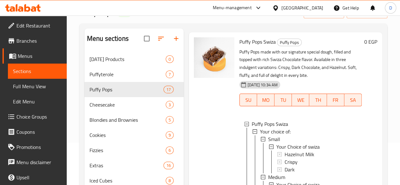
scroll to position [1, 0]
click at [284, 135] on div "Small" at bounding box center [312, 139] width 89 height 8
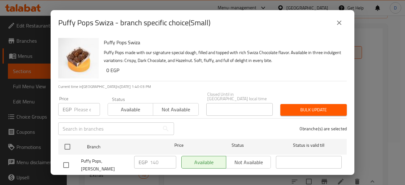
click at [79, 103] on input "number" at bounding box center [87, 109] width 26 height 13
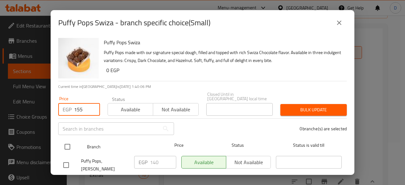
type input "155"
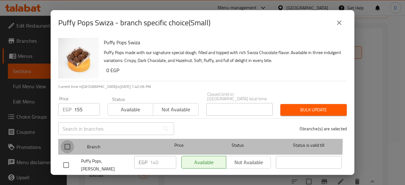
click at [65, 140] on input "checkbox" at bounding box center [67, 146] width 13 height 13
checkbox input "true"
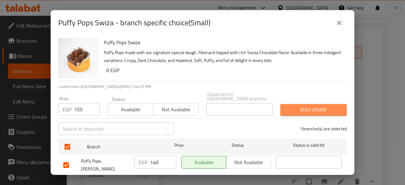
click at [310, 109] on span "Bulk update" at bounding box center [313, 110] width 56 height 8
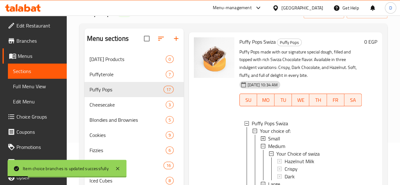
scroll to position [988, 0]
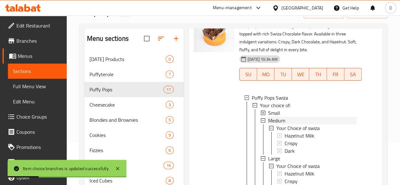
click at [282, 119] on div "Medium" at bounding box center [312, 121] width 89 height 8
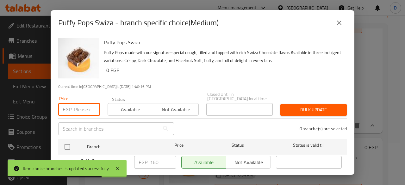
click at [80, 108] on input "number" at bounding box center [87, 109] width 26 height 13
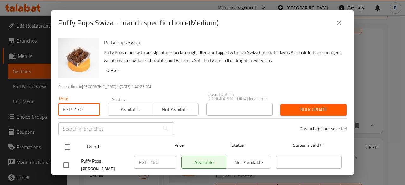
type input "170"
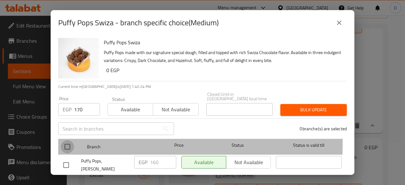
click at [69, 140] on input "checkbox" at bounding box center [67, 146] width 13 height 13
checkbox input "true"
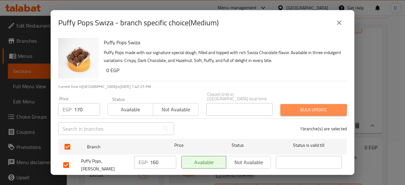
click at [301, 108] on span "Bulk update" at bounding box center [313, 110] width 56 height 8
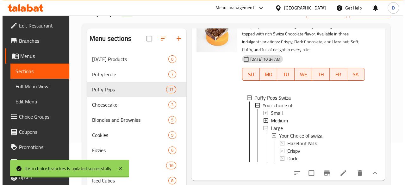
scroll to position [1011, 0]
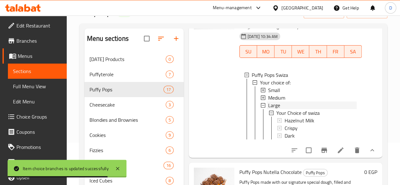
click at [297, 102] on div "Large" at bounding box center [312, 106] width 89 height 8
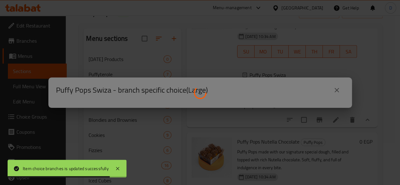
scroll to position [0, 0]
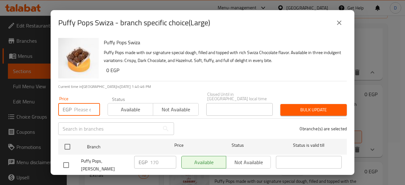
click at [80, 103] on input "number" at bounding box center [87, 109] width 26 height 13
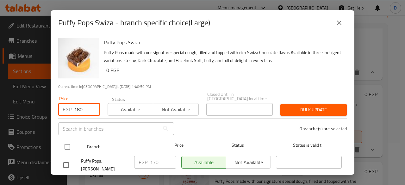
type input "180"
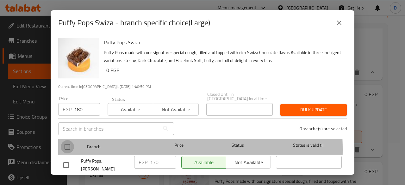
click at [67, 145] on input "checkbox" at bounding box center [67, 146] width 13 height 13
checkbox input "true"
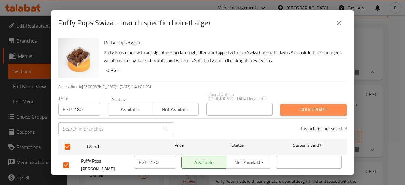
click at [332, 106] on span "Bulk update" at bounding box center [313, 110] width 56 height 8
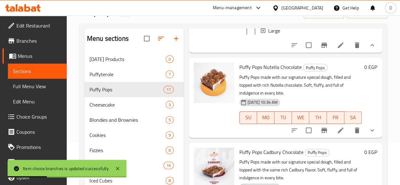
scroll to position [1087, 0]
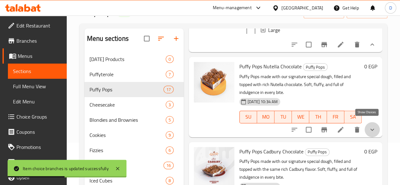
click at [369, 126] on icon "show more" at bounding box center [373, 130] width 8 height 8
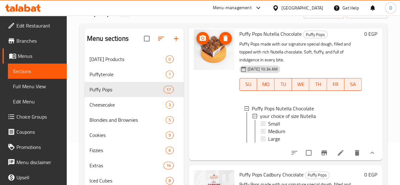
scroll to position [1121, 0]
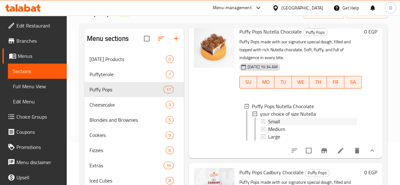
click at [268, 118] on div "Small" at bounding box center [312, 122] width 89 height 8
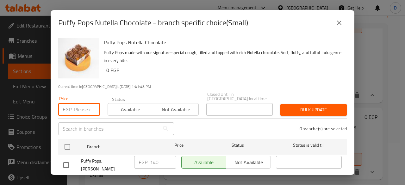
click at [81, 104] on input "number" at bounding box center [87, 109] width 26 height 13
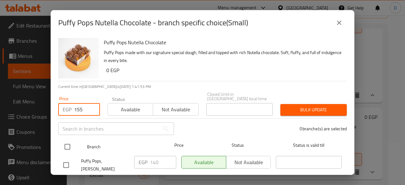
type input "155"
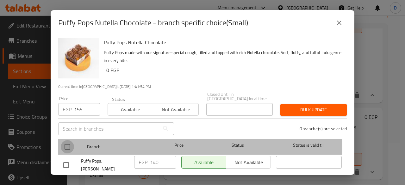
click at [69, 143] on input "checkbox" at bounding box center [67, 146] width 13 height 13
checkbox input "true"
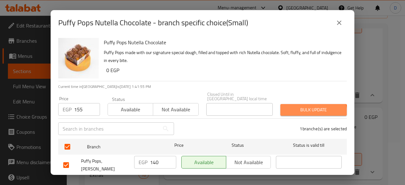
click at [304, 109] on span "Bulk update" at bounding box center [313, 110] width 56 height 8
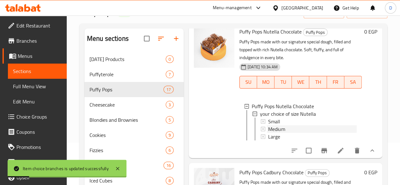
click at [298, 125] on div "Medium" at bounding box center [312, 129] width 89 height 8
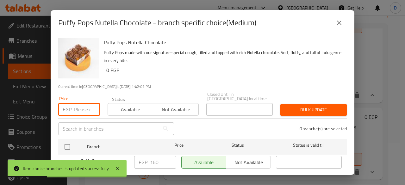
click at [81, 103] on input "number" at bounding box center [87, 109] width 26 height 13
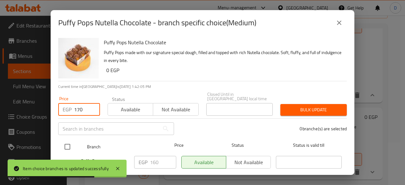
type input "170"
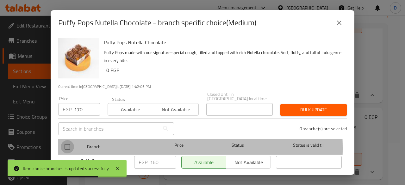
click at [70, 144] on input "checkbox" at bounding box center [67, 146] width 13 height 13
checkbox input "true"
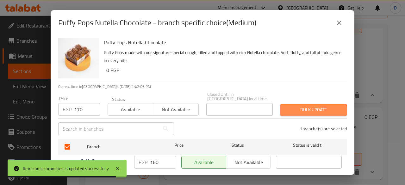
click at [308, 109] on span "Bulk update" at bounding box center [313, 110] width 56 height 8
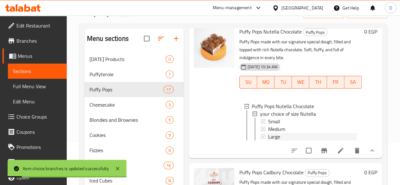
click at [277, 133] on div "Large" at bounding box center [312, 137] width 89 height 8
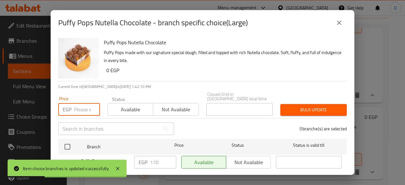
click at [76, 105] on input "number" at bounding box center [87, 109] width 26 height 13
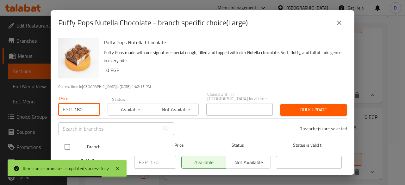
type input "180"
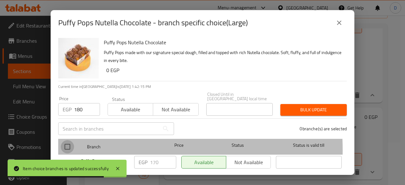
click at [69, 146] on input "checkbox" at bounding box center [67, 146] width 13 height 13
checkbox input "true"
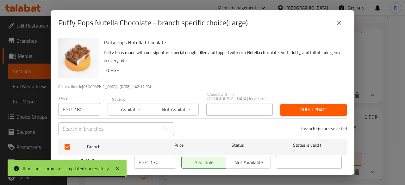
click at [324, 106] on span "Bulk update" at bounding box center [313, 110] width 56 height 8
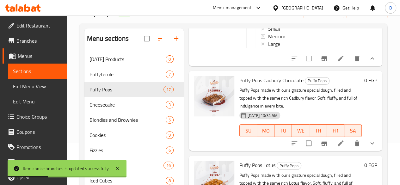
scroll to position [1215, 0]
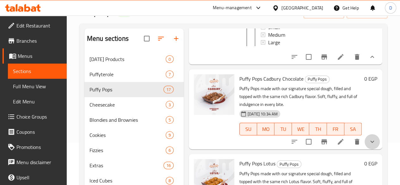
click at [372, 135] on button "show more" at bounding box center [372, 141] width 15 height 15
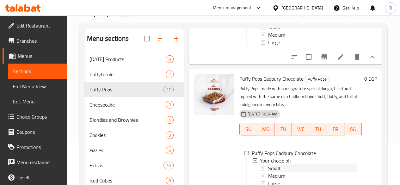
click at [298, 165] on div "Small" at bounding box center [312, 169] width 89 height 8
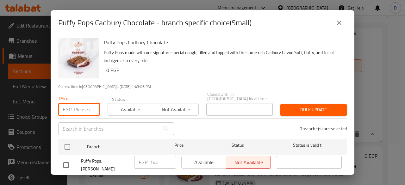
click at [80, 106] on input "number" at bounding box center [87, 109] width 26 height 13
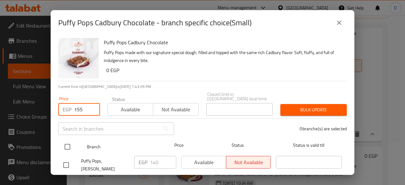
type input "155"
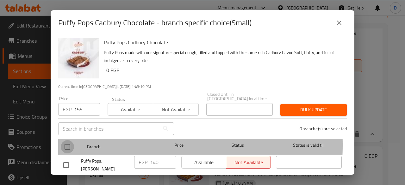
click at [68, 140] on input "checkbox" at bounding box center [67, 146] width 13 height 13
checkbox input "true"
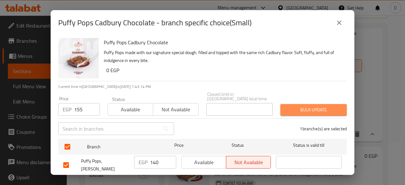
click at [313, 108] on span "Bulk update" at bounding box center [313, 110] width 56 height 8
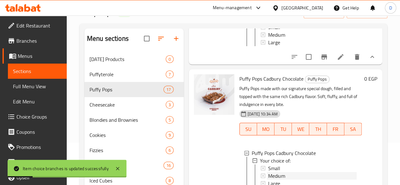
click at [271, 172] on div "Medium" at bounding box center [312, 176] width 89 height 8
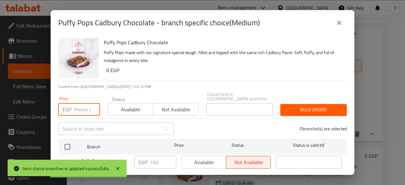
click at [80, 106] on input "number" at bounding box center [87, 109] width 26 height 13
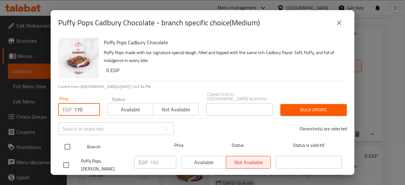
type input "170"
click at [71, 142] on input "checkbox" at bounding box center [67, 146] width 13 height 13
checkbox input "true"
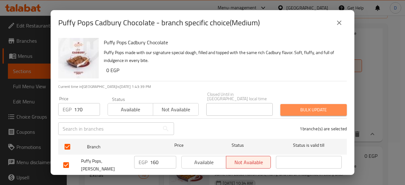
click at [321, 106] on span "Bulk update" at bounding box center [313, 110] width 56 height 8
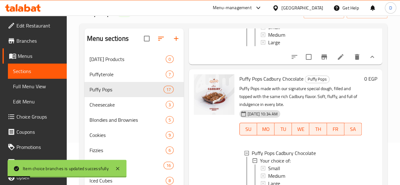
scroll to position [1, 0]
click at [268, 179] on span "Large" at bounding box center [274, 183] width 12 height 8
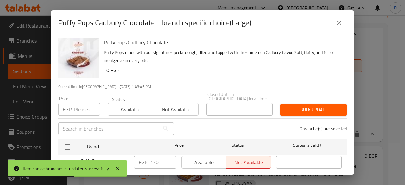
click at [74, 111] on div "EGP Price" at bounding box center [79, 109] width 42 height 13
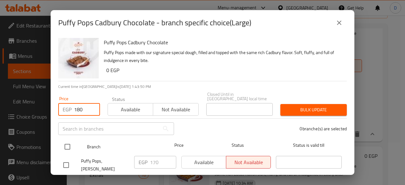
type input "180"
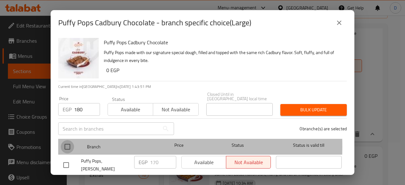
click at [70, 142] on input "checkbox" at bounding box center [67, 146] width 13 height 13
checkbox input "true"
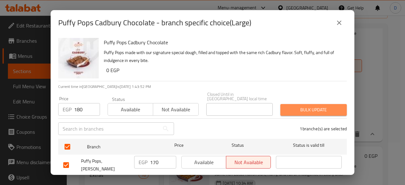
click at [314, 107] on span "Bulk update" at bounding box center [313, 110] width 56 height 8
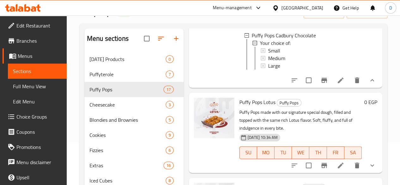
scroll to position [1335, 0]
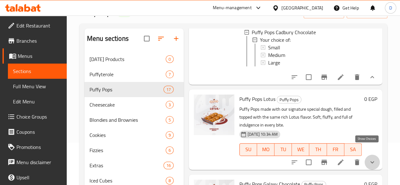
click at [369, 159] on icon "show more" at bounding box center [373, 163] width 8 height 8
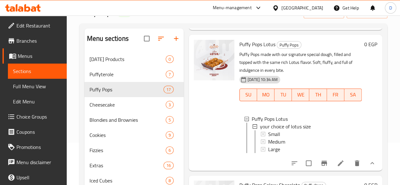
scroll to position [1393, 0]
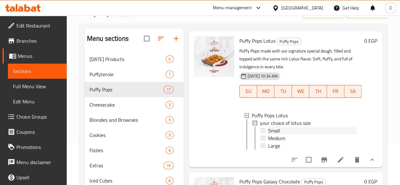
click at [270, 127] on div "Small" at bounding box center [312, 131] width 89 height 8
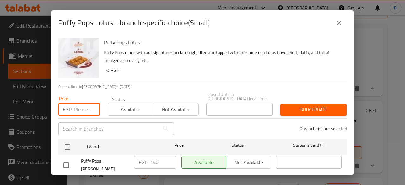
click at [74, 105] on input "number" at bounding box center [87, 109] width 26 height 13
type input "2"
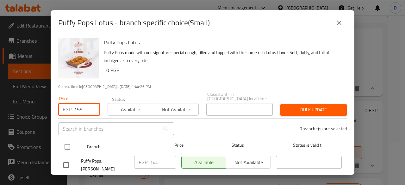
type input "155"
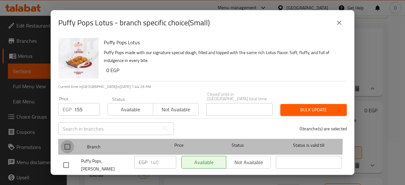
click at [70, 140] on input "checkbox" at bounding box center [67, 146] width 13 height 13
checkbox input "true"
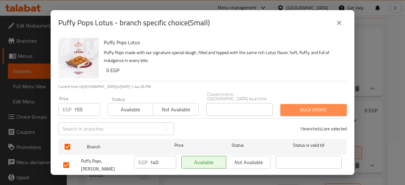
click at [323, 108] on span "Bulk update" at bounding box center [313, 110] width 56 height 8
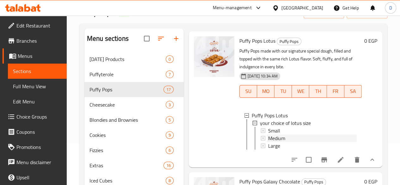
click at [320, 134] on div "Medium" at bounding box center [312, 138] width 89 height 8
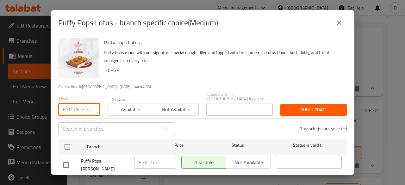
click at [81, 103] on input "number" at bounding box center [87, 109] width 26 height 13
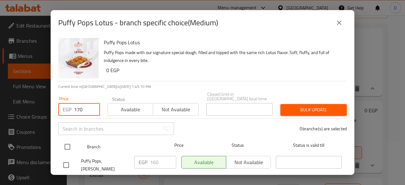
type input "170"
click at [69, 140] on input "checkbox" at bounding box center [67, 146] width 13 height 13
checkbox input "true"
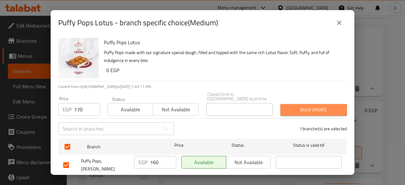
click at [309, 106] on span "Bulk update" at bounding box center [313, 110] width 56 height 8
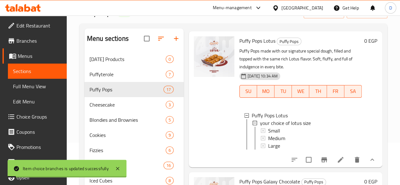
scroll to position [1, 0]
click at [290, 141] on div "Large" at bounding box center [312, 145] width 89 height 8
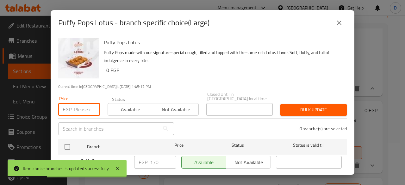
click at [75, 104] on input "number" at bounding box center [87, 109] width 26 height 13
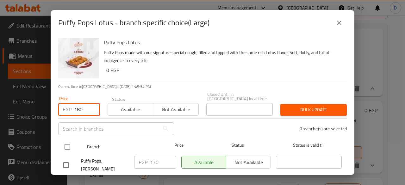
type input "180"
click at [67, 143] on input "checkbox" at bounding box center [67, 146] width 13 height 13
checkbox input "true"
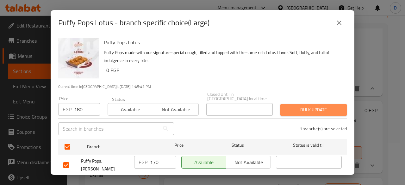
click at [316, 106] on span "Bulk update" at bounding box center [313, 110] width 56 height 8
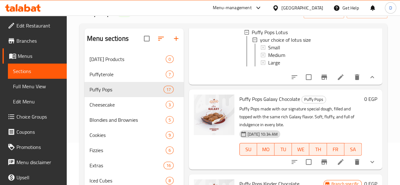
scroll to position [1476, 0]
click at [370, 158] on icon "show more" at bounding box center [373, 162] width 8 height 8
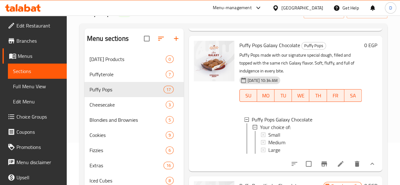
scroll to position [1531, 0]
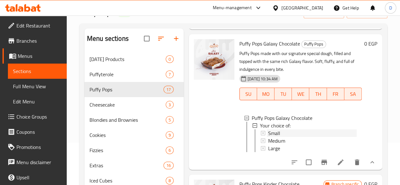
click at [282, 129] on div "Small" at bounding box center [312, 133] width 89 height 8
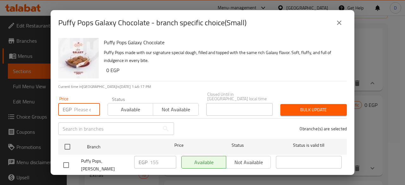
click at [79, 105] on input "number" at bounding box center [87, 109] width 26 height 13
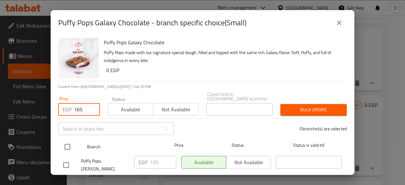
type input "165"
click at [66, 143] on input "checkbox" at bounding box center [67, 146] width 13 height 13
checkbox input "true"
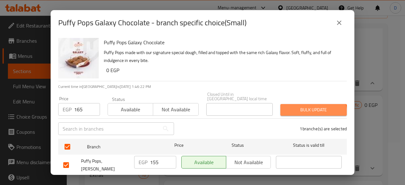
click at [301, 110] on button "Bulk update" at bounding box center [313, 110] width 66 height 12
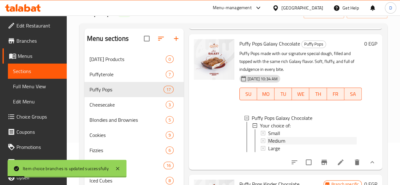
click at [309, 137] on div "Medium" at bounding box center [312, 141] width 89 height 8
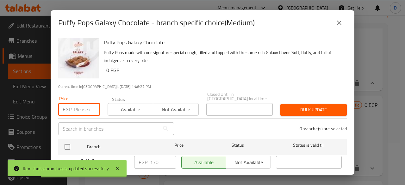
click at [76, 110] on input "number" at bounding box center [87, 109] width 26 height 13
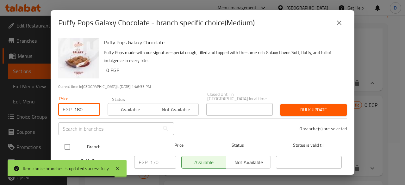
type input "180"
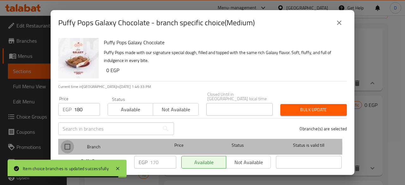
click at [70, 143] on input "checkbox" at bounding box center [67, 146] width 13 height 13
checkbox input "true"
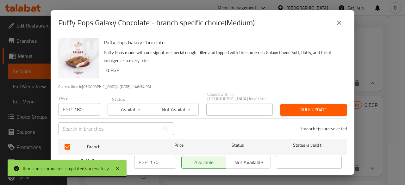
click at [309, 106] on span "Bulk update" at bounding box center [313, 110] width 56 height 8
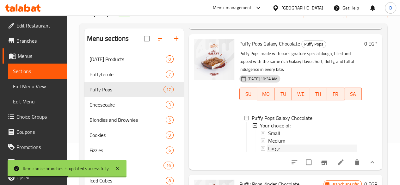
click at [281, 145] on div "Large" at bounding box center [312, 149] width 89 height 8
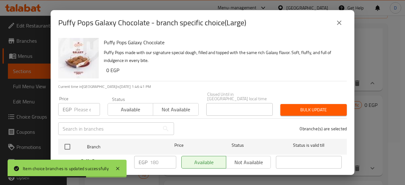
click at [82, 105] on input "number" at bounding box center [87, 109] width 26 height 13
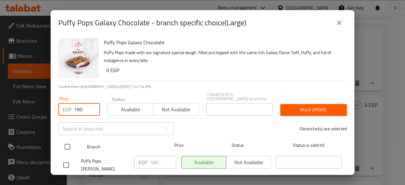
type input "190"
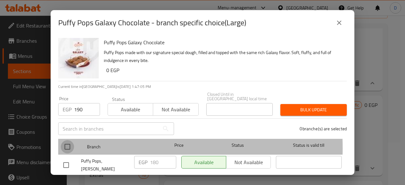
click at [67, 143] on input "checkbox" at bounding box center [67, 146] width 13 height 13
checkbox input "true"
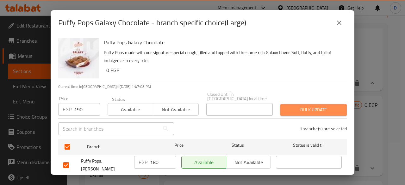
click at [318, 106] on span "Bulk update" at bounding box center [313, 110] width 56 height 8
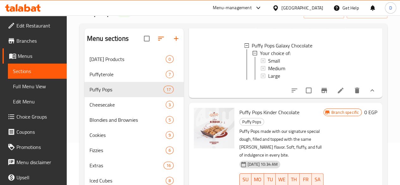
scroll to position [1603, 0]
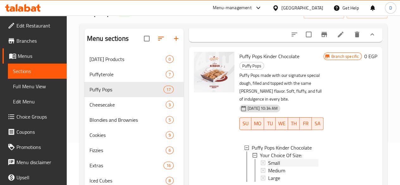
click at [270, 159] on div "Small" at bounding box center [293, 163] width 50 height 8
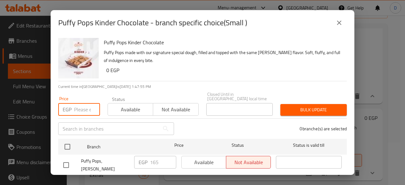
click at [83, 107] on input "number" at bounding box center [87, 109] width 26 height 13
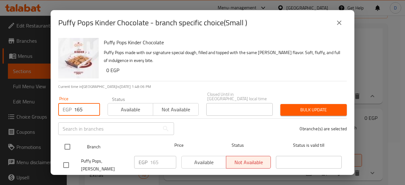
type input "165"
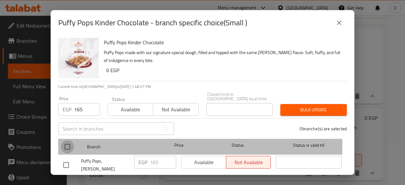
click at [68, 142] on input "checkbox" at bounding box center [67, 146] width 13 height 13
checkbox input "true"
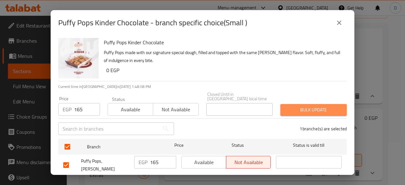
click at [318, 106] on span "Bulk update" at bounding box center [313, 110] width 56 height 8
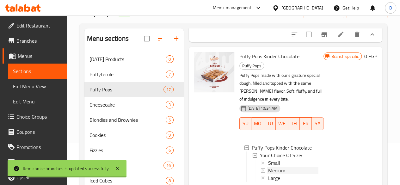
click at [269, 167] on div "Medium" at bounding box center [293, 171] width 50 height 8
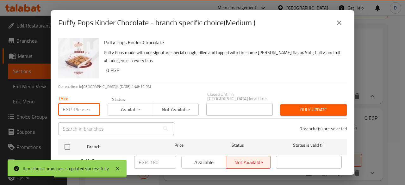
click at [80, 103] on input "number" at bounding box center [87, 109] width 26 height 13
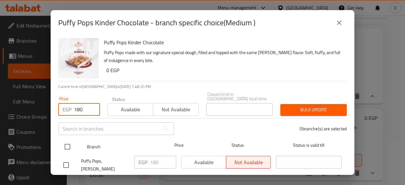
type input "180"
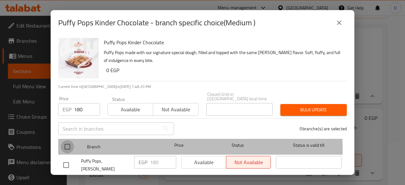
click at [67, 147] on input "checkbox" at bounding box center [67, 146] width 13 height 13
checkbox input "true"
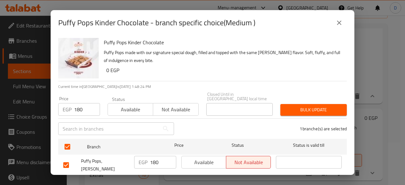
click at [313, 110] on button "Bulk update" at bounding box center [313, 110] width 66 height 12
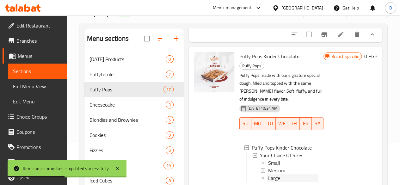
click at [273, 174] on div "Large" at bounding box center [293, 178] width 50 height 8
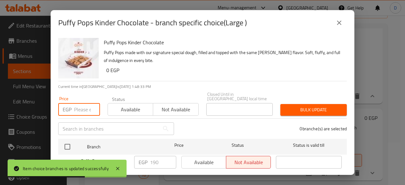
click at [79, 108] on input "number" at bounding box center [87, 109] width 26 height 13
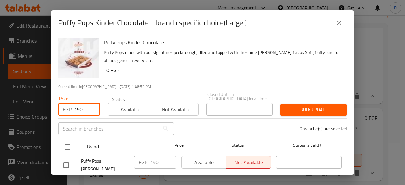
type input "190"
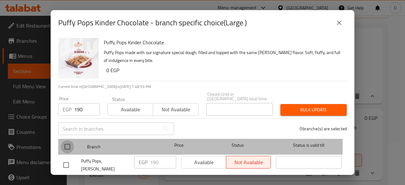
click at [67, 140] on input "checkbox" at bounding box center [67, 146] width 13 height 13
checkbox input "true"
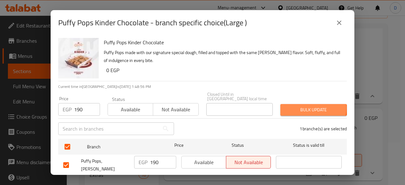
click at [301, 106] on span "Bulk update" at bounding box center [313, 110] width 56 height 8
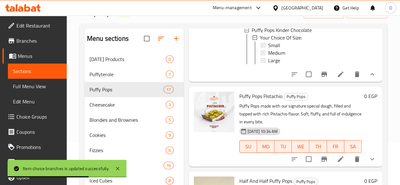
scroll to position [1790, 0]
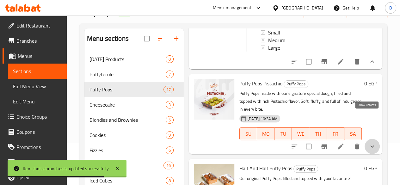
click at [369, 143] on icon "show more" at bounding box center [373, 147] width 8 height 8
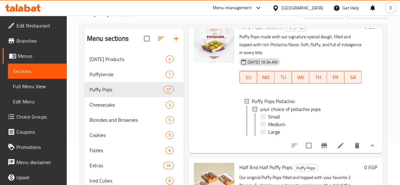
scroll to position [1848, 0]
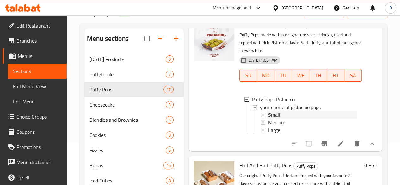
click at [290, 111] on div "Small" at bounding box center [312, 115] width 89 height 8
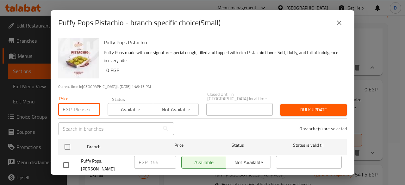
click at [85, 103] on input "number" at bounding box center [87, 109] width 26 height 13
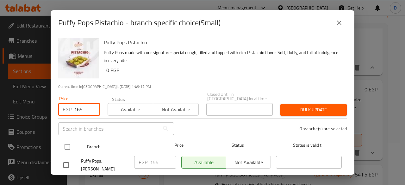
type input "165"
click at [69, 145] on input "checkbox" at bounding box center [67, 146] width 13 height 13
checkbox input "true"
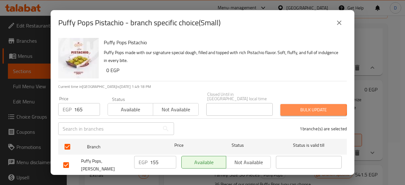
click at [300, 106] on span "Bulk update" at bounding box center [313, 110] width 56 height 8
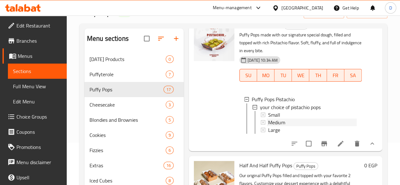
click at [284, 118] on div "Medium" at bounding box center [312, 122] width 89 height 8
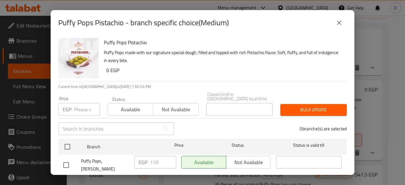
click at [76, 106] on input "number" at bounding box center [87, 109] width 26 height 13
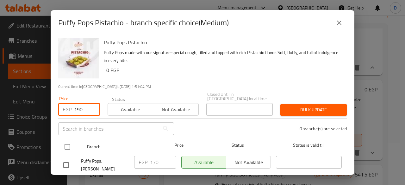
type input "190"
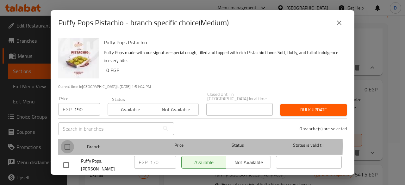
click at [69, 141] on input "checkbox" at bounding box center [67, 146] width 13 height 13
checkbox input "true"
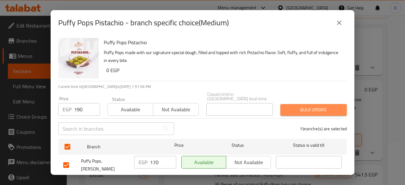
click at [313, 106] on span "Bulk update" at bounding box center [313, 110] width 56 height 8
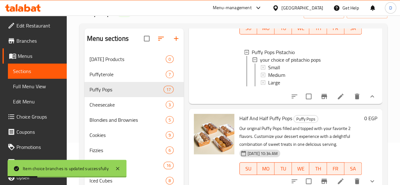
scroll to position [1899, 0]
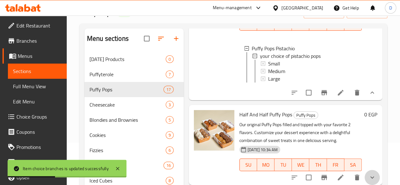
click at [371, 170] on button "show more" at bounding box center [372, 177] width 15 height 15
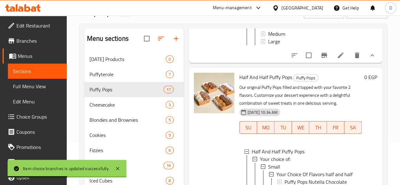
scroll to position [1942, 0]
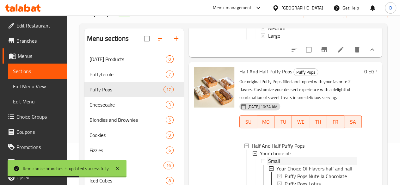
click at [268, 157] on span "Small" at bounding box center [274, 161] width 12 height 8
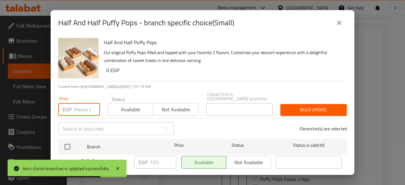
click at [77, 105] on input "number" at bounding box center [87, 109] width 26 height 13
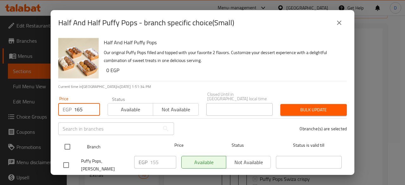
type input "165"
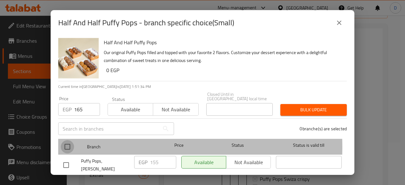
click at [68, 143] on input "checkbox" at bounding box center [67, 146] width 13 height 13
checkbox input "true"
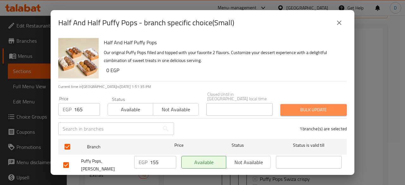
click at [312, 104] on button "Bulk update" at bounding box center [313, 110] width 66 height 12
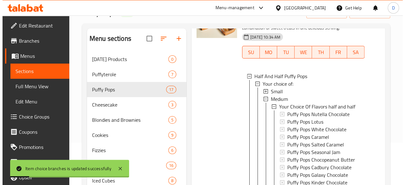
scroll to position [2012, 0]
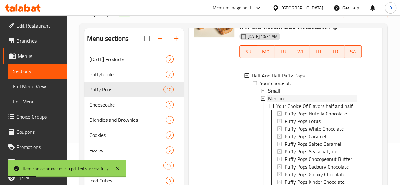
click at [268, 95] on div "Medium" at bounding box center [312, 99] width 89 height 8
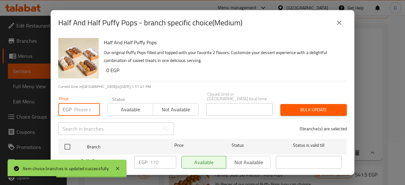
click at [75, 111] on input "number" at bounding box center [87, 109] width 26 height 13
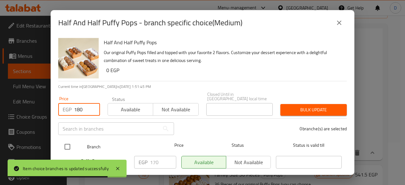
type input "180"
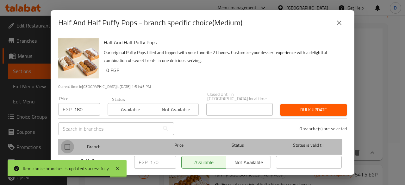
click at [67, 142] on input "checkbox" at bounding box center [67, 146] width 13 height 13
checkbox input "true"
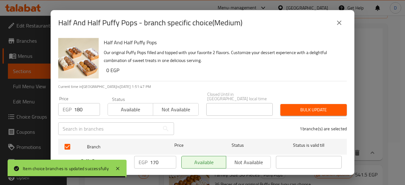
click at [308, 107] on span "Bulk update" at bounding box center [313, 110] width 56 height 8
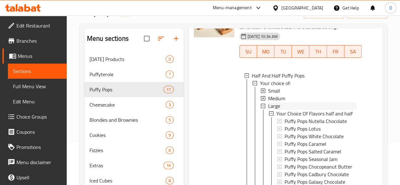
click at [287, 102] on div "Large" at bounding box center [312, 106] width 89 height 8
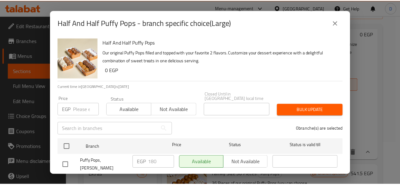
scroll to position [1960, 0]
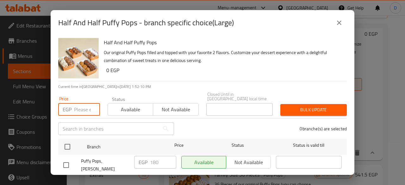
click at [78, 110] on input "number" at bounding box center [87, 109] width 26 height 13
type input "190"
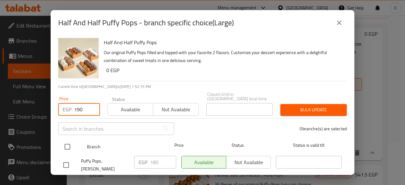
type input "190"
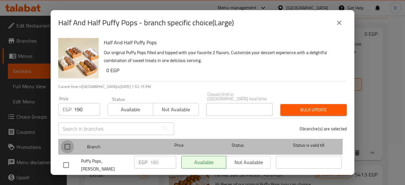
click at [66, 140] on input "checkbox" at bounding box center [67, 146] width 13 height 13
checkbox input "true"
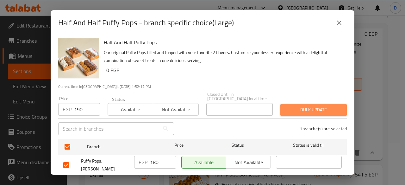
click at [327, 106] on span "Bulk update" at bounding box center [313, 110] width 56 height 8
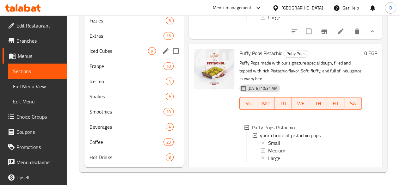
scroll to position [0, 0]
